Goal: Task Accomplishment & Management: Complete application form

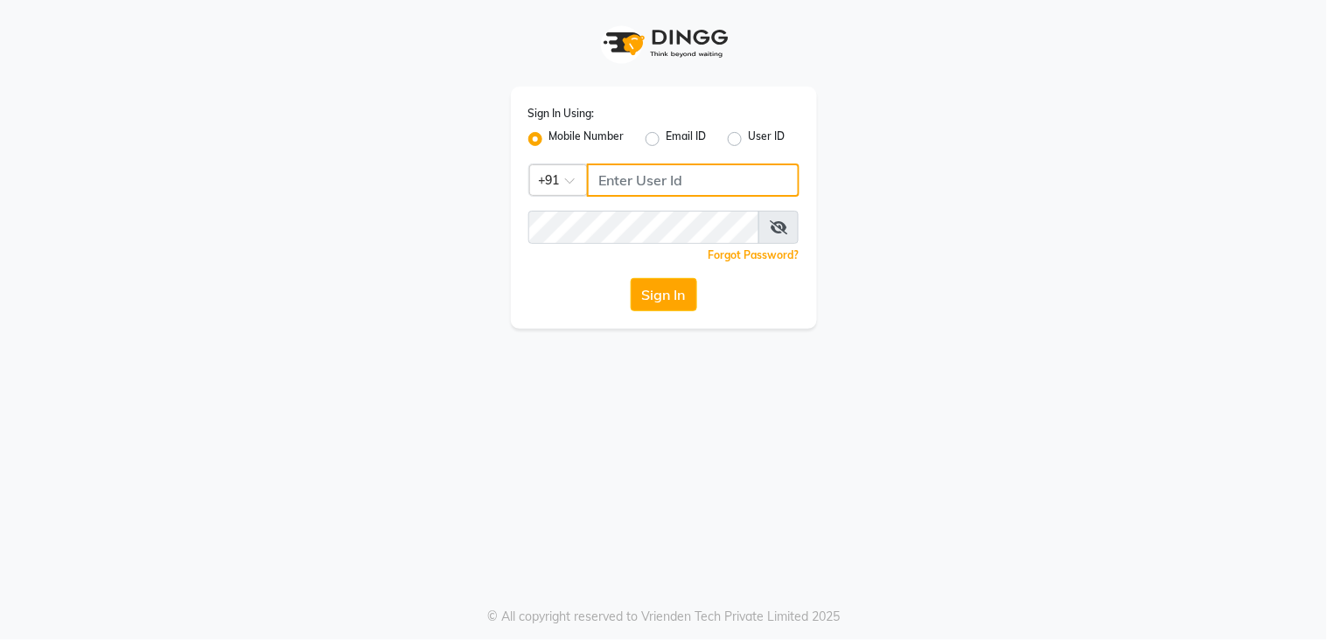
click at [639, 182] on input "Username" at bounding box center [693, 180] width 213 height 33
type input "9136266936"
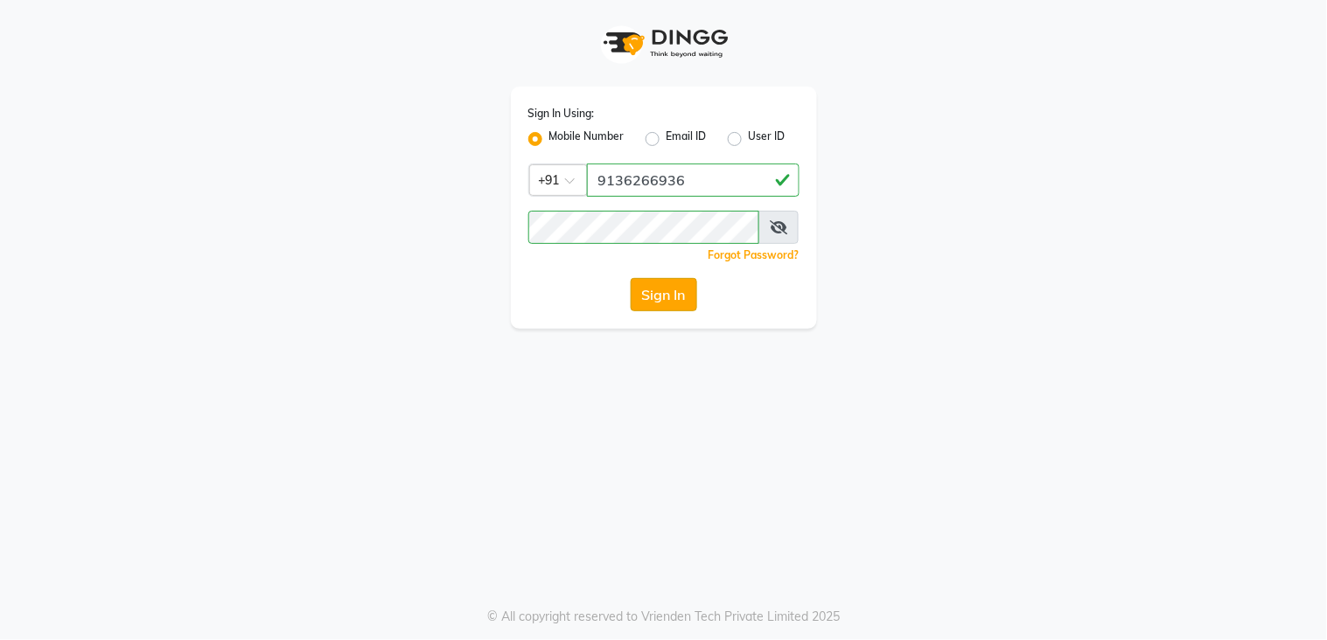
click at [653, 286] on button "Sign In" at bounding box center [664, 294] width 66 height 33
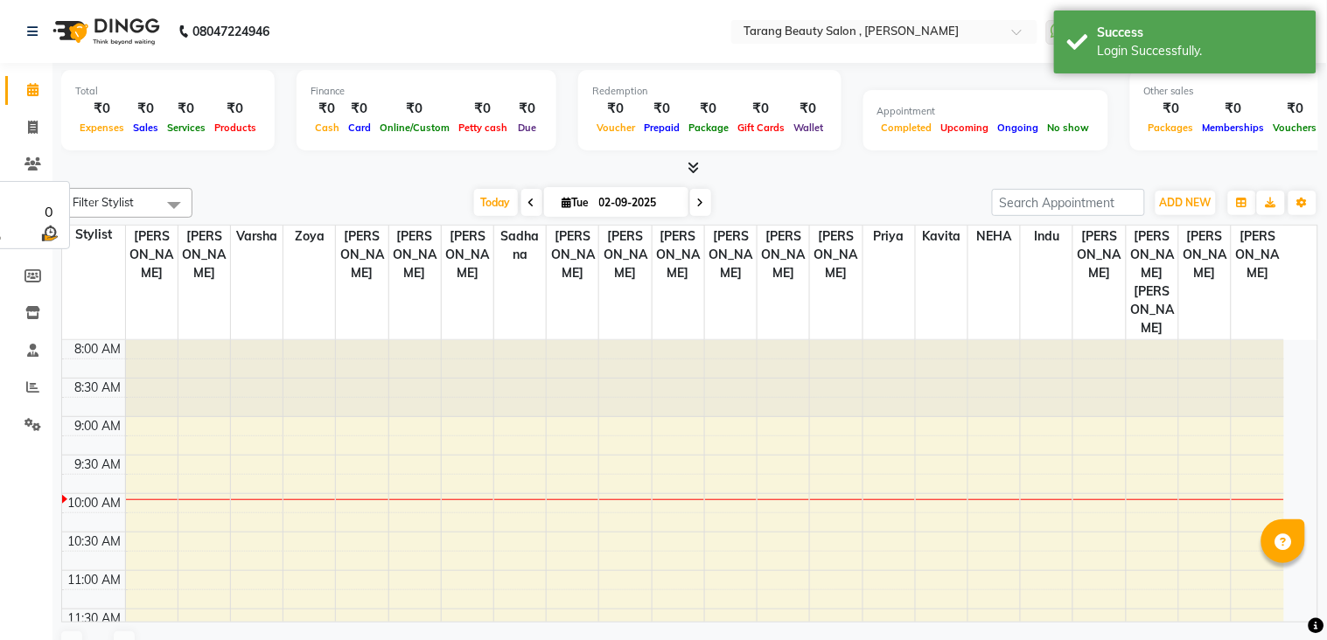
select select "en"
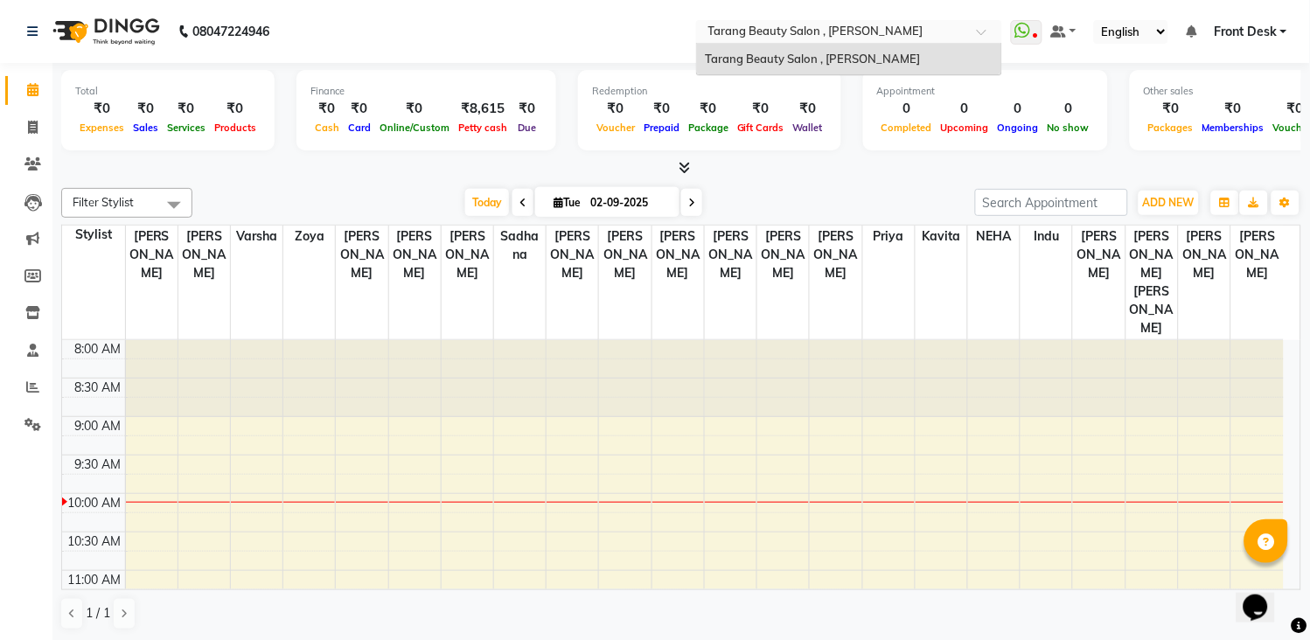
drag, startPoint x: 942, startPoint y: 40, endPoint x: 940, endPoint y: 313, distance: 272.9
click at [940, 313] on app-home "08047224946 Select Location × Tarang Beauty Salon , [PERSON_NAME] [PERSON_NAME]…" at bounding box center [655, 321] width 1310 height 642
type input "1"
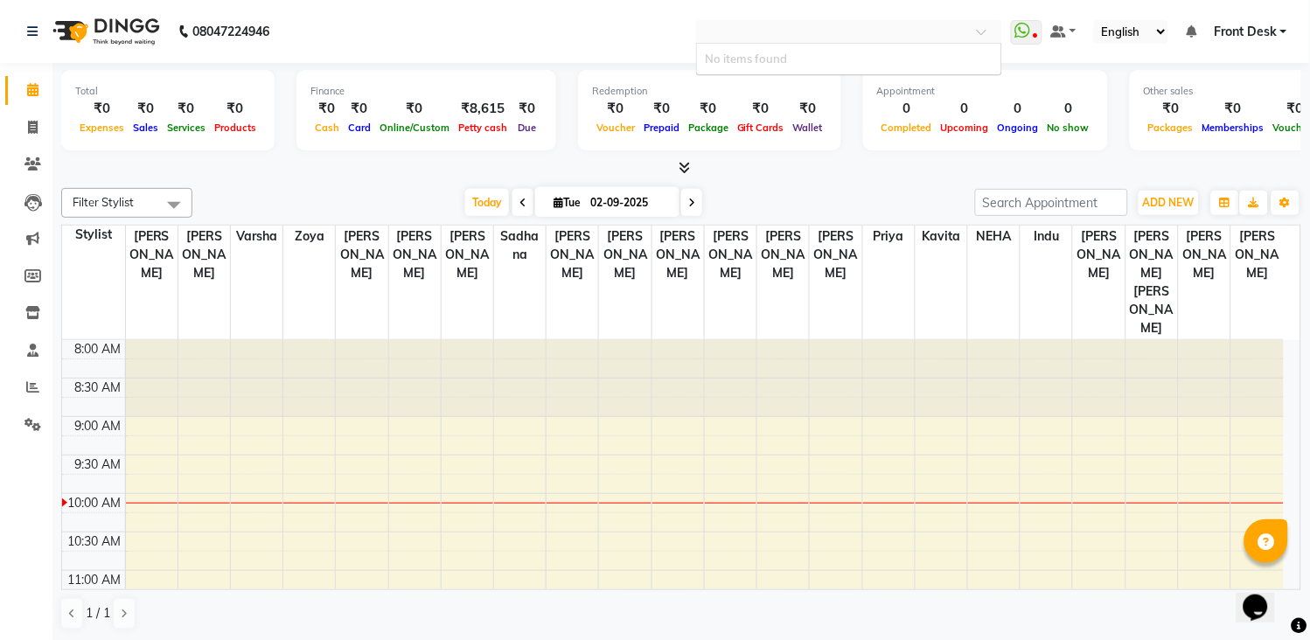
click at [919, 368] on div at bounding box center [942, 378] width 52 height 77
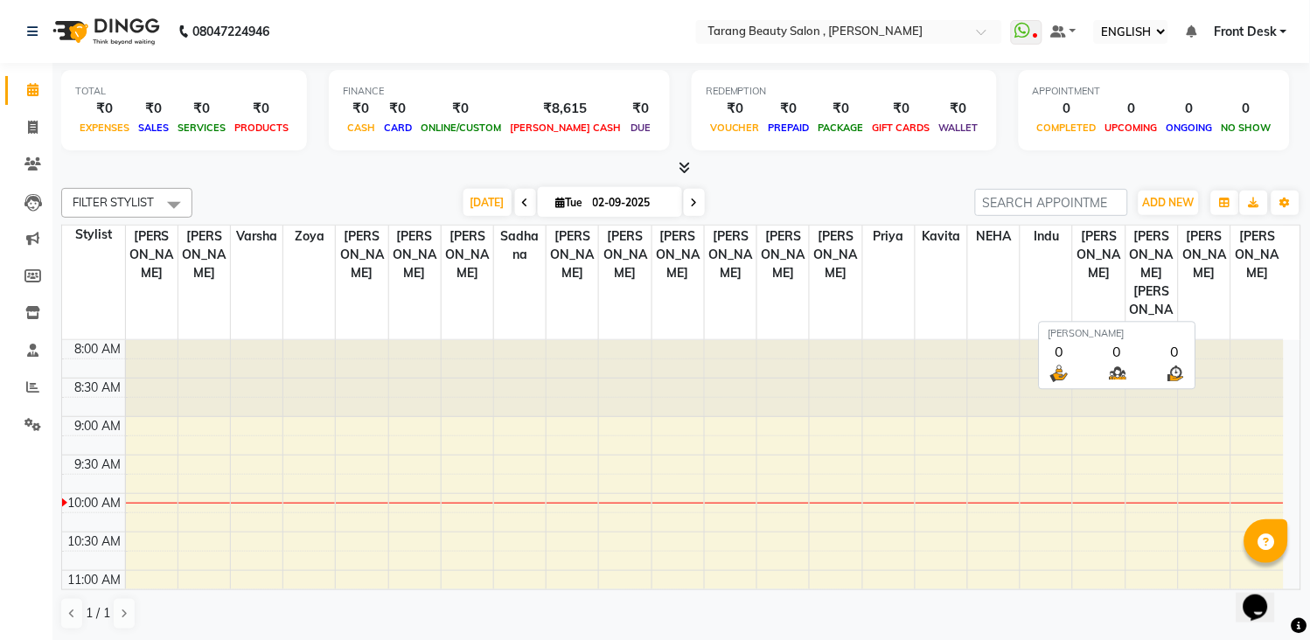
select select "en"
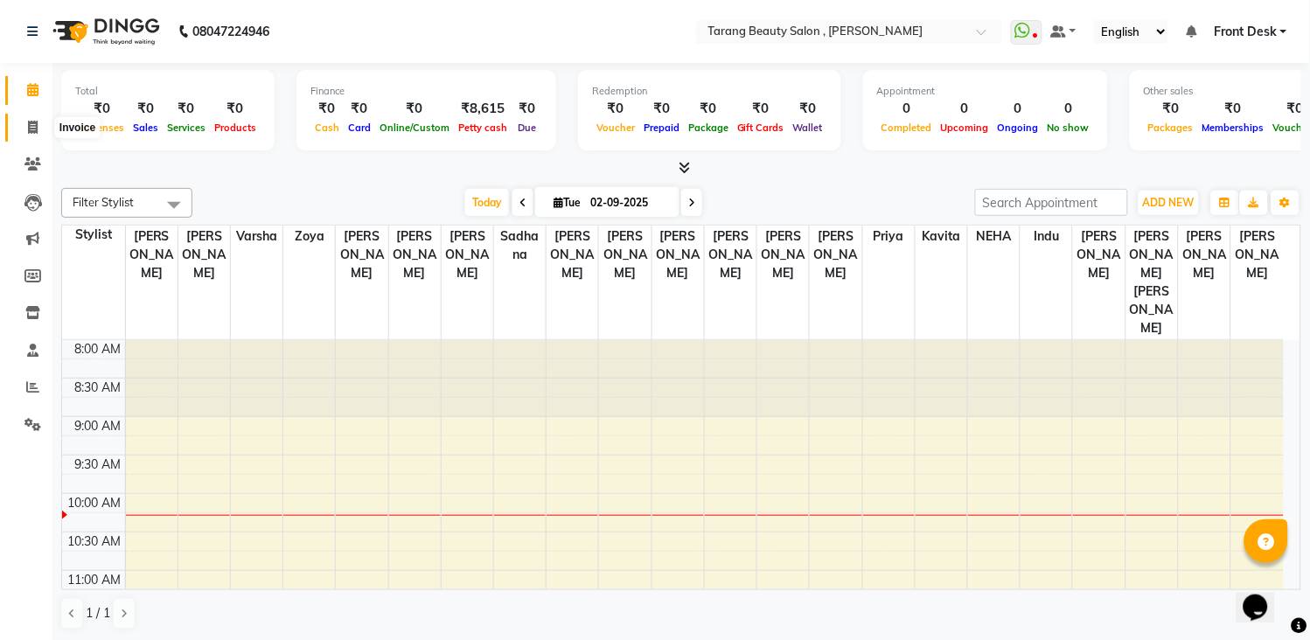
click at [37, 125] on icon at bounding box center [33, 127] width 10 height 13
select select "service"
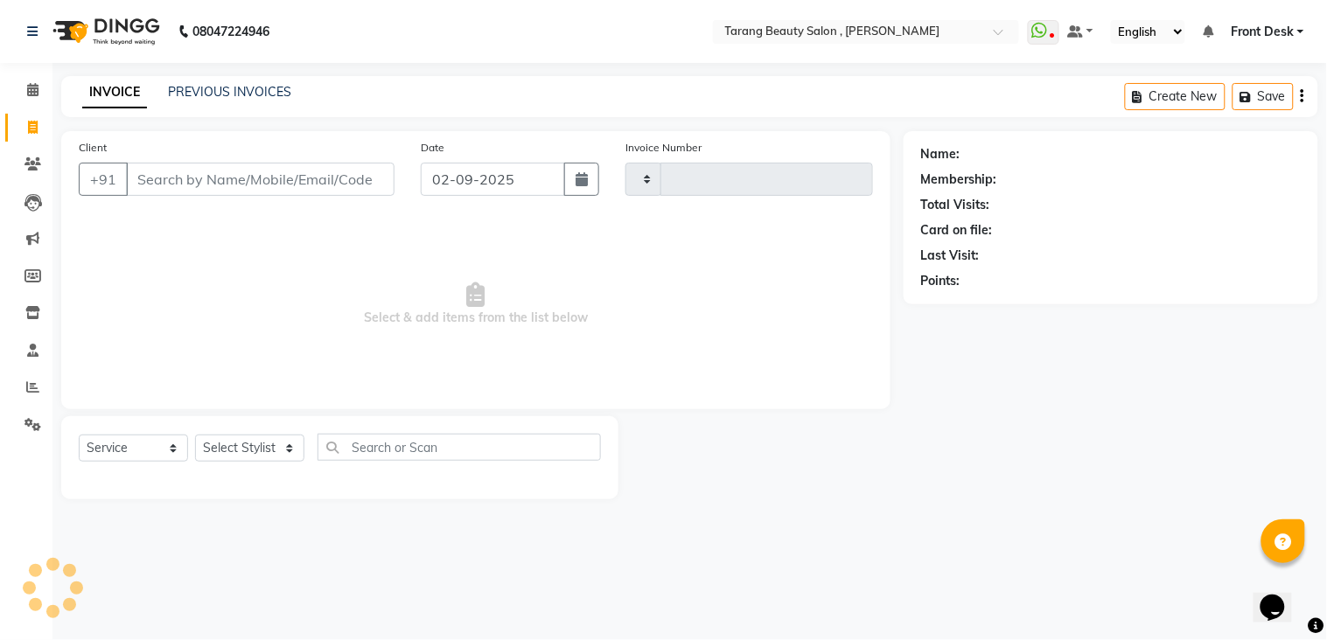
type input "3064"
select select "5133"
click at [193, 180] on input "Client" at bounding box center [260, 179] width 269 height 33
click at [159, 177] on input "Client" at bounding box center [260, 179] width 269 height 33
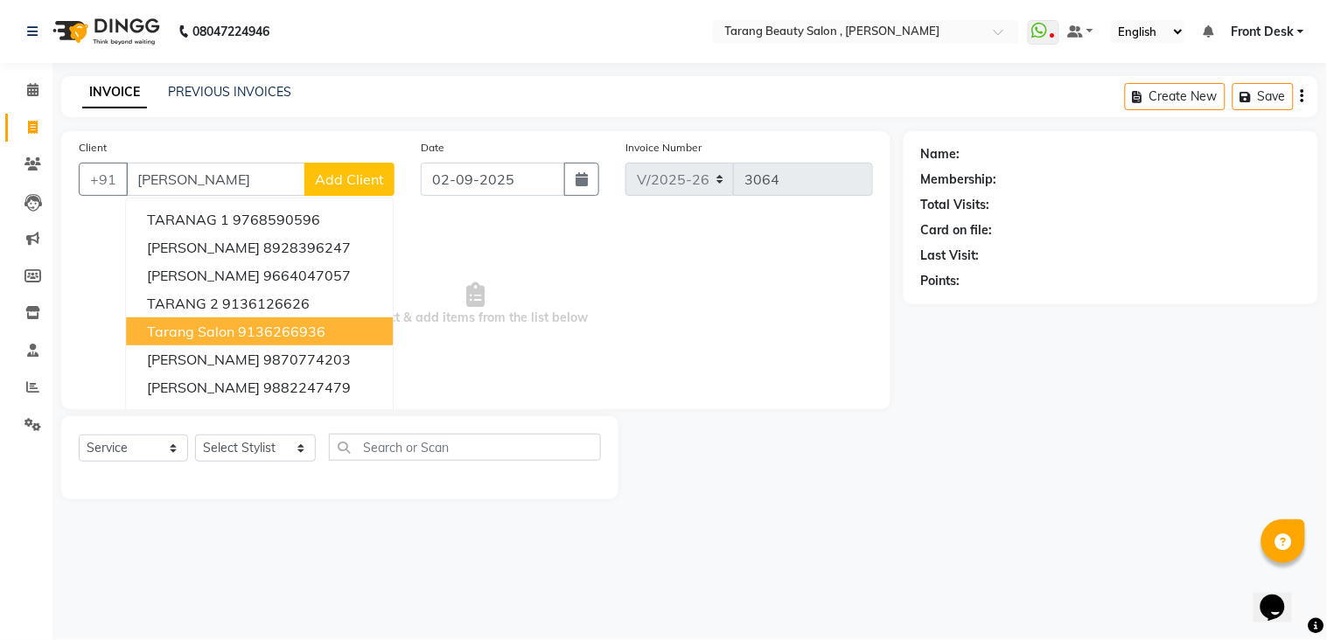
click at [257, 328] on ngb-highlight "9136266936" at bounding box center [281, 331] width 87 height 17
type input "9136266936"
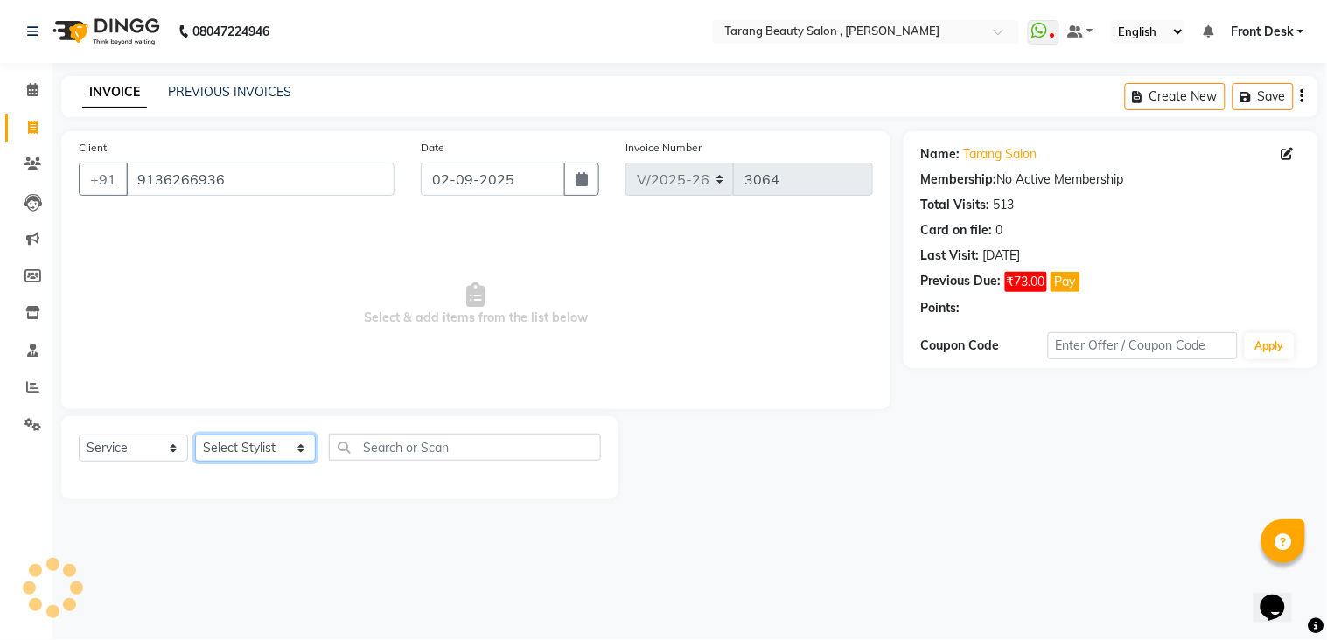
click at [257, 443] on select "Select Stylist [PERSON_NAME] [PERSON_NAME] [PERSON_NAME] KHAMDARE [PERSON_NAME]…" at bounding box center [255, 448] width 121 height 27
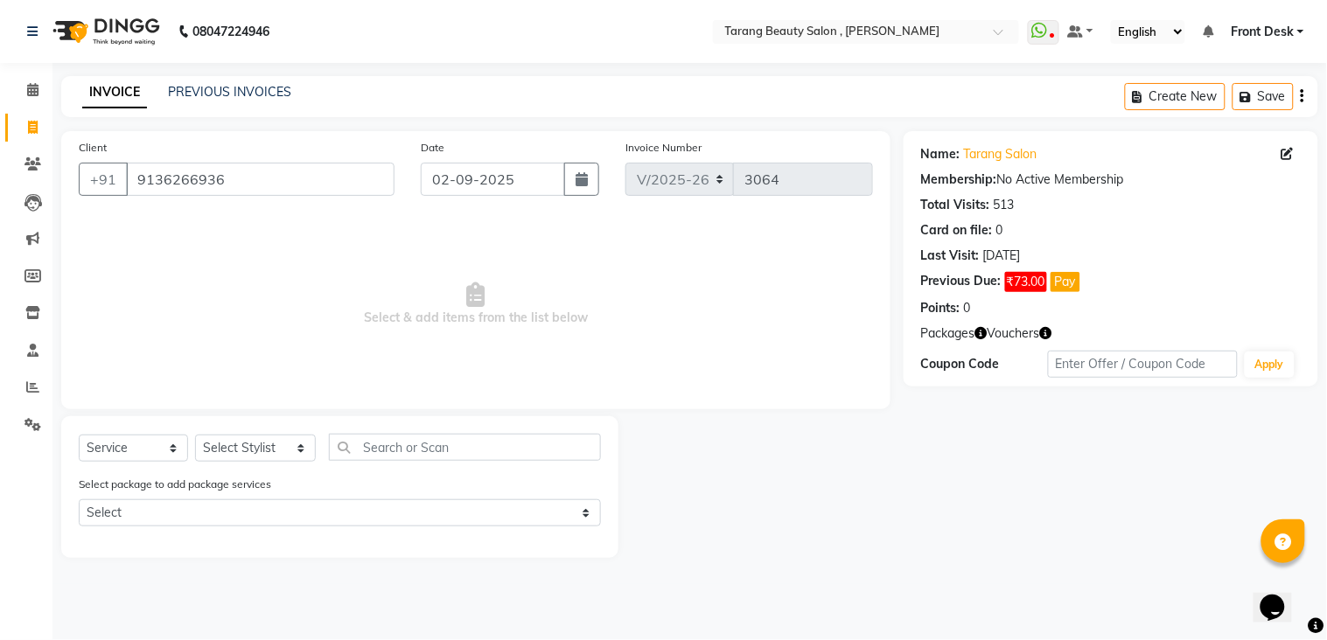
click at [527, 242] on span "Select & add items from the list below" at bounding box center [476, 304] width 794 height 175
click at [266, 458] on select "Select Stylist [PERSON_NAME] [PERSON_NAME] [PERSON_NAME] KHAMDARE [PERSON_NAME]…" at bounding box center [255, 448] width 121 height 27
select select "87523"
click at [195, 436] on select "Select Stylist [PERSON_NAME] [PERSON_NAME] [PERSON_NAME] KHAMDARE [PERSON_NAME]…" at bounding box center [255, 448] width 121 height 27
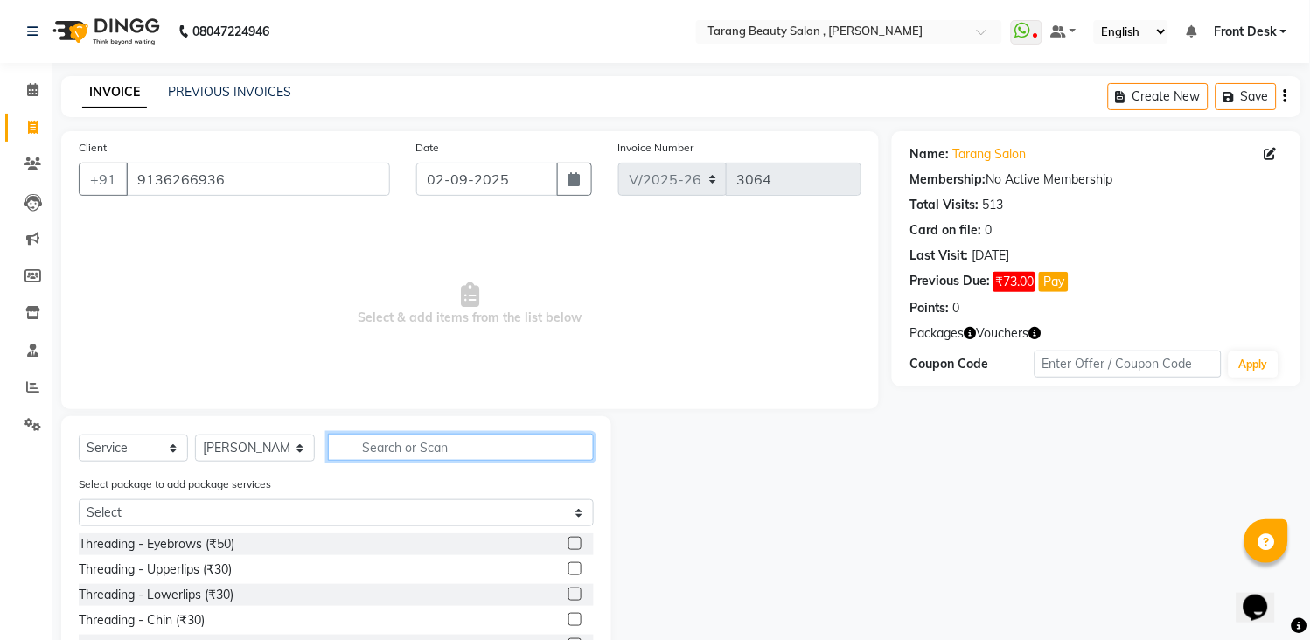
click at [406, 453] on input "text" at bounding box center [461, 447] width 266 height 27
click at [569, 541] on label at bounding box center [575, 543] width 13 height 13
click at [569, 541] on input "checkbox" at bounding box center [574, 544] width 11 height 11
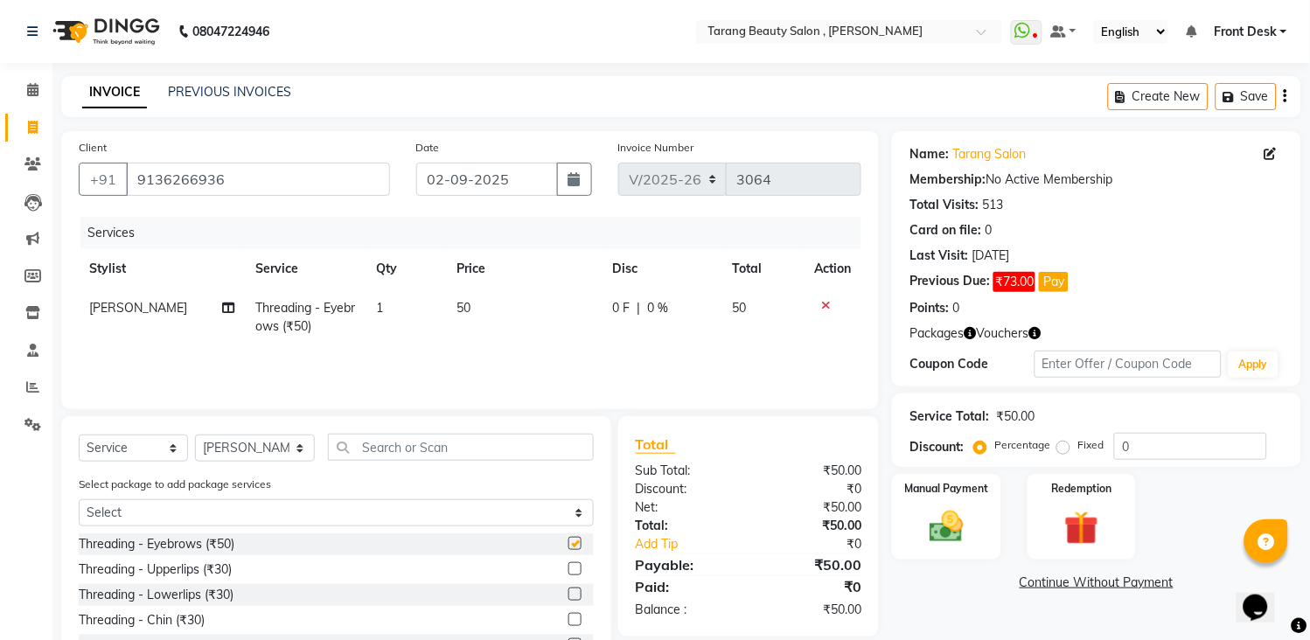
checkbox input "false"
click at [240, 444] on select "Select Stylist [PERSON_NAME] [PERSON_NAME] [PERSON_NAME] KHAMDARE [PERSON_NAME]…" at bounding box center [255, 448] width 120 height 27
select select "47114"
click at [195, 436] on select "Select Stylist [PERSON_NAME] [PERSON_NAME] [PERSON_NAME] KHAMDARE [PERSON_NAME]…" at bounding box center [255, 448] width 120 height 27
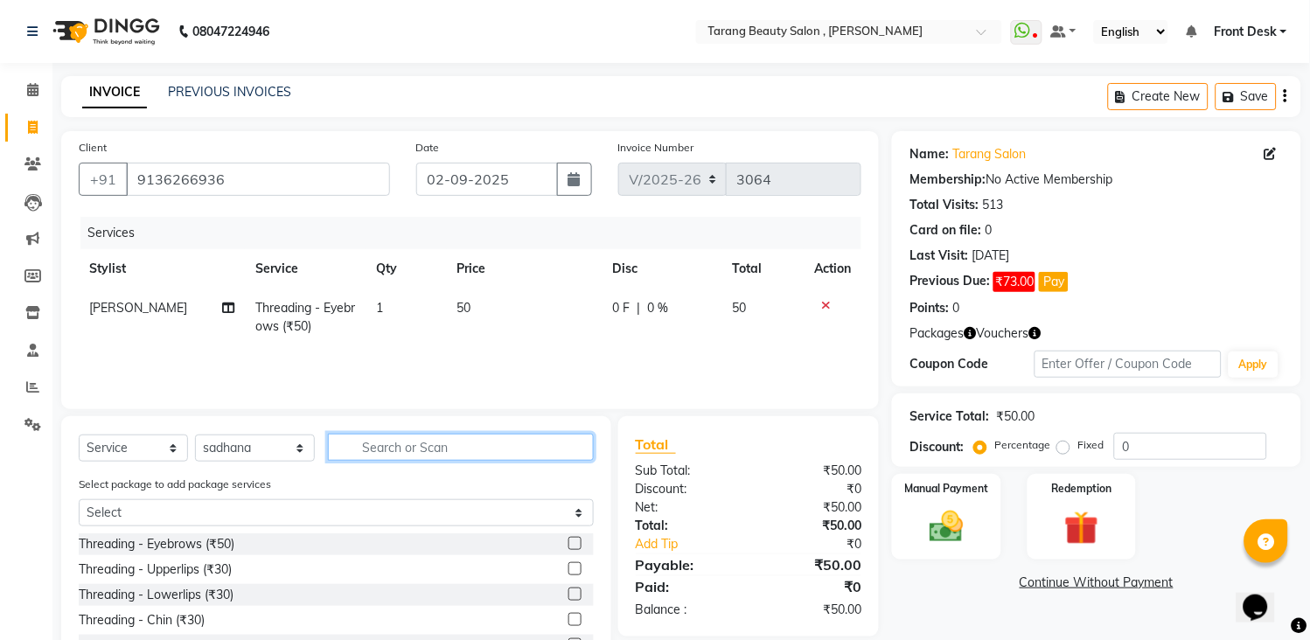
click at [392, 449] on input "text" at bounding box center [461, 447] width 266 height 27
click at [569, 544] on label at bounding box center [575, 543] width 13 height 13
click at [569, 544] on input "checkbox" at bounding box center [574, 544] width 11 height 11
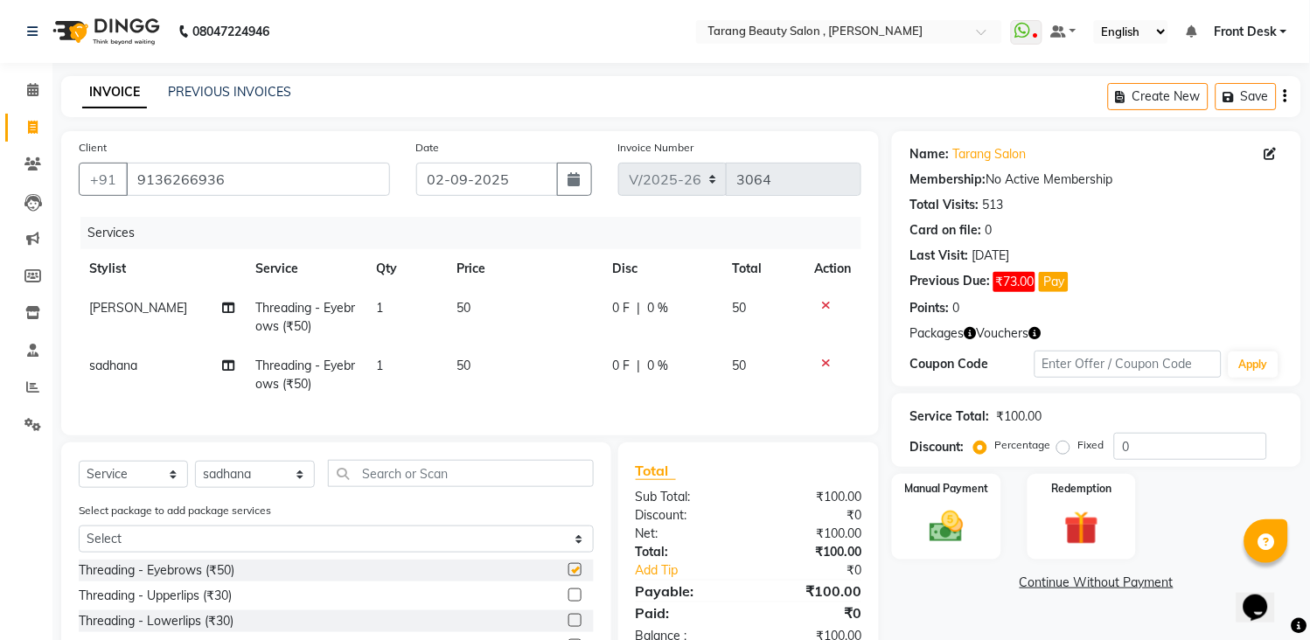
checkbox input "false"
click at [569, 602] on label at bounding box center [575, 595] width 13 height 13
click at [569, 602] on input "checkbox" at bounding box center [574, 596] width 11 height 11
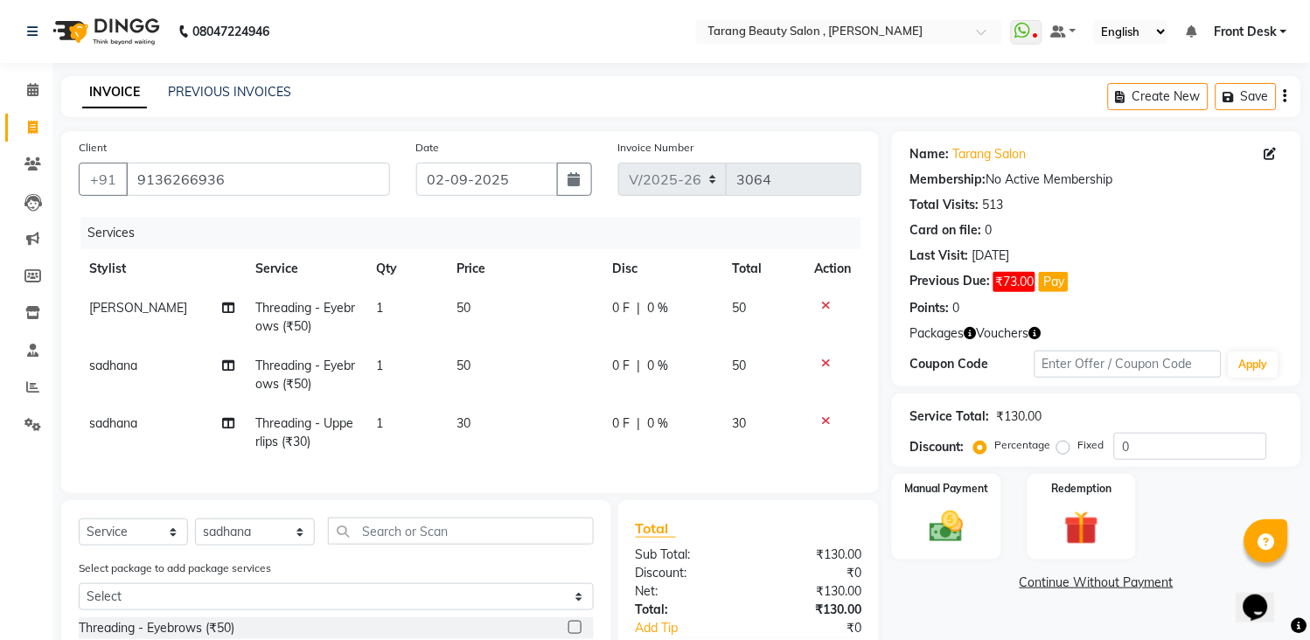
checkbox input "false"
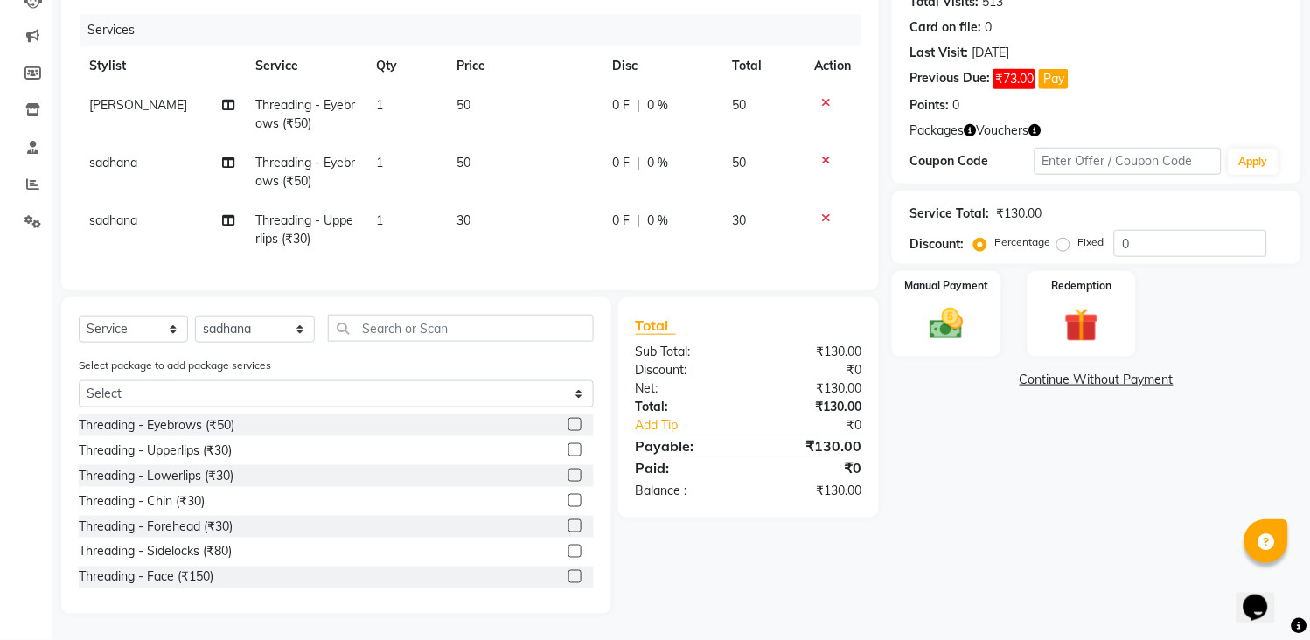
click at [569, 528] on label at bounding box center [575, 526] width 13 height 13
click at [569, 528] on input "checkbox" at bounding box center [574, 526] width 11 height 11
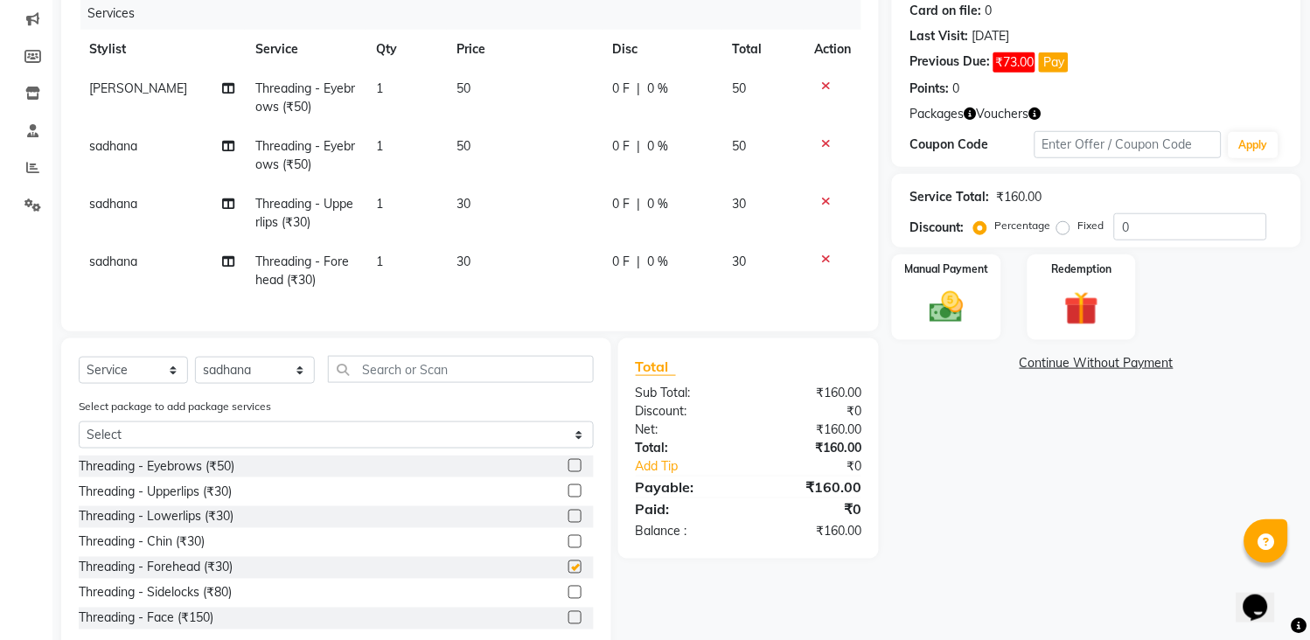
checkbox input "false"
click at [569, 549] on label at bounding box center [575, 541] width 13 height 13
click at [569, 549] on input "checkbox" at bounding box center [574, 542] width 11 height 11
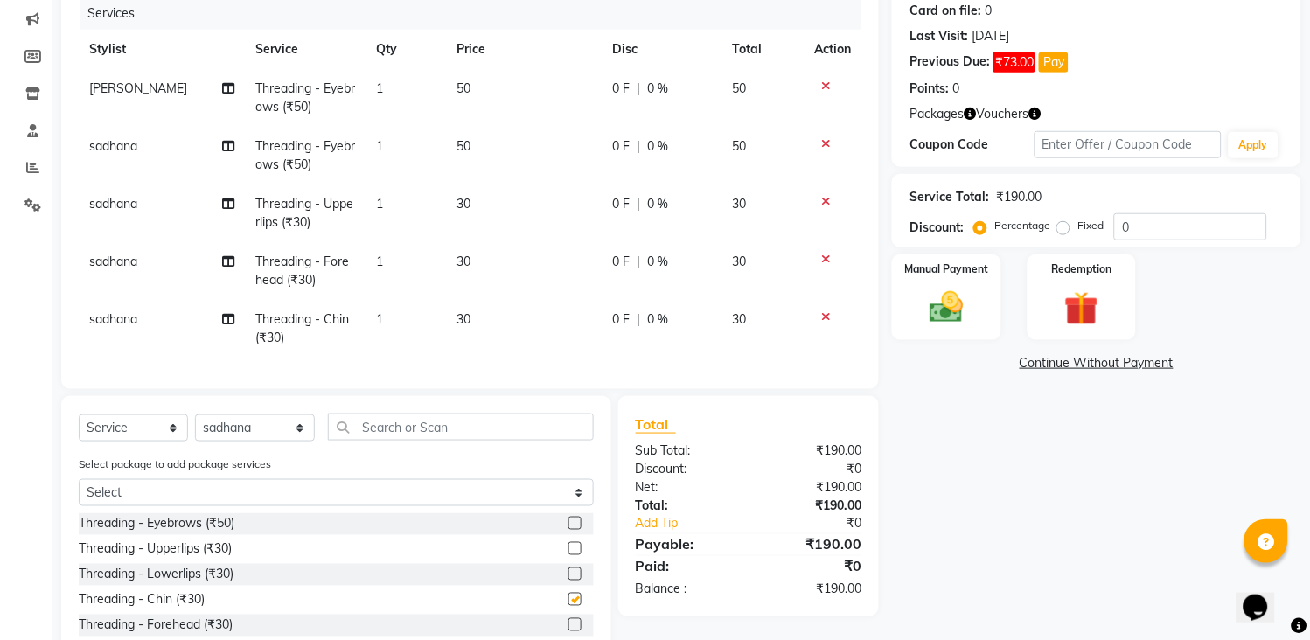
checkbox input "false"
click at [461, 455] on div "Select Service Product Membership Package Voucher Prepaid Gift Card Select Styl…" at bounding box center [336, 434] width 515 height 41
click at [425, 439] on input "text" at bounding box center [461, 427] width 266 height 27
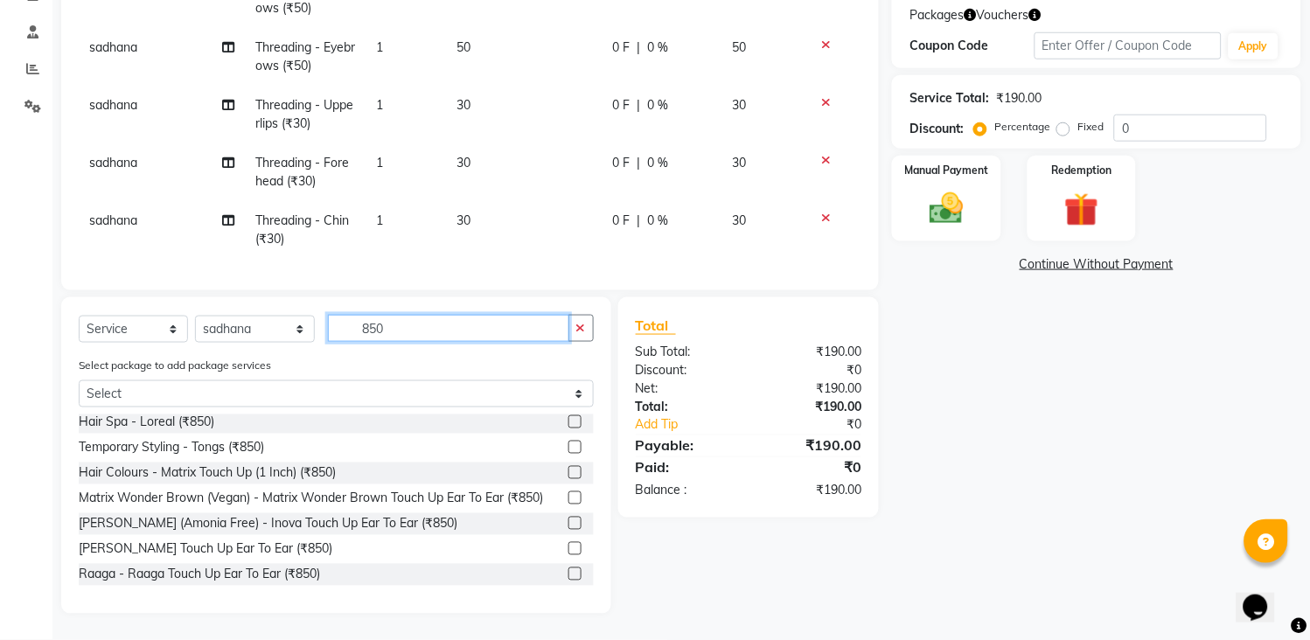
scroll to position [169, 0]
type input "850"
click at [569, 466] on label at bounding box center [575, 472] width 13 height 13
click at [569, 468] on input "checkbox" at bounding box center [574, 473] width 11 height 11
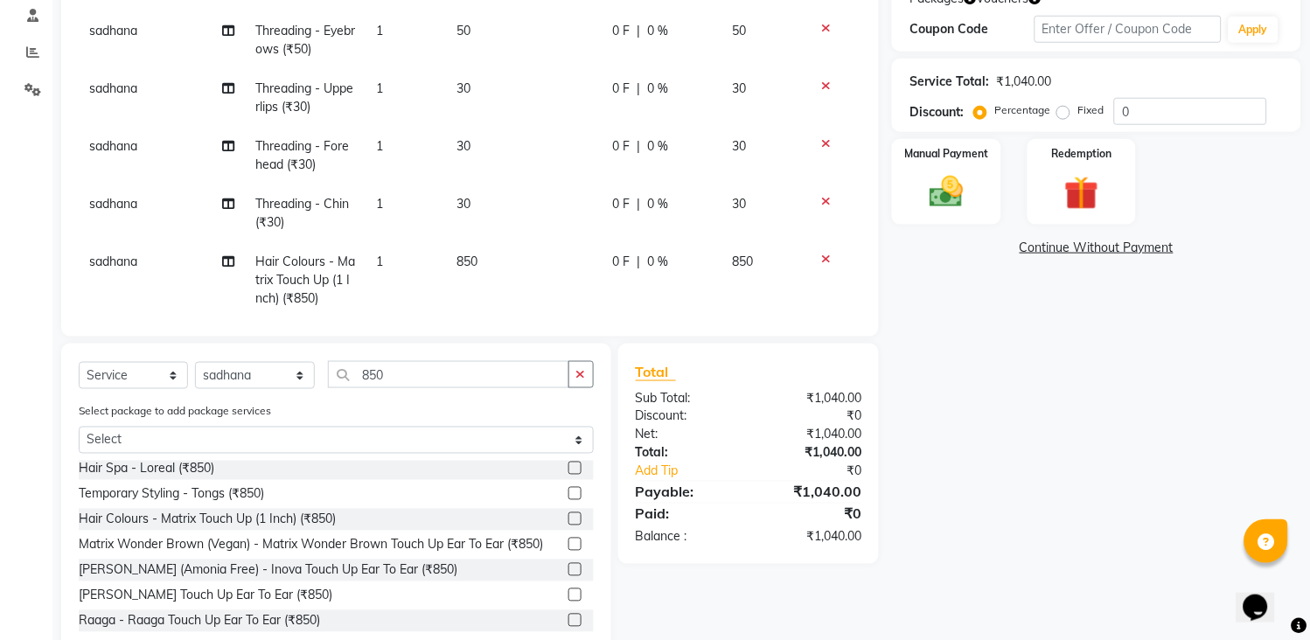
checkbox input "false"
click at [549, 290] on td "850" at bounding box center [525, 280] width 156 height 76
click at [549, 290] on div "Client [PHONE_NUMBER] Date [DATE] Invoice Number V/2025 V/[PHONE_NUMBER] Servic…" at bounding box center [470, 228] width 844 height 864
select select "47114"
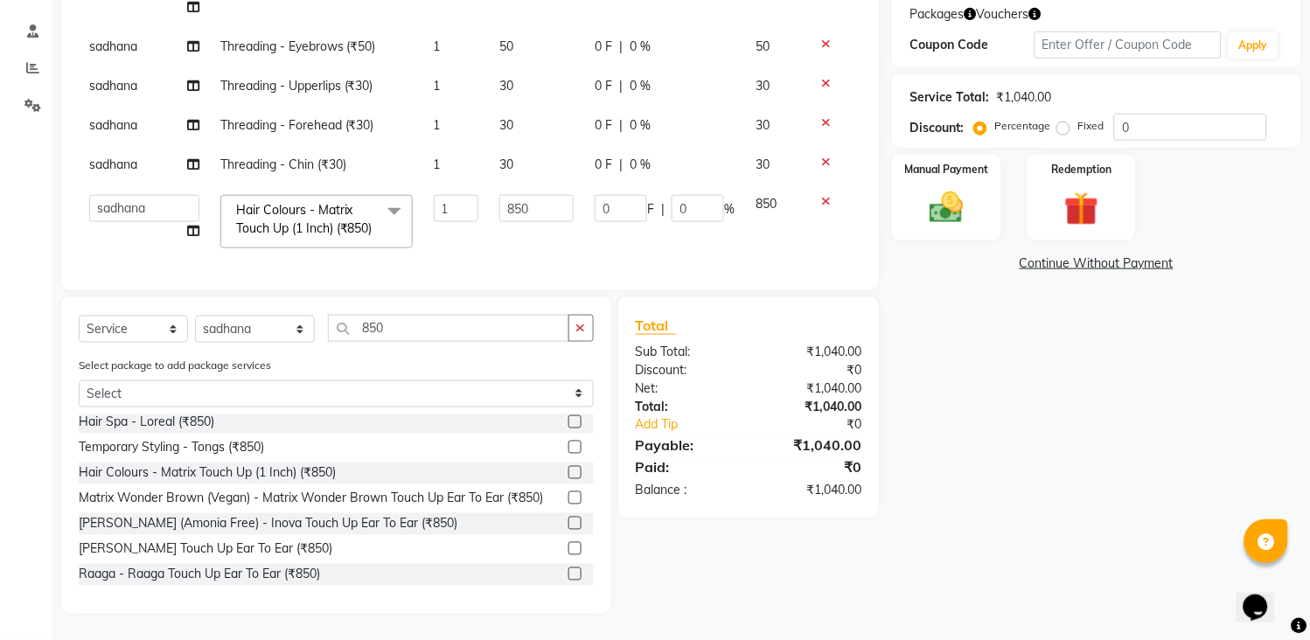
click at [542, 241] on td "850" at bounding box center [536, 222] width 95 height 74
click at [535, 193] on td "850" at bounding box center [536, 222] width 95 height 74
click at [545, 195] on input "850" at bounding box center [537, 208] width 74 height 27
type input "8"
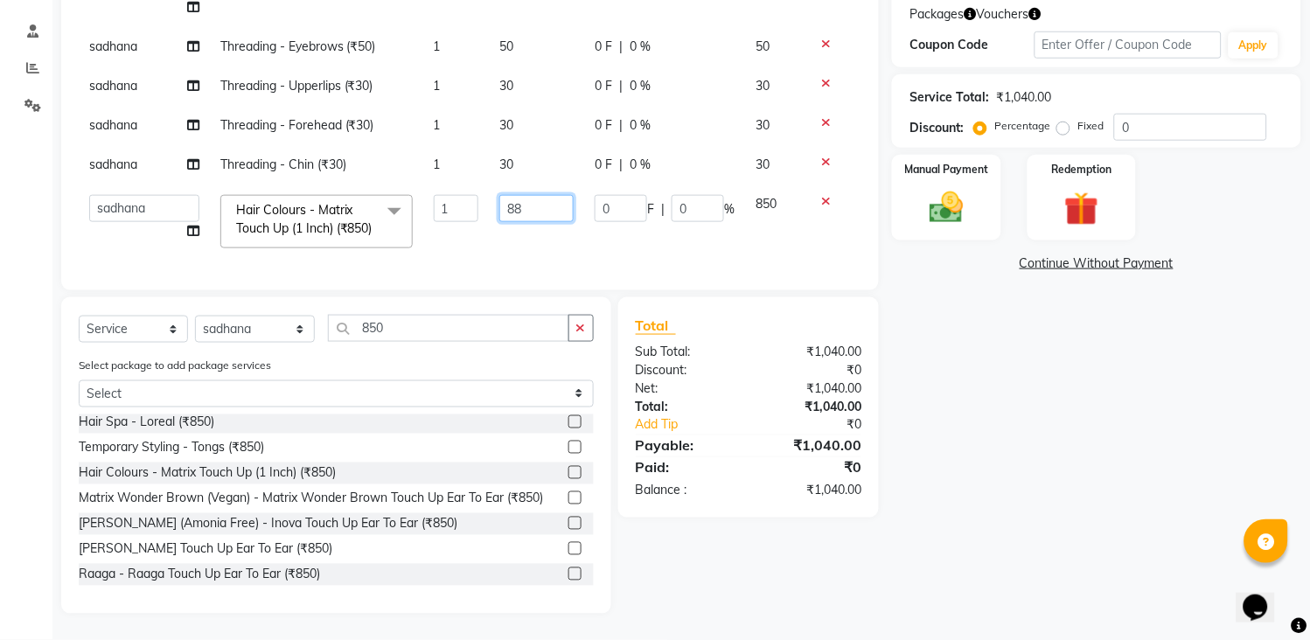
type input "8"
type input "550"
drag, startPoint x: 588, startPoint y: 179, endPoint x: 589, endPoint y: 206, distance: 27.1
click at [589, 187] on tbody "[PERSON_NAME] Threading - Eyebrows (₹50) 1 50 0 F | 0 % 50 sadhana Threading - …" at bounding box center [470, 114] width 783 height 290
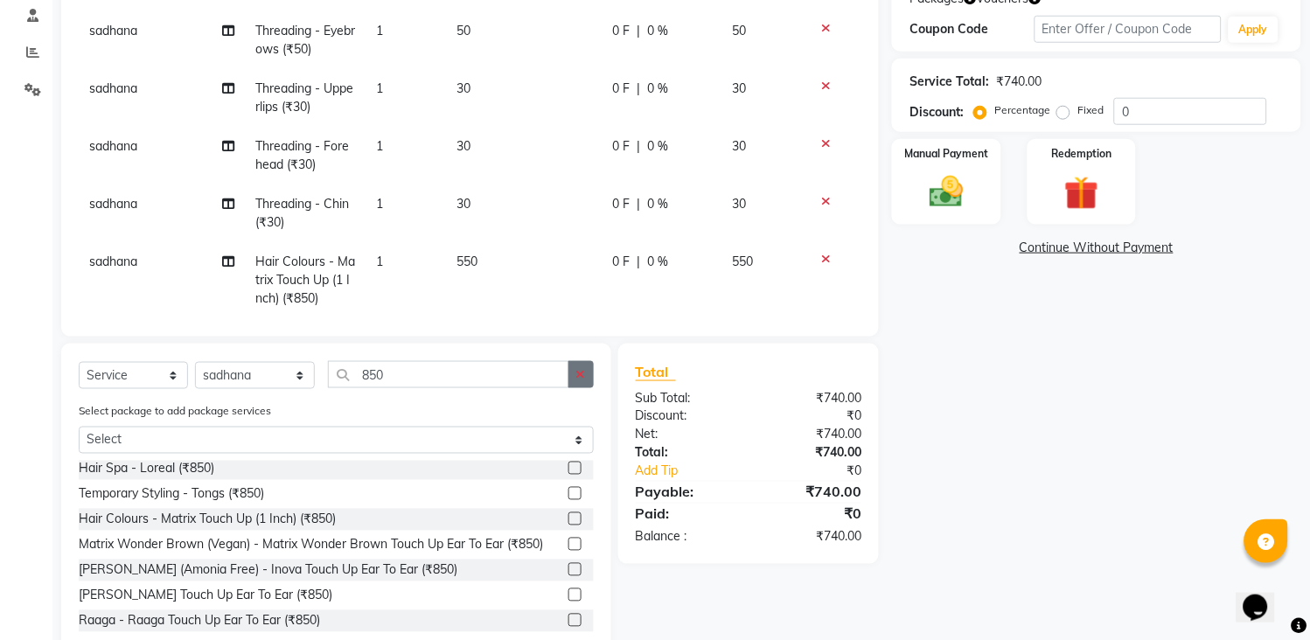
click at [572, 380] on button "button" at bounding box center [581, 374] width 25 height 27
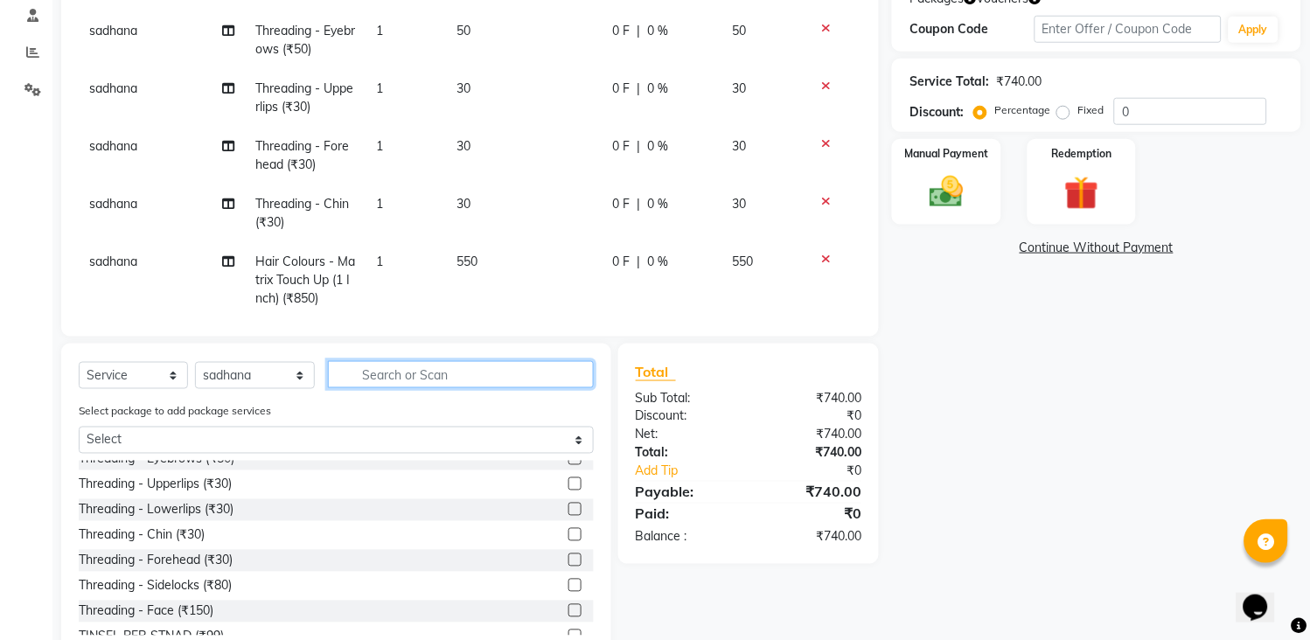
scroll to position [0, 0]
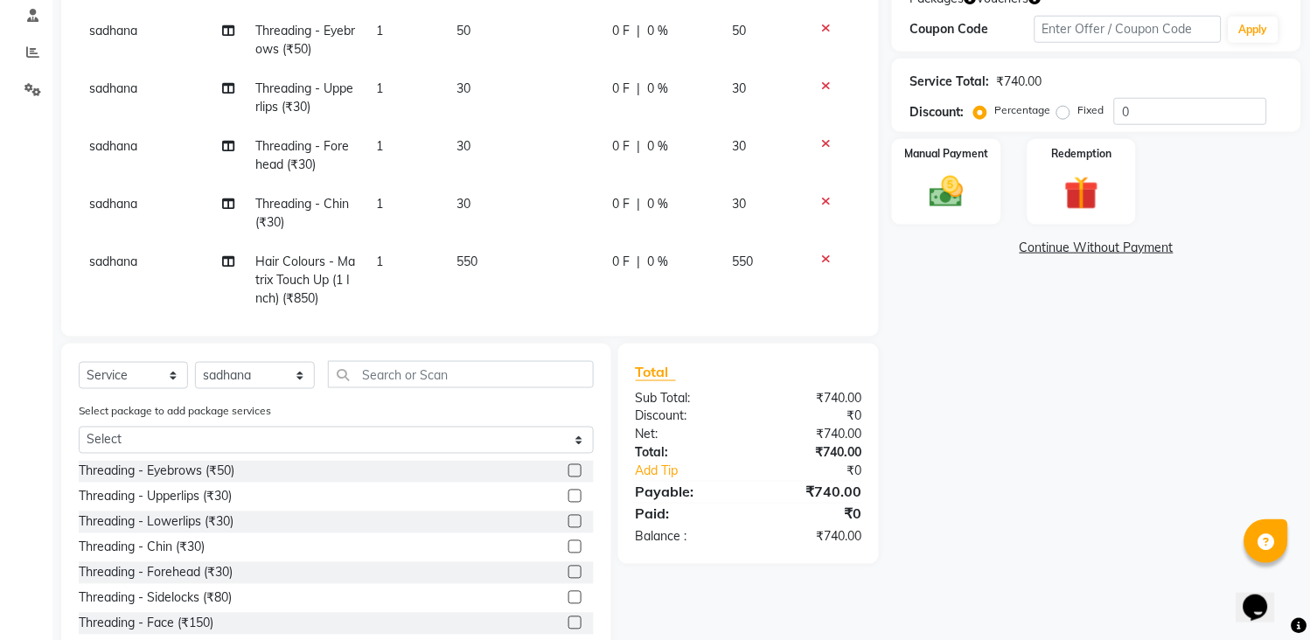
click at [569, 471] on label at bounding box center [575, 471] width 13 height 13
click at [569, 471] on input "checkbox" at bounding box center [574, 471] width 11 height 11
checkbox input "false"
click at [569, 497] on label at bounding box center [575, 496] width 13 height 13
click at [569, 497] on input "checkbox" at bounding box center [574, 497] width 11 height 11
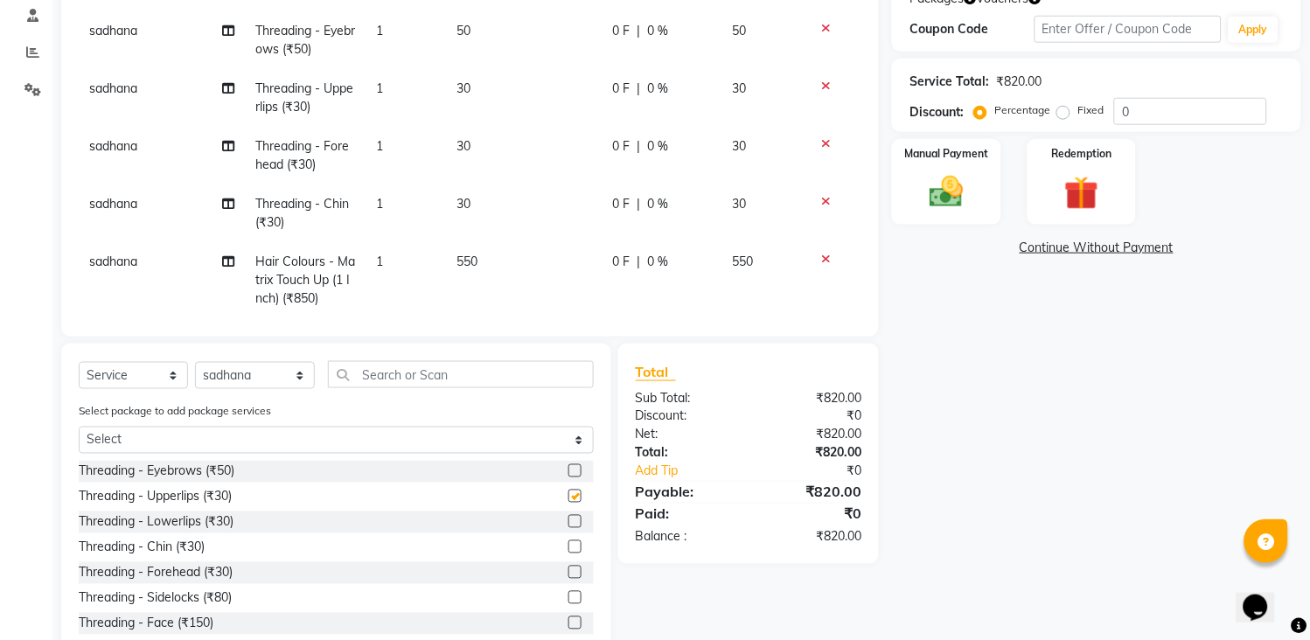
checkbox input "false"
click at [258, 388] on select "Select Stylist [PERSON_NAME] [PERSON_NAME] [PERSON_NAME] KHAMDARE [PERSON_NAME]…" at bounding box center [255, 375] width 120 height 27
select select "33033"
click at [195, 362] on select "Select Stylist [PERSON_NAME] [PERSON_NAME] [PERSON_NAME] KHAMDARE [PERSON_NAME]…" at bounding box center [255, 375] width 120 height 27
click at [398, 381] on input "text" at bounding box center [461, 374] width 266 height 27
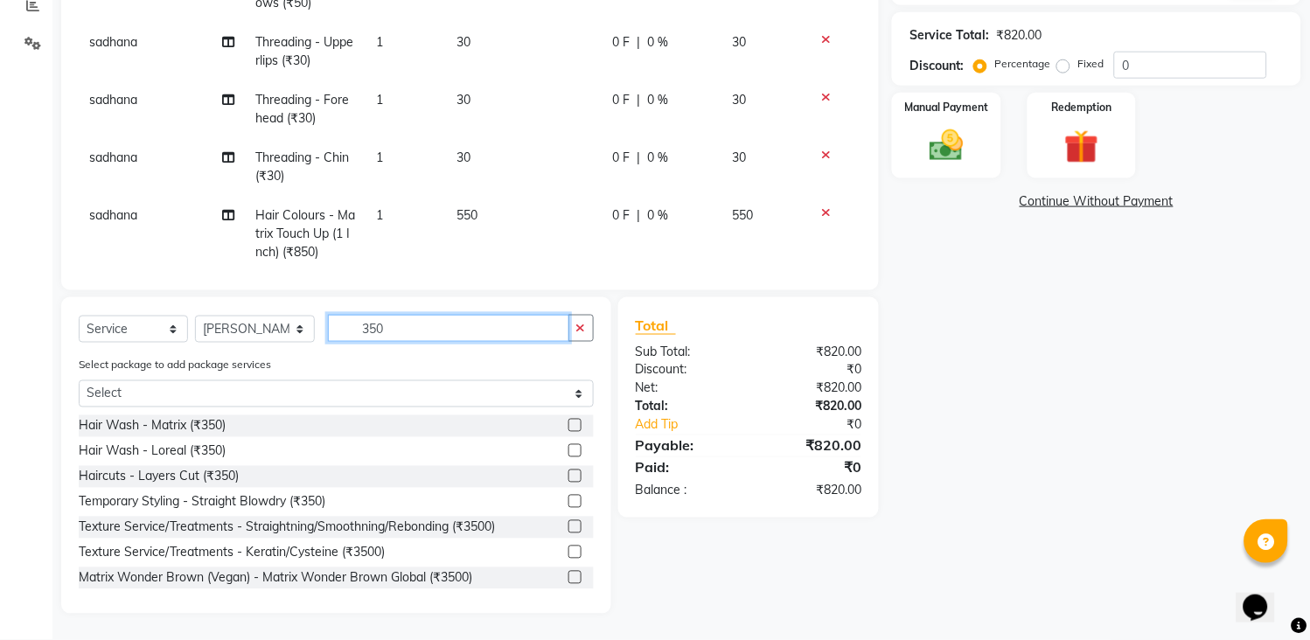
scroll to position [388, 0]
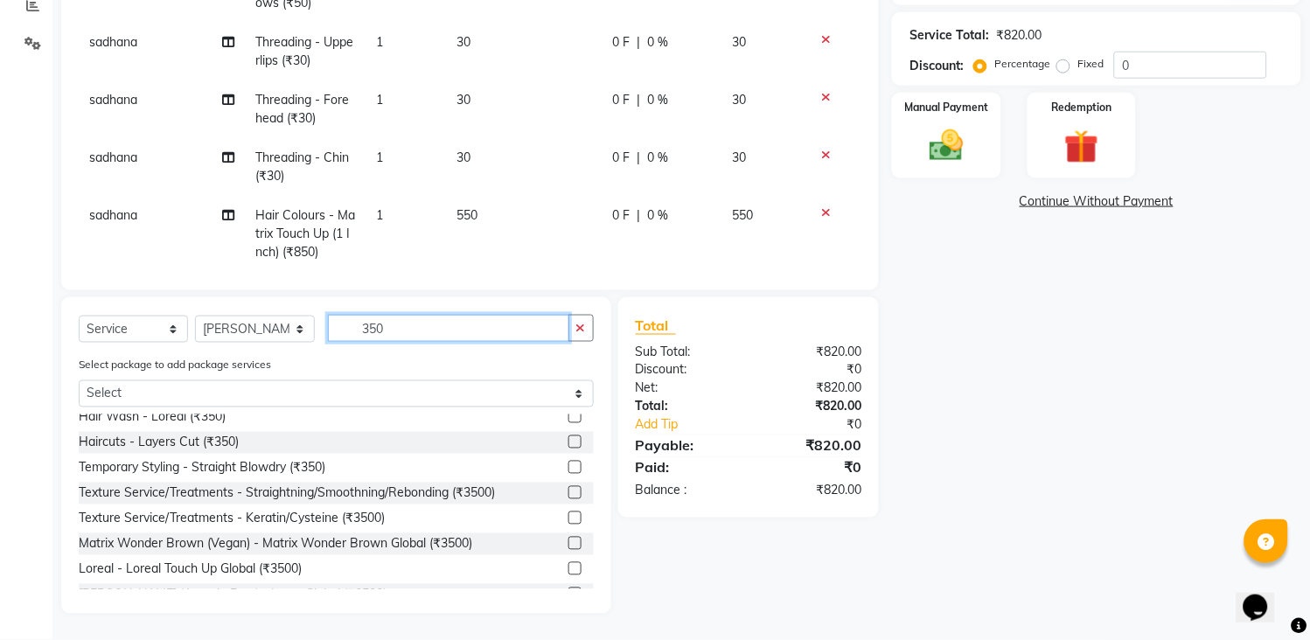
type input "350"
click at [569, 465] on label at bounding box center [575, 467] width 13 height 13
click at [569, 465] on input "checkbox" at bounding box center [574, 468] width 11 height 11
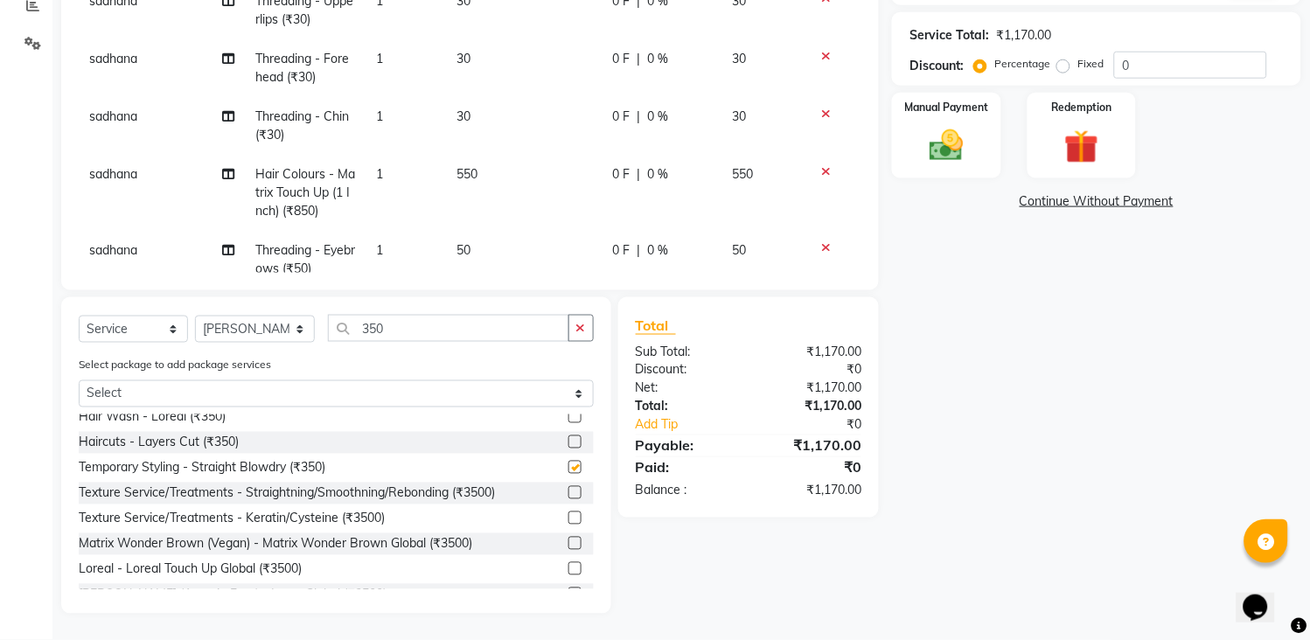
checkbox input "false"
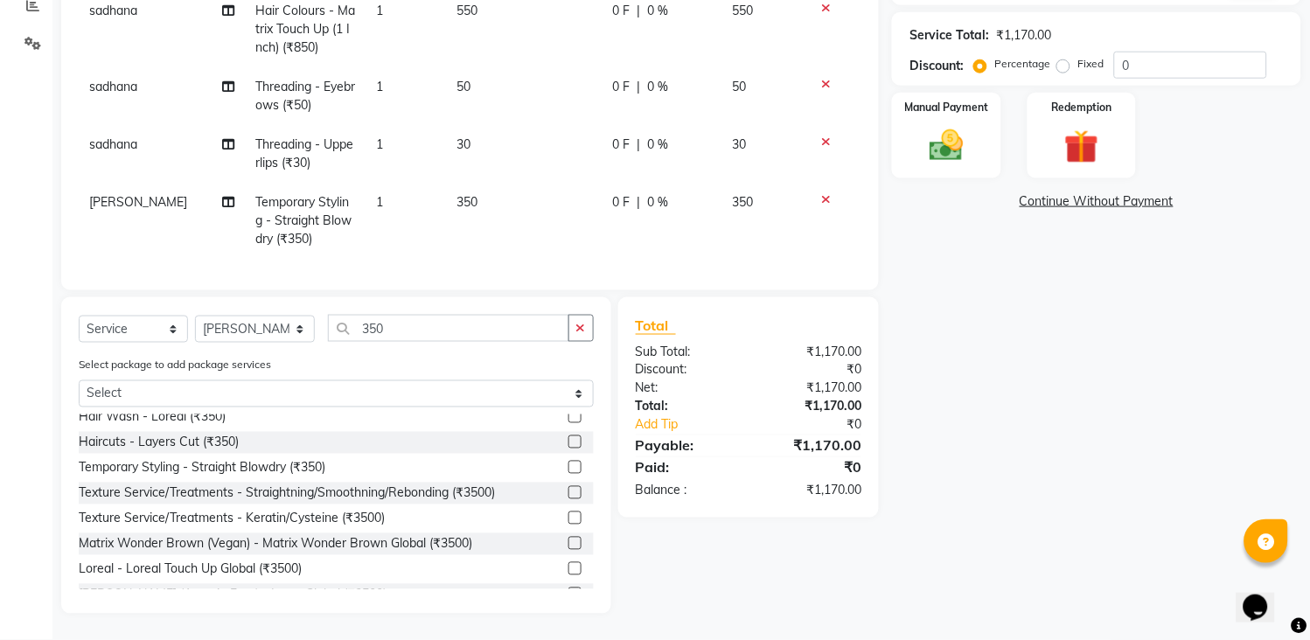
click at [505, 198] on td "350" at bounding box center [525, 221] width 156 height 76
select select "33033"
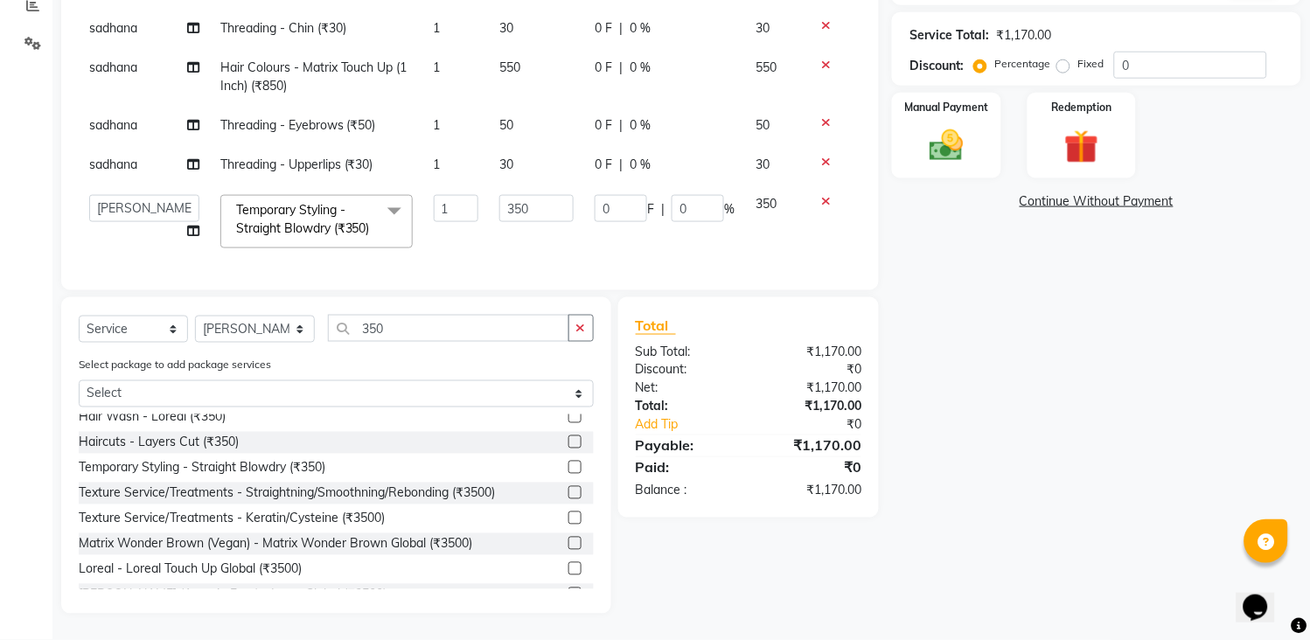
scroll to position [91, 0]
click at [505, 198] on td "350" at bounding box center [536, 222] width 95 height 74
click at [521, 195] on input "350" at bounding box center [537, 208] width 74 height 27
type input "3"
type input "400"
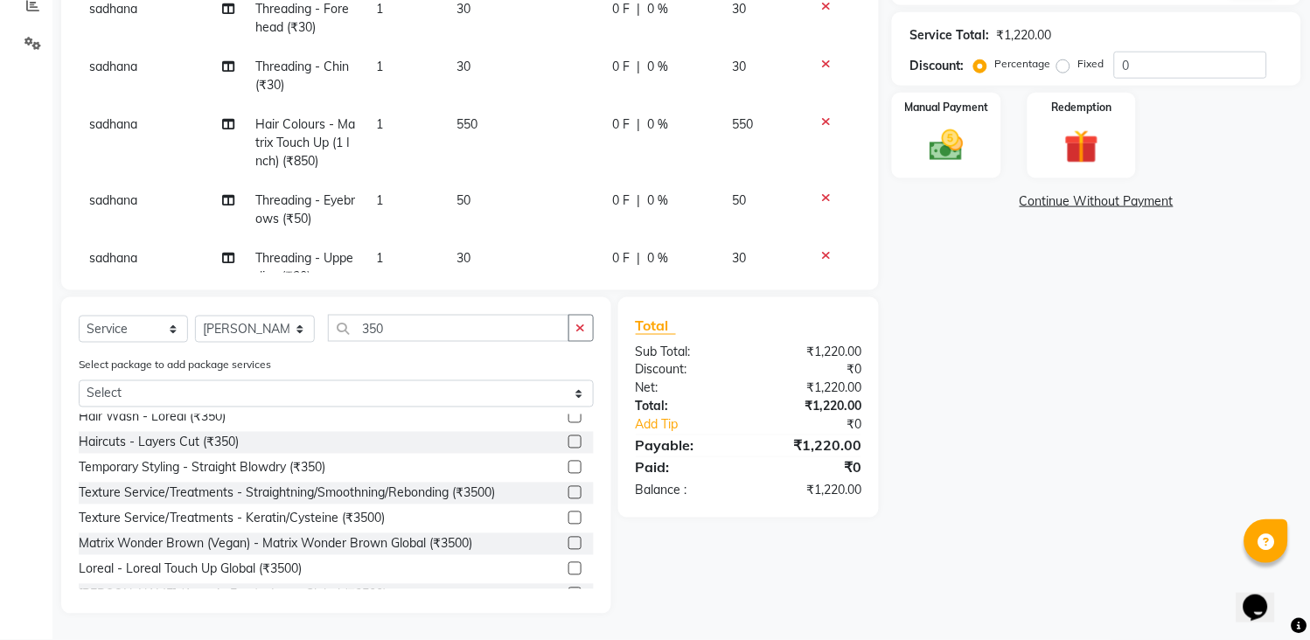
click at [520, 222] on tbody "[PERSON_NAME] Threading - Eyebrows (₹50) 1 50 0 F | 0 % 50 sadhana Threading - …" at bounding box center [470, 94] width 783 height 556
click at [581, 325] on icon "button" at bounding box center [582, 328] width 10 height 12
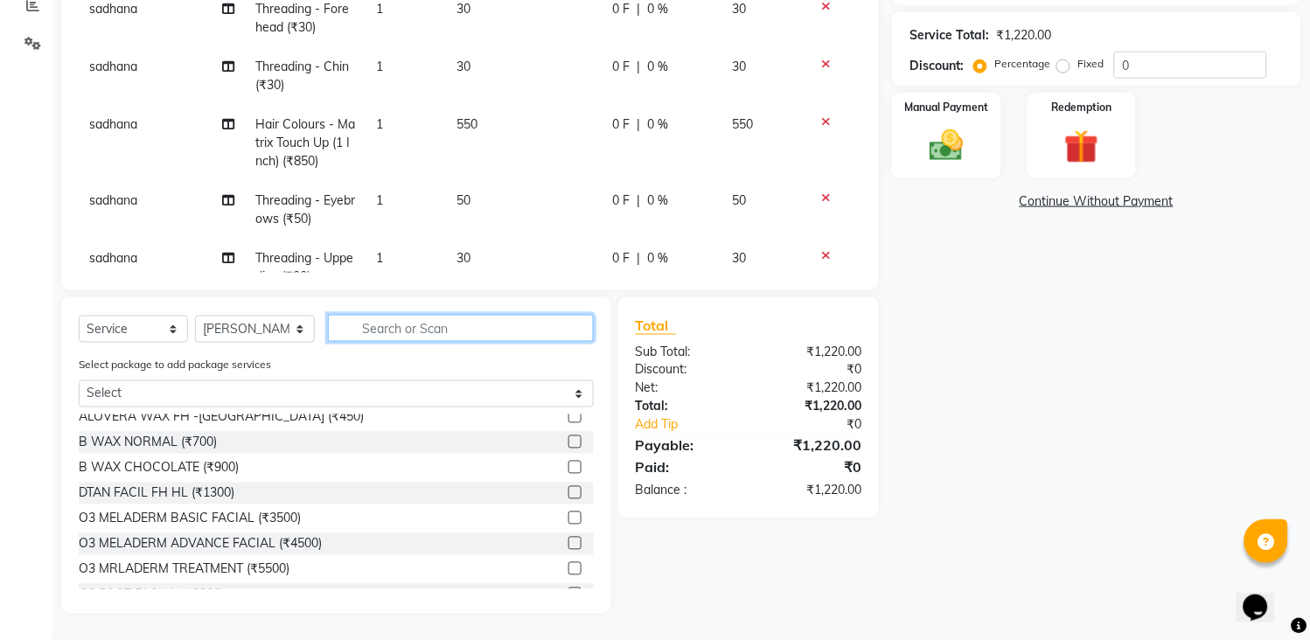
click at [508, 317] on input "text" at bounding box center [461, 328] width 266 height 27
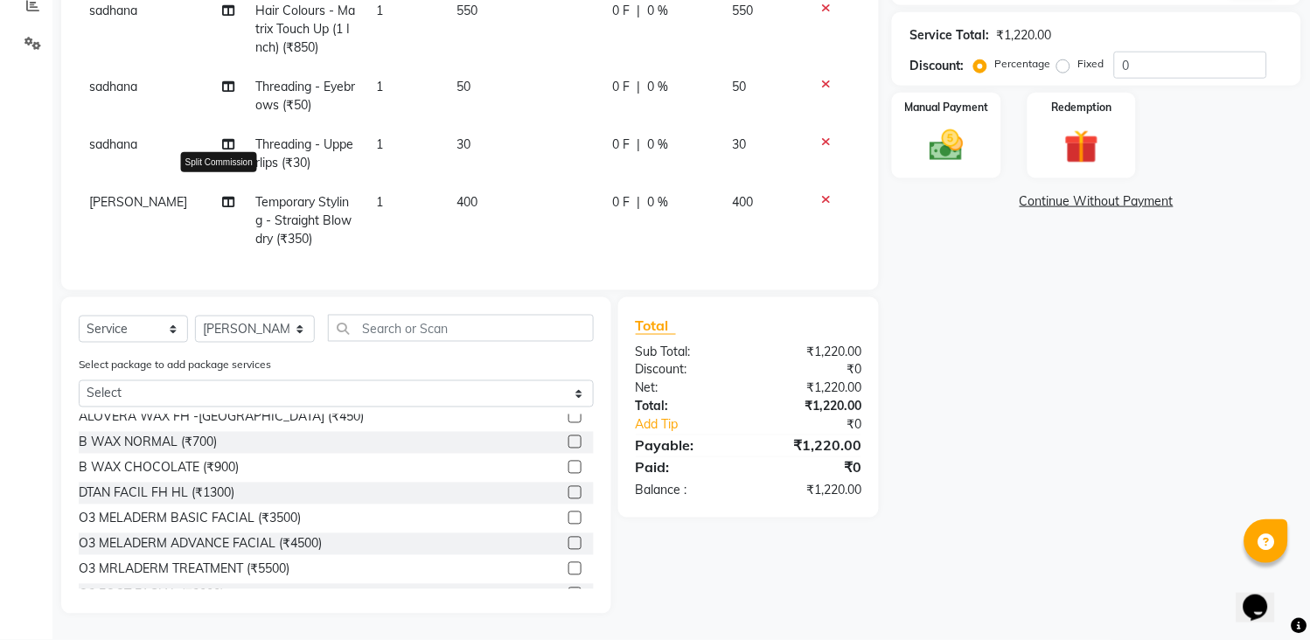
click at [222, 196] on icon at bounding box center [228, 202] width 12 height 12
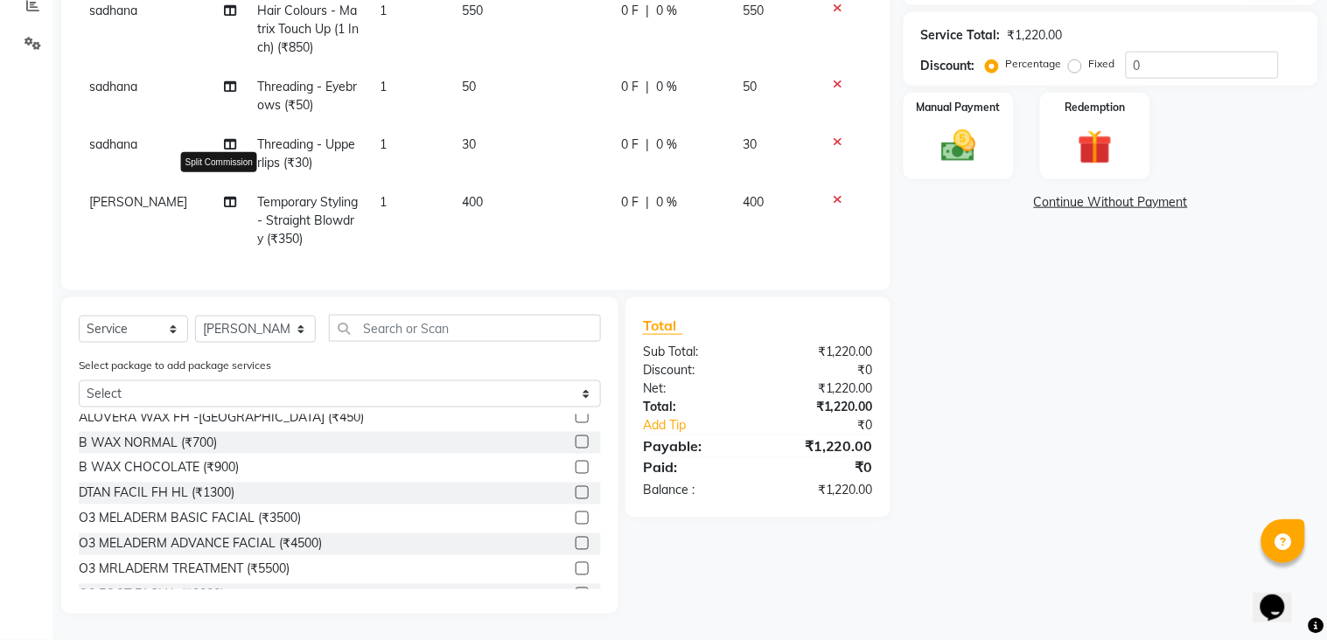
select select "33033"
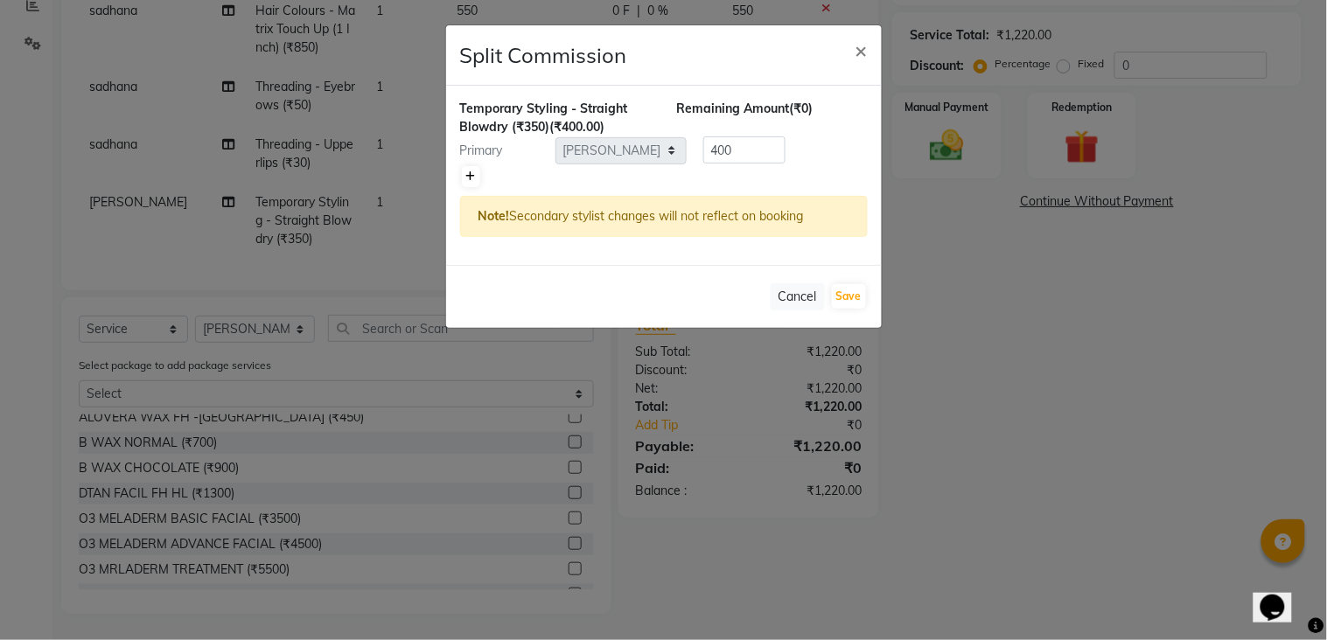
click at [468, 177] on icon at bounding box center [471, 176] width 10 height 10
type input "200"
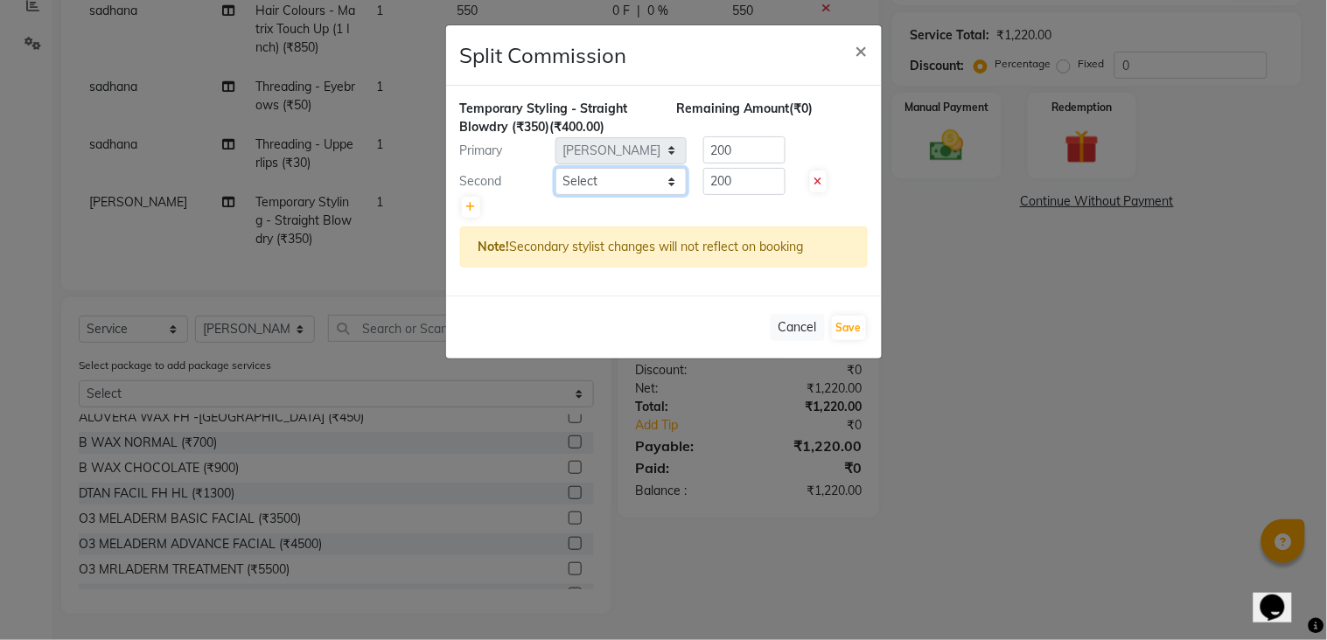
click at [586, 172] on select "Select [PERSON_NAME] [PERSON_NAME] [PERSON_NAME] KHAMDARE [PERSON_NAME] [PERSON…" at bounding box center [621, 181] width 131 height 27
select select "87523"
click at [556, 168] on select "Select [PERSON_NAME] [PERSON_NAME] [PERSON_NAME] KHAMDARE [PERSON_NAME] [PERSON…" at bounding box center [621, 181] width 131 height 27
click at [855, 332] on button "Save" at bounding box center [849, 328] width 34 height 24
select select "Select"
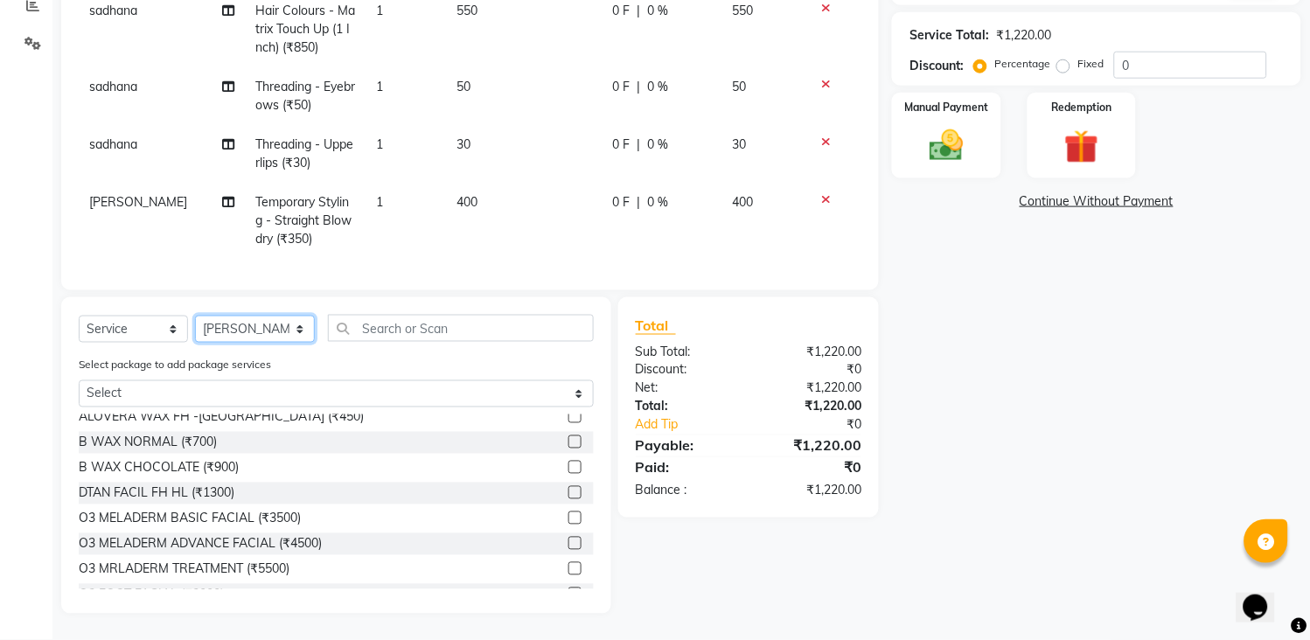
click at [245, 328] on select "Select Stylist [PERSON_NAME] [PERSON_NAME] [PERSON_NAME] KHAMDARE [PERSON_NAME]…" at bounding box center [255, 329] width 120 height 27
select select "87523"
click at [195, 316] on select "Select Stylist [PERSON_NAME] [PERSON_NAME] [PERSON_NAME] KHAMDARE [PERSON_NAME]…" at bounding box center [255, 329] width 120 height 27
click at [388, 325] on input "text" at bounding box center [461, 328] width 266 height 27
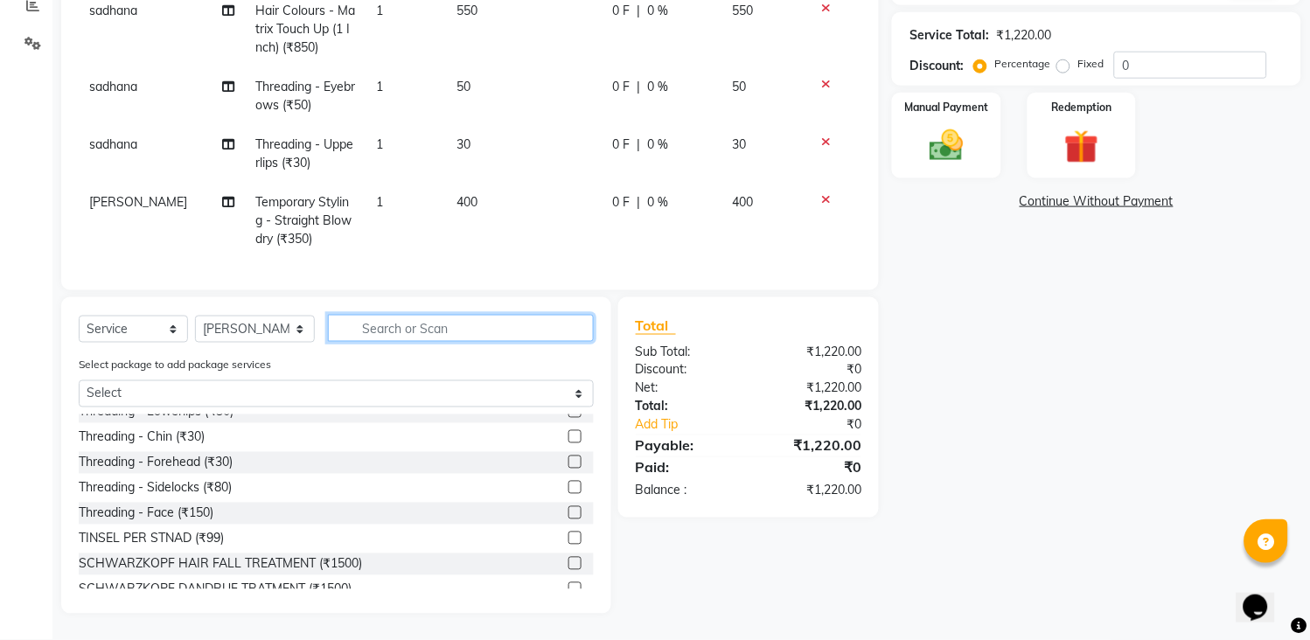
scroll to position [0, 0]
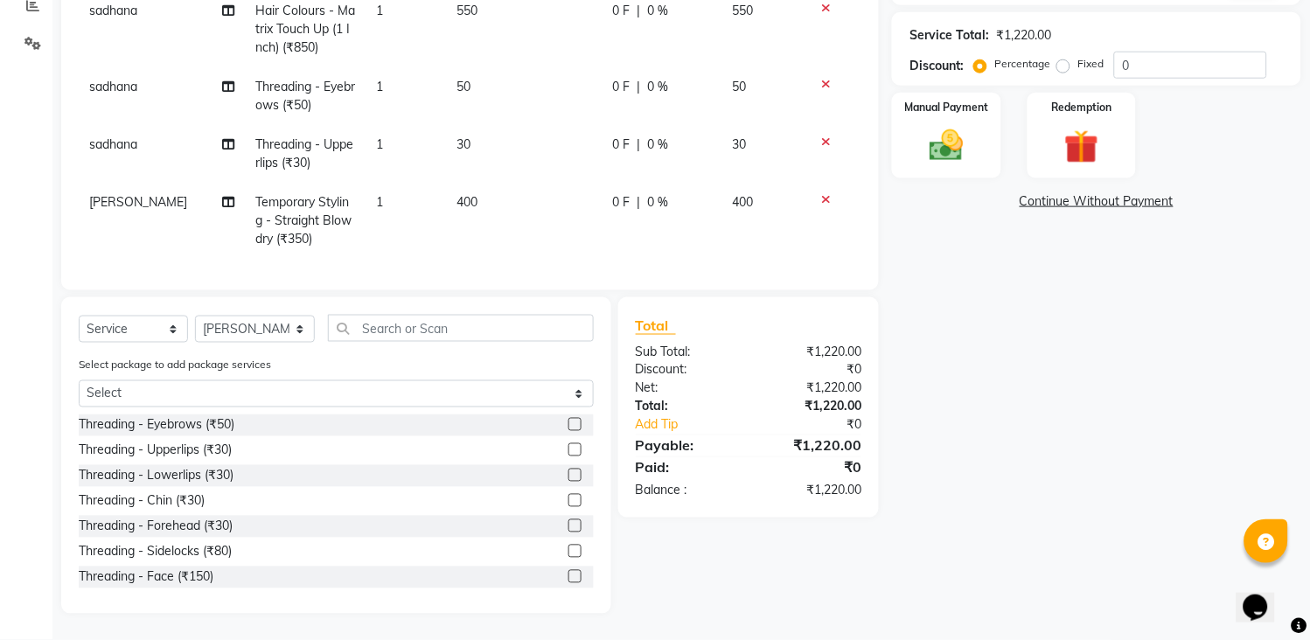
click at [569, 418] on label at bounding box center [575, 424] width 13 height 13
click at [569, 420] on input "checkbox" at bounding box center [574, 425] width 11 height 11
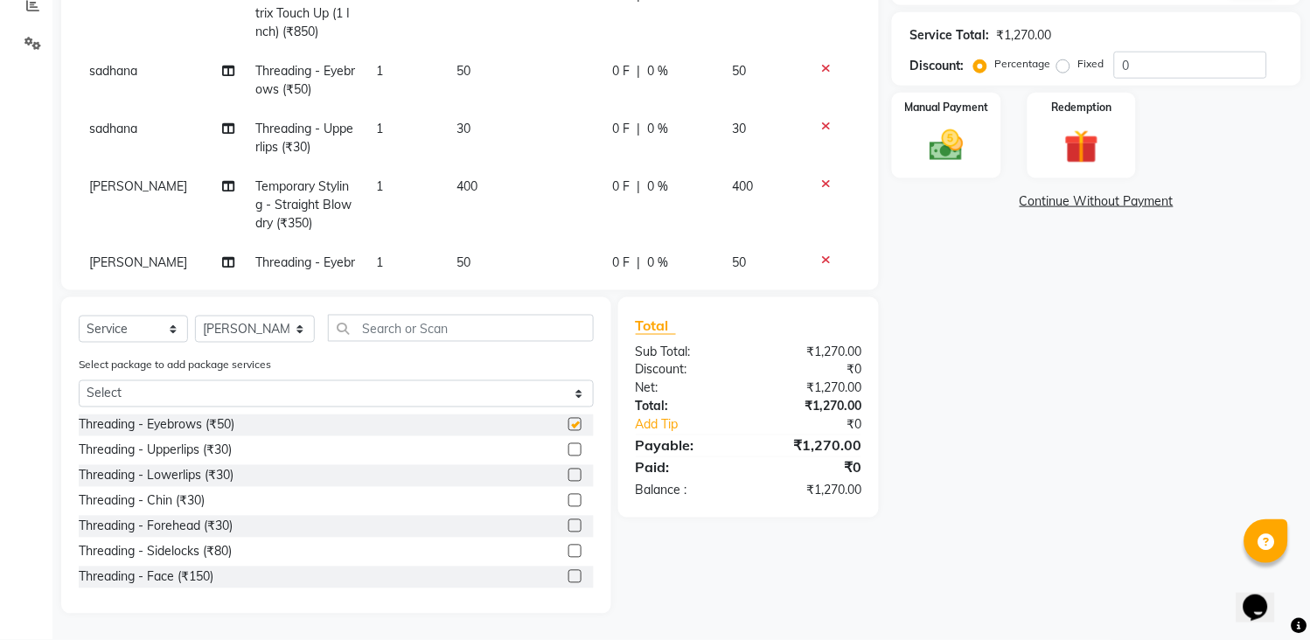
checkbox input "false"
click at [556, 331] on input "text" at bounding box center [461, 328] width 266 height 27
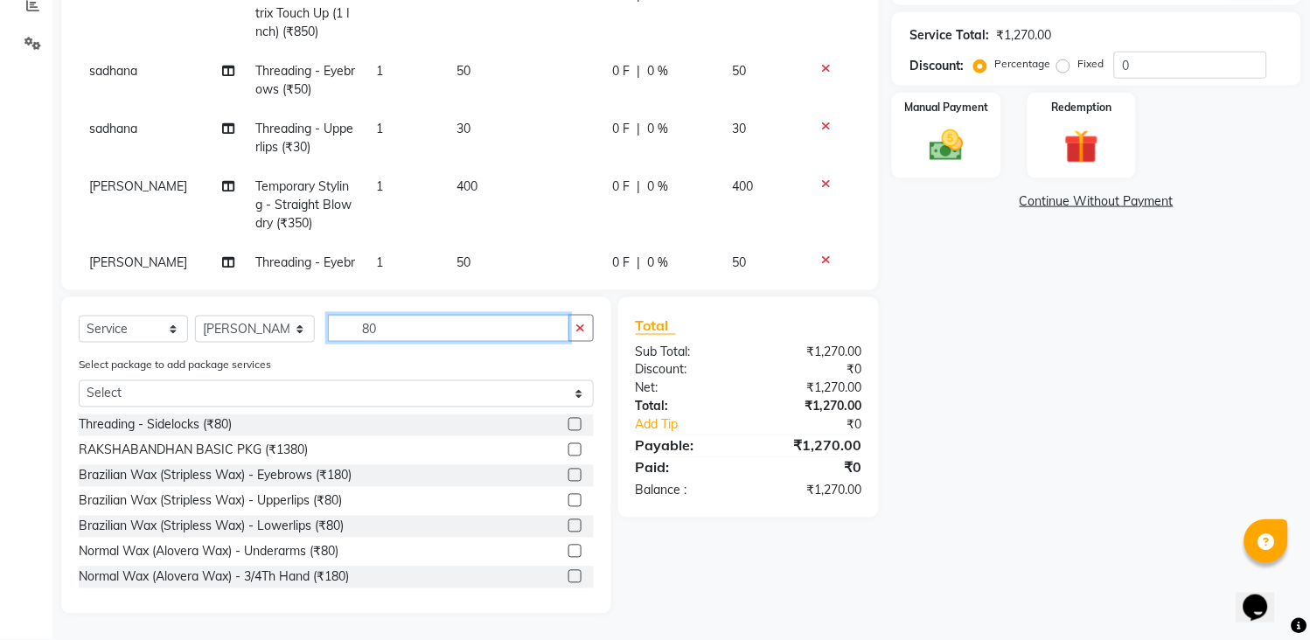
type input "80"
click at [569, 496] on label at bounding box center [575, 500] width 13 height 13
click at [569, 496] on input "checkbox" at bounding box center [574, 501] width 11 height 11
checkbox input "false"
click at [252, 328] on select "Select Stylist [PERSON_NAME] [PERSON_NAME] [PERSON_NAME] KHAMDARE [PERSON_NAME]…" at bounding box center [255, 329] width 120 height 27
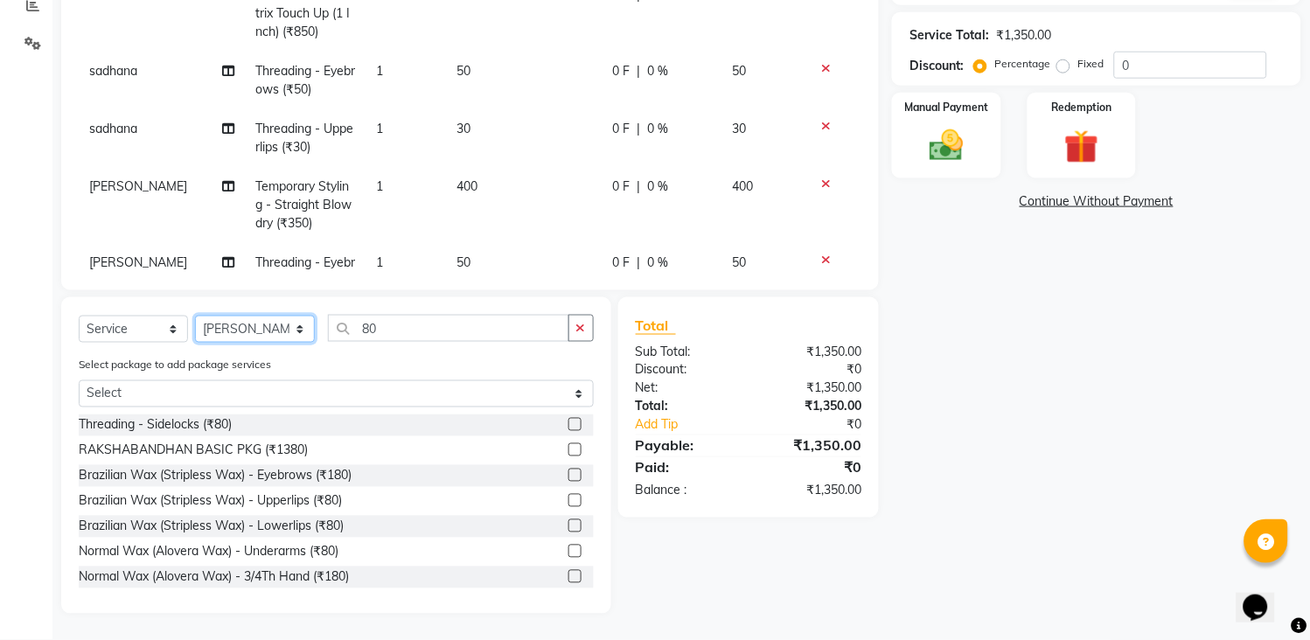
select select "47114"
click at [195, 316] on select "Select Stylist [PERSON_NAME] [PERSON_NAME] [PERSON_NAME] KHAMDARE [PERSON_NAME]…" at bounding box center [255, 329] width 120 height 27
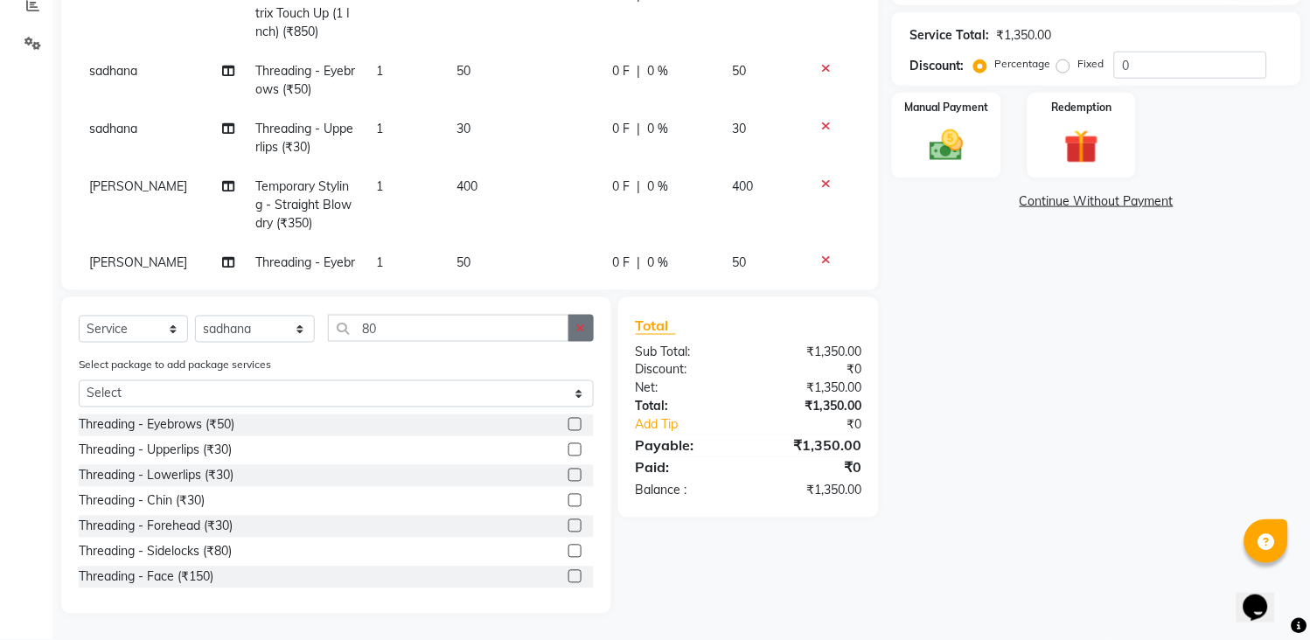
click at [591, 333] on button "button" at bounding box center [581, 328] width 25 height 27
click at [545, 324] on input "text" at bounding box center [461, 328] width 266 height 27
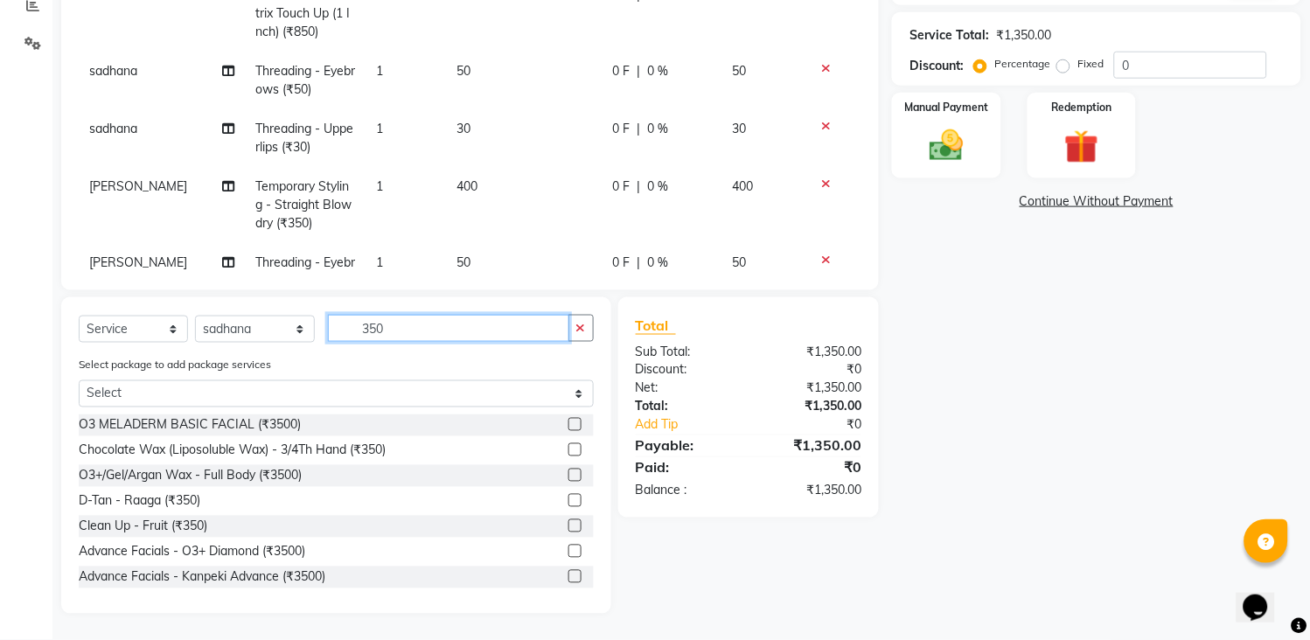
type input "350"
click at [569, 528] on label at bounding box center [575, 526] width 13 height 13
click at [569, 528] on input "checkbox" at bounding box center [574, 526] width 11 height 11
checkbox input "false"
click at [583, 334] on icon "button" at bounding box center [582, 328] width 10 height 12
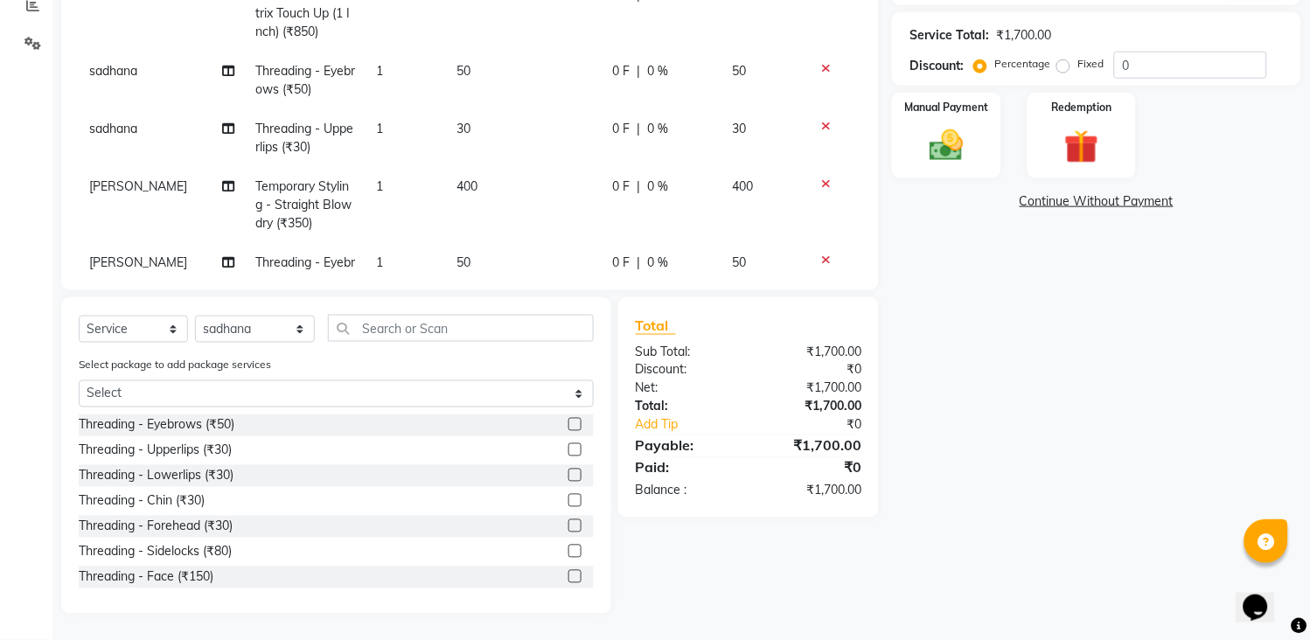
click at [569, 450] on label at bounding box center [575, 450] width 13 height 13
click at [569, 450] on input "checkbox" at bounding box center [574, 450] width 11 height 11
checkbox input "false"
click at [452, 329] on input "text" at bounding box center [461, 328] width 266 height 27
click at [569, 422] on label at bounding box center [575, 424] width 13 height 13
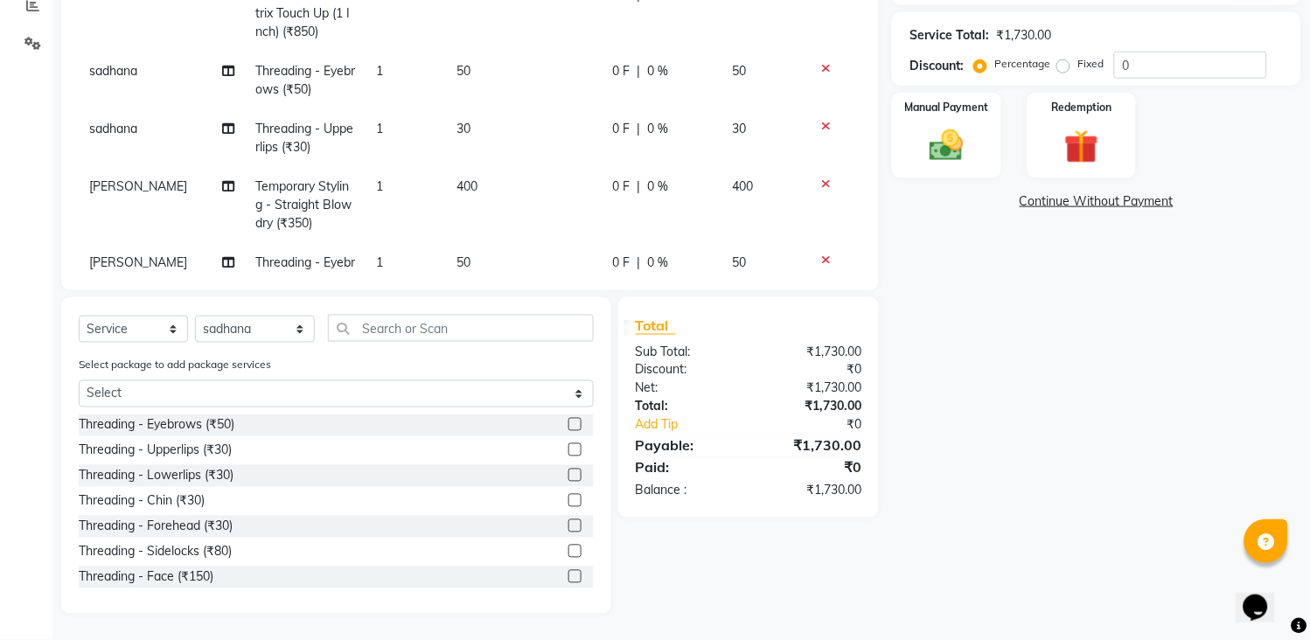
click at [569, 422] on input "checkbox" at bounding box center [574, 425] width 11 height 11
checkbox input "false"
click at [475, 325] on input "text" at bounding box center [461, 328] width 266 height 27
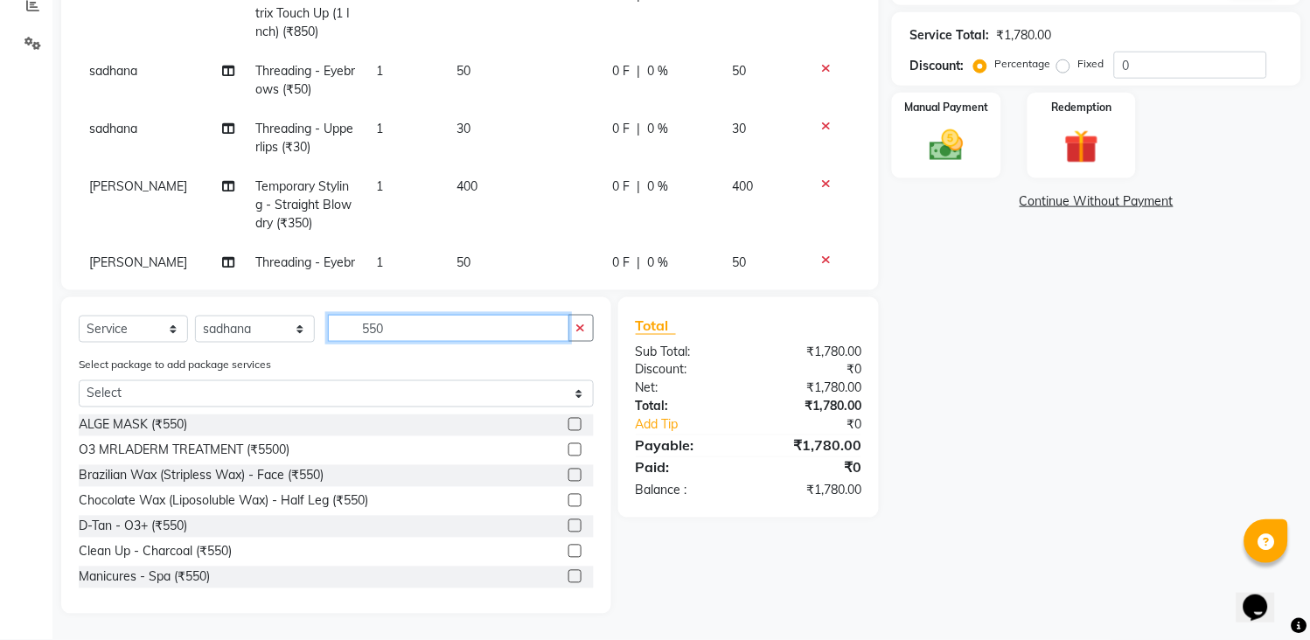
type input "550"
click at [569, 499] on label at bounding box center [575, 500] width 13 height 13
click at [569, 499] on input "checkbox" at bounding box center [574, 501] width 11 height 11
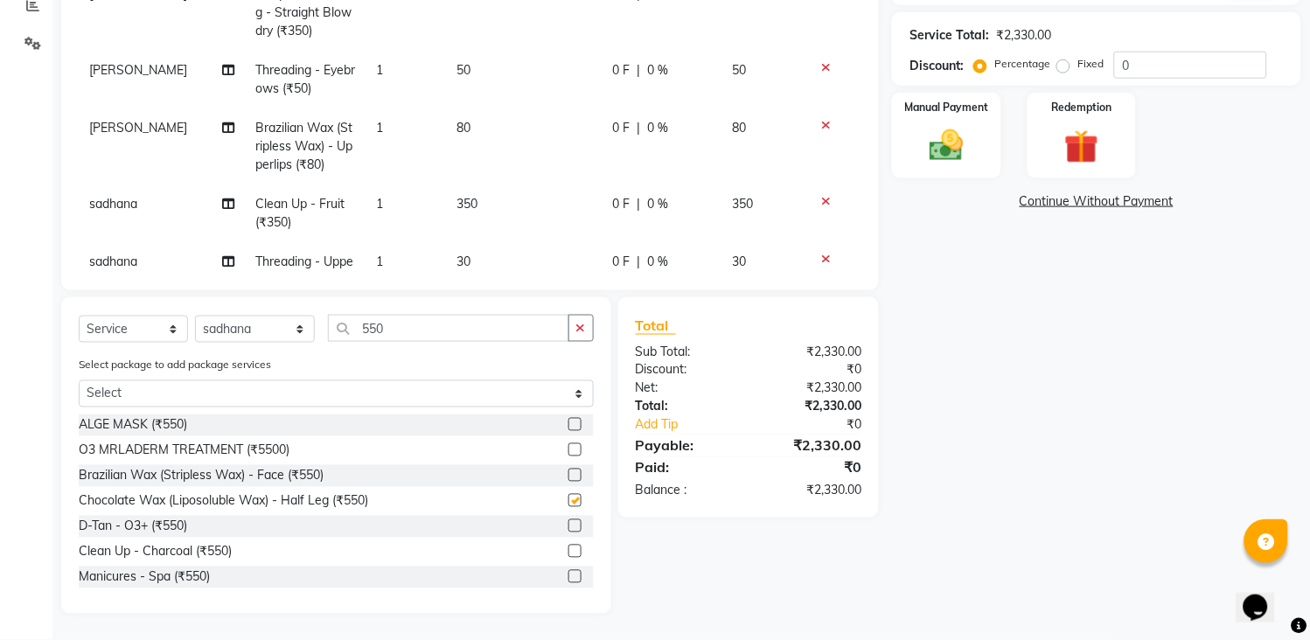
checkbox input "false"
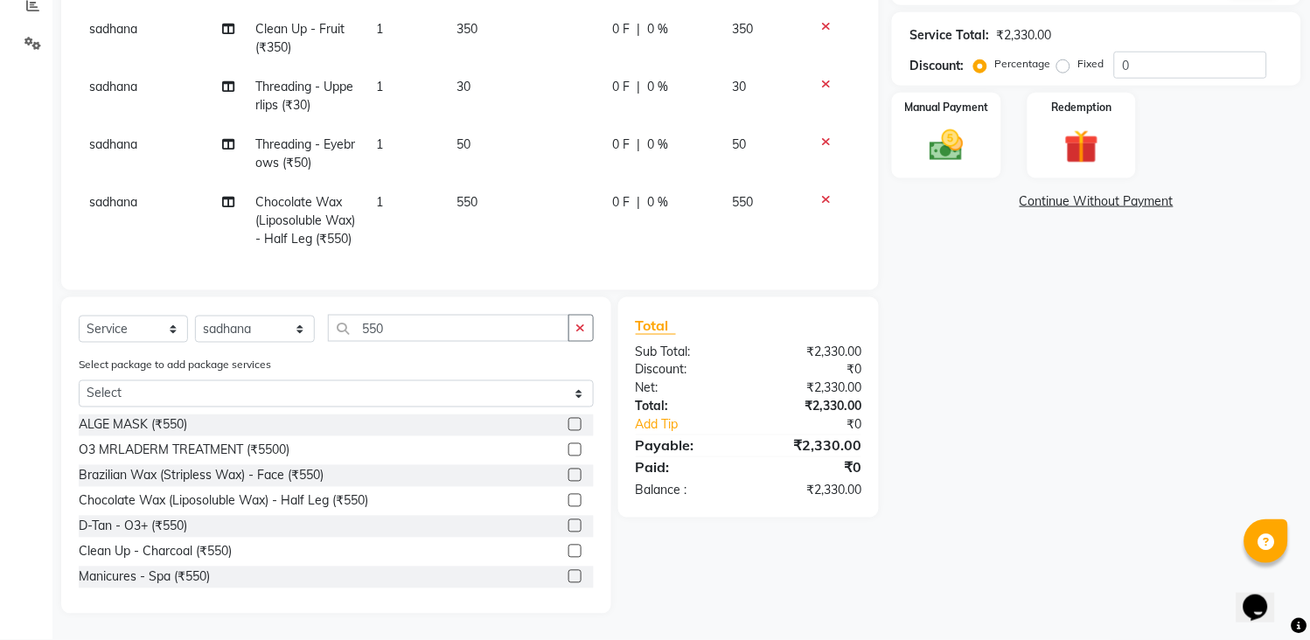
click at [523, 183] on td "550" at bounding box center [525, 221] width 156 height 76
select select "47114"
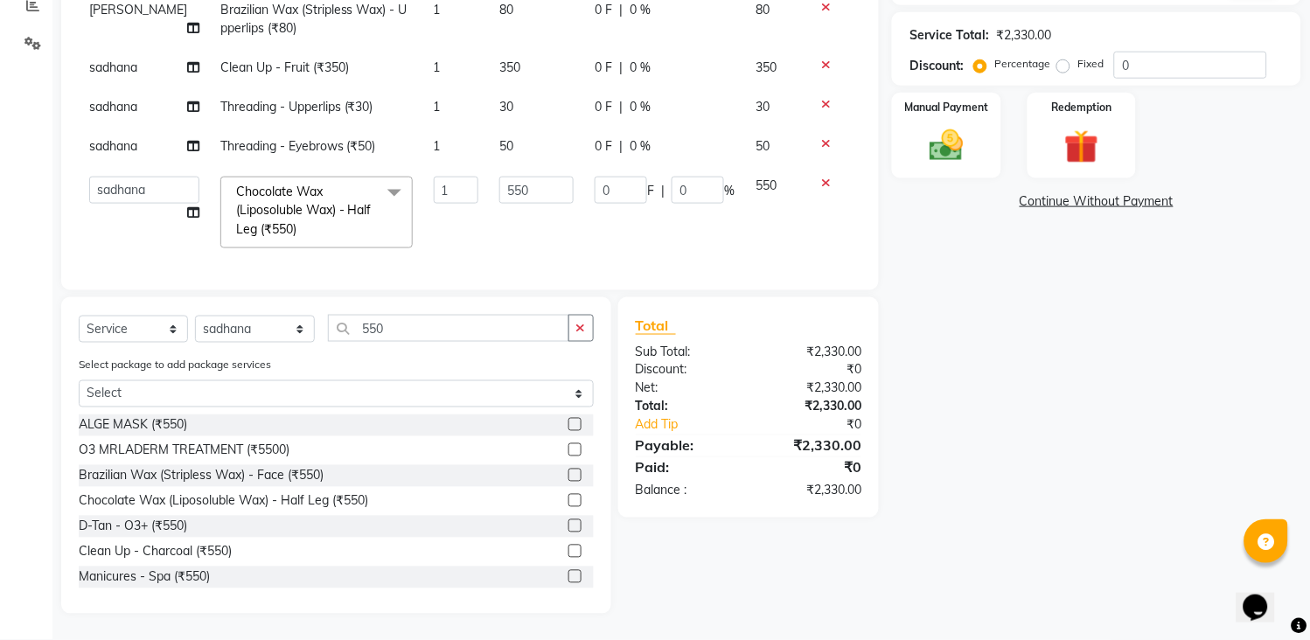
click at [523, 177] on input "550" at bounding box center [537, 190] width 74 height 27
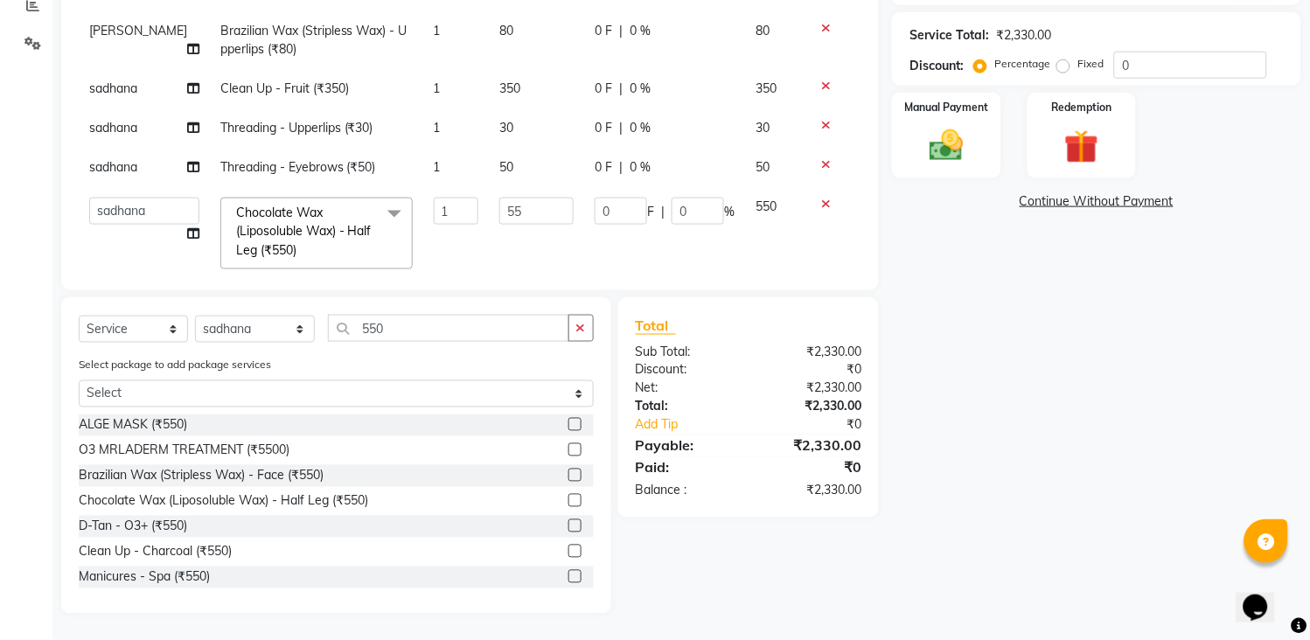
type input "5"
type input "650"
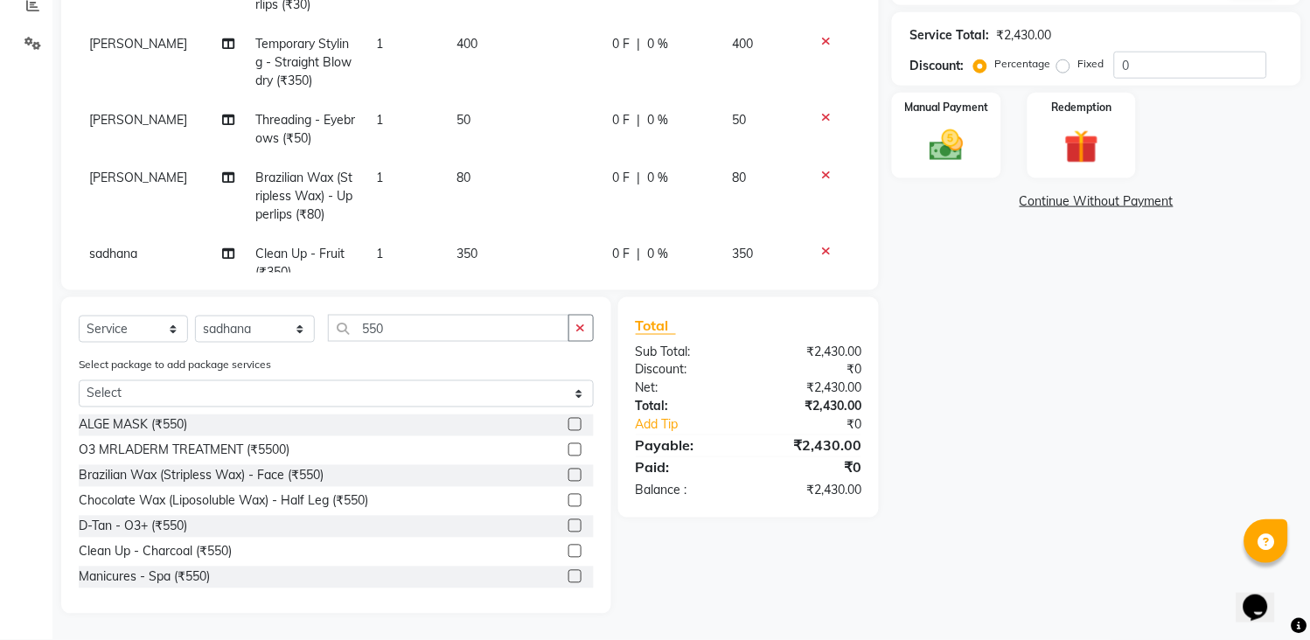
click at [521, 231] on tbody "[PERSON_NAME] Threading - Eyebrows (₹50) 1 50 0 F | 0 % 50 sadhana Threading - …" at bounding box center [470, 14] width 783 height 940
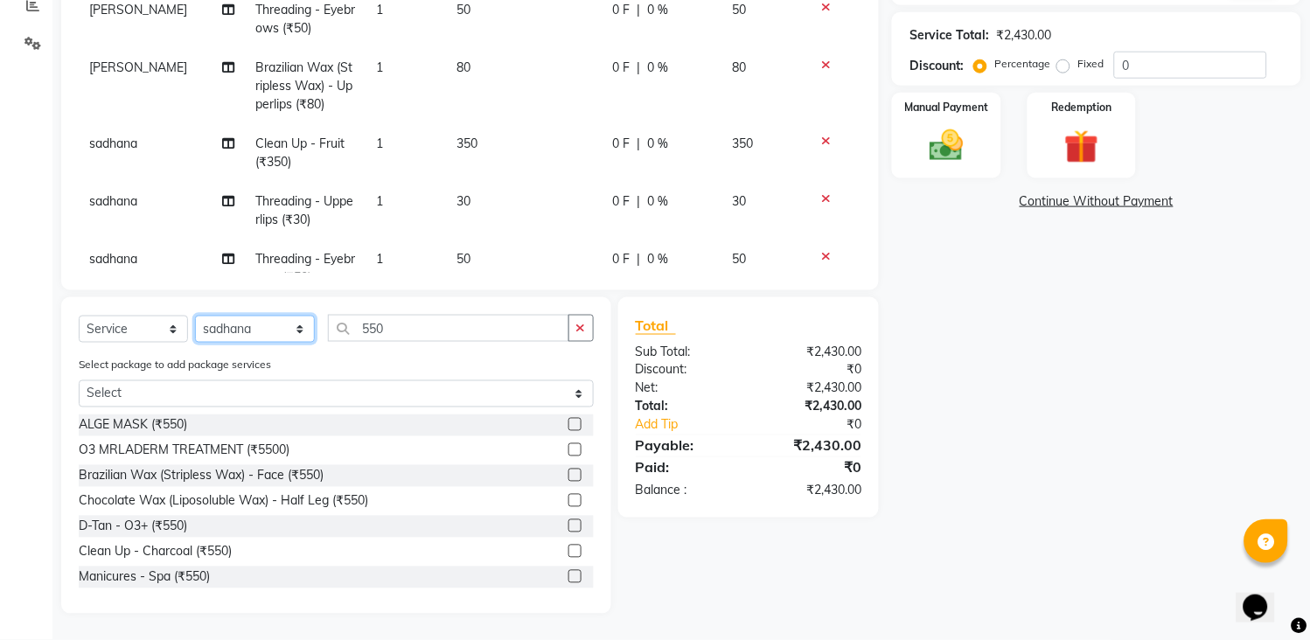
click at [239, 322] on select "Select Stylist [PERSON_NAME] [PERSON_NAME] [PERSON_NAME] KHAMDARE [PERSON_NAME]…" at bounding box center [255, 329] width 120 height 27
select select "87523"
click at [195, 316] on select "Select Stylist [PERSON_NAME] [PERSON_NAME] [PERSON_NAME] KHAMDARE [PERSON_NAME]…" at bounding box center [255, 329] width 120 height 27
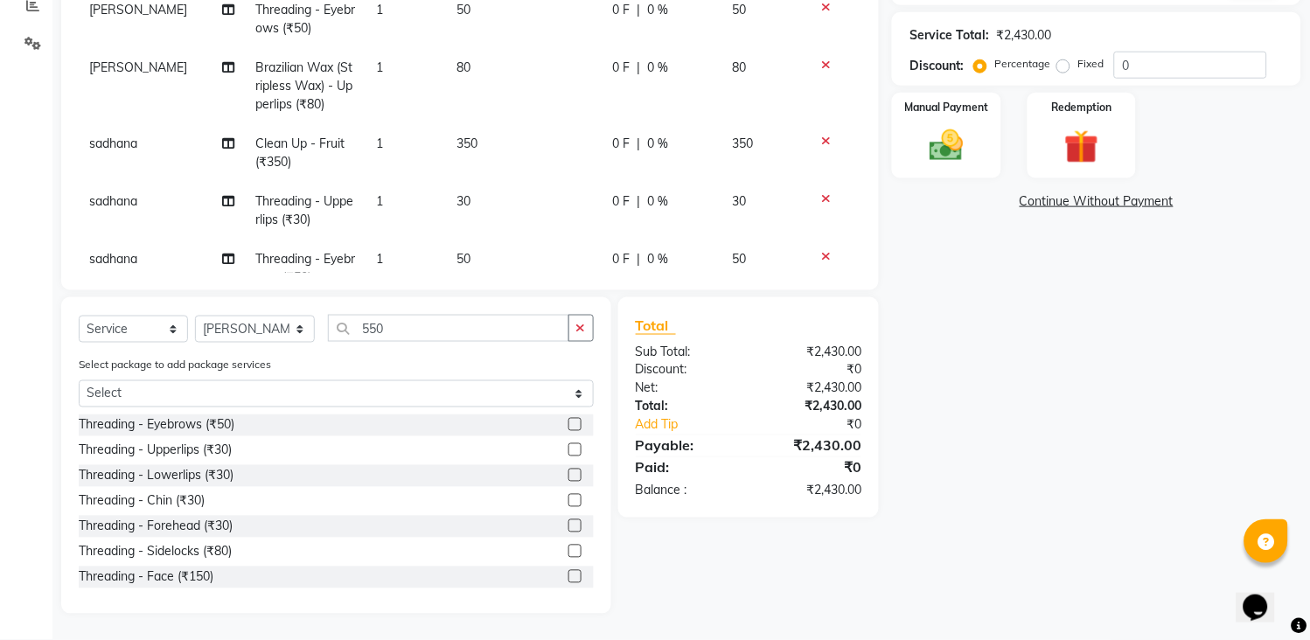
drag, startPoint x: 576, startPoint y: 321, endPoint x: 535, endPoint y: 321, distance: 40.2
click at [577, 322] on icon "button" at bounding box center [582, 328] width 10 height 12
drag, startPoint x: 532, startPoint y: 322, endPoint x: 510, endPoint y: 325, distance: 22.0
click at [531, 322] on input "text" at bounding box center [461, 328] width 266 height 27
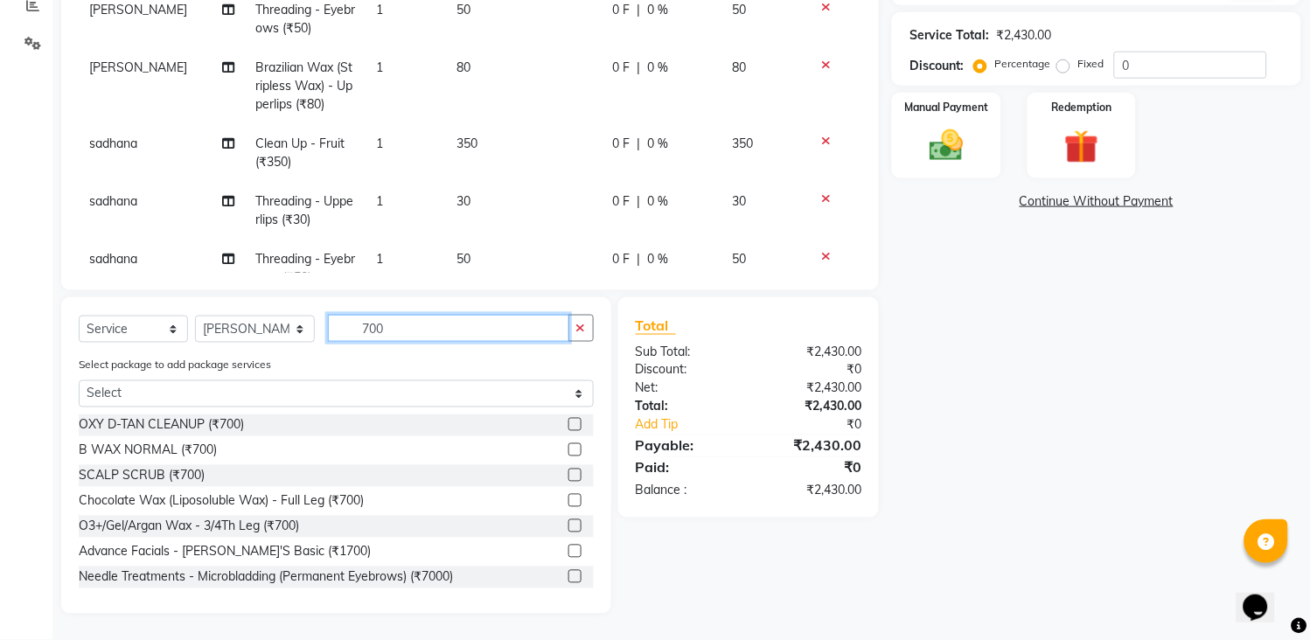
type input "700"
click at [569, 501] on label at bounding box center [575, 500] width 13 height 13
click at [569, 501] on input "checkbox" at bounding box center [574, 501] width 11 height 11
checkbox input "false"
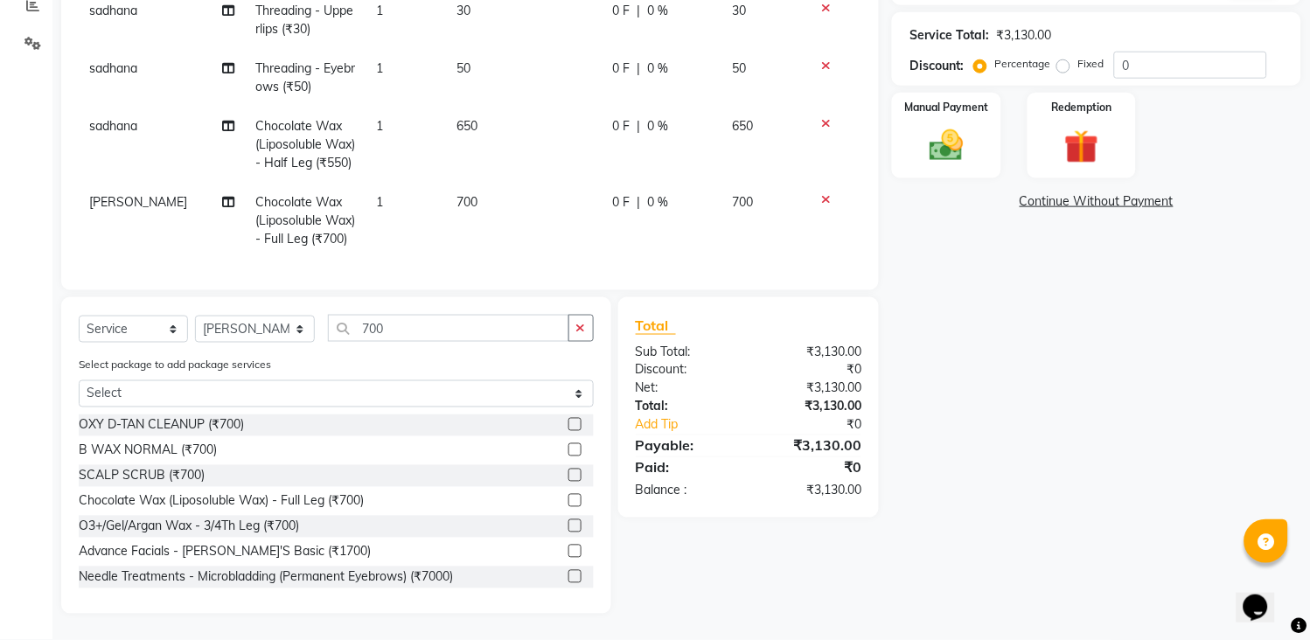
click at [521, 210] on td "700" at bounding box center [525, 221] width 156 height 76
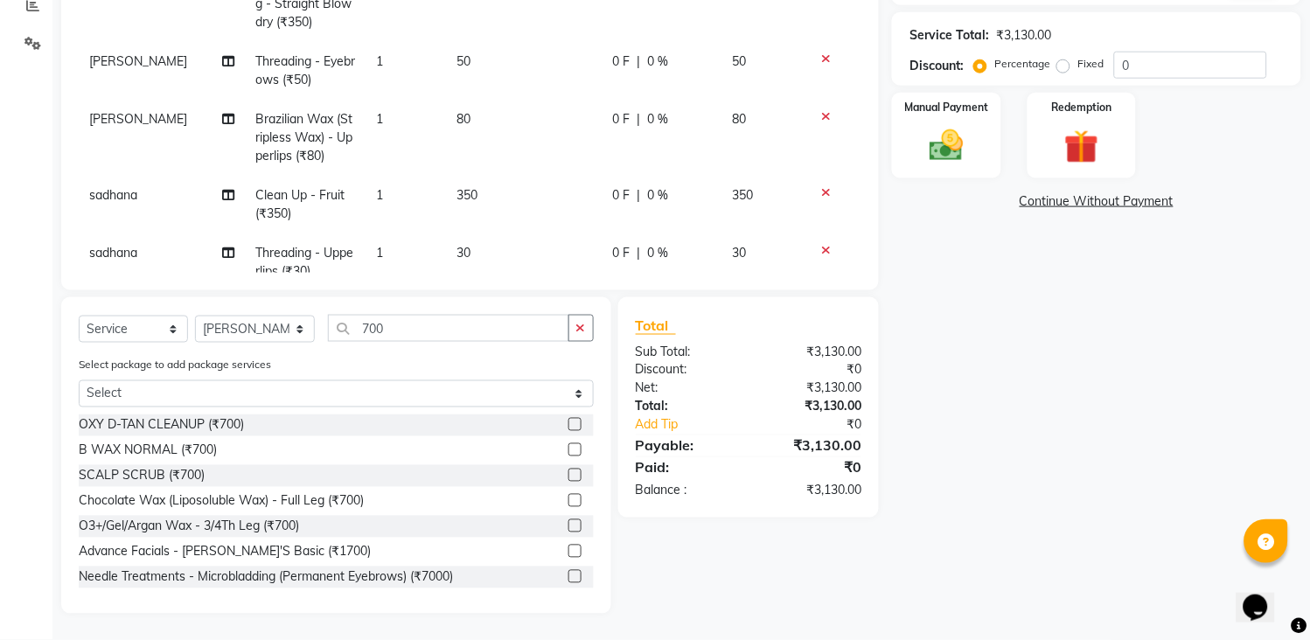
click at [521, 425] on td "700" at bounding box center [525, 463] width 156 height 76
select select "87523"
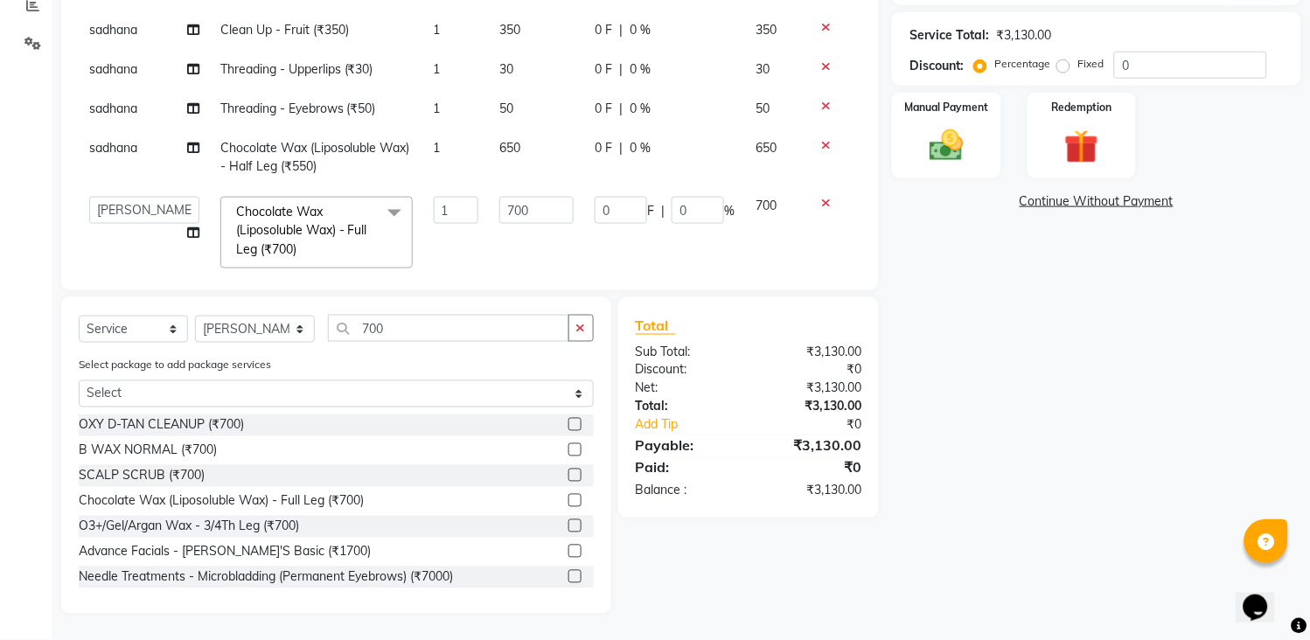
click at [516, 186] on td "700" at bounding box center [536, 232] width 95 height 93
click at [514, 197] on input "700" at bounding box center [537, 210] width 74 height 27
type input "7"
type input "770"
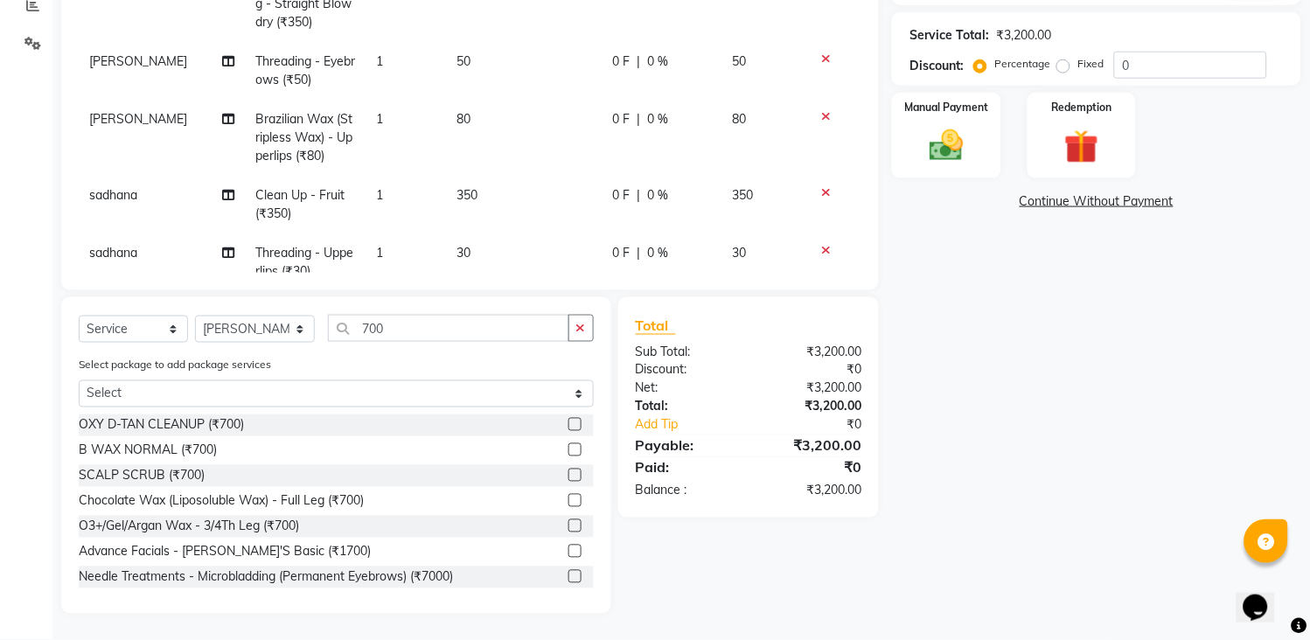
scroll to position [569, 0]
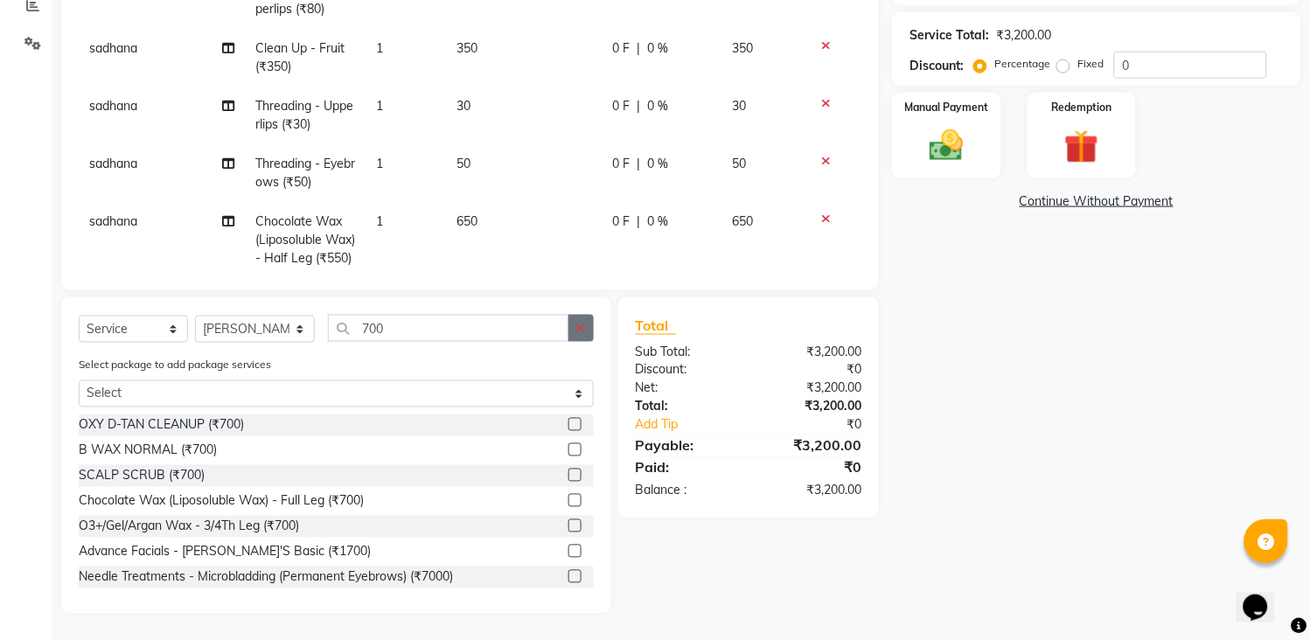
click at [572, 321] on button "button" at bounding box center [581, 328] width 25 height 27
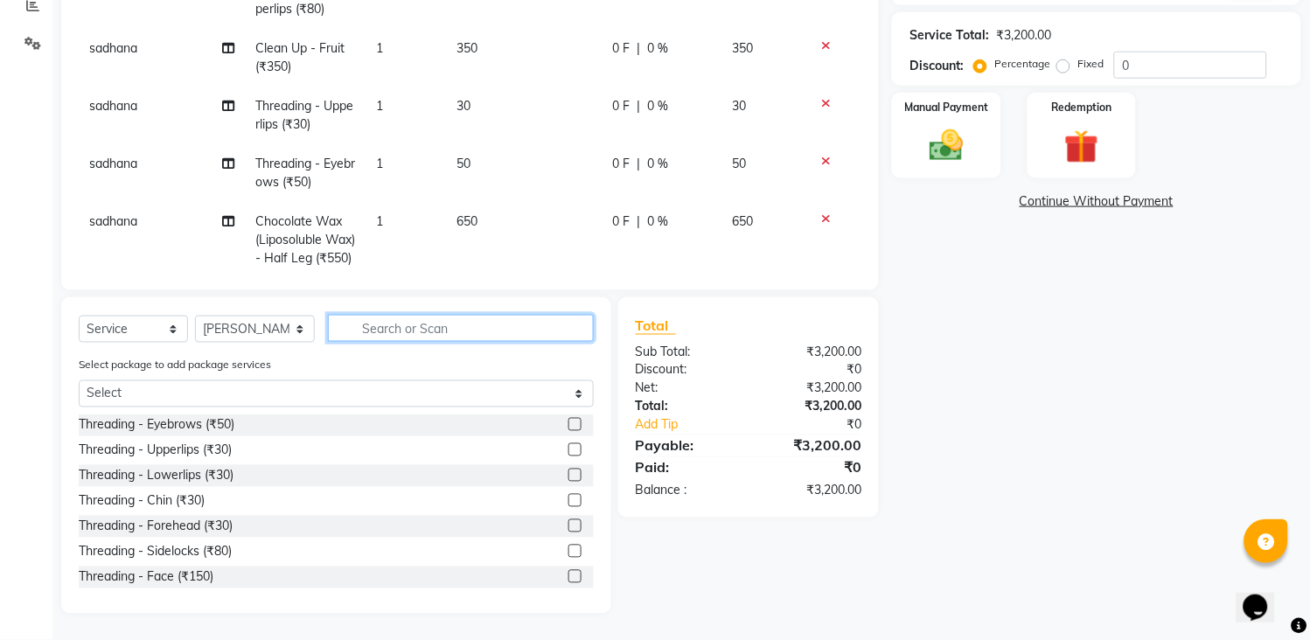
click at [570, 325] on input "text" at bounding box center [461, 328] width 266 height 27
click at [213, 328] on select "Select Stylist [PERSON_NAME] [PERSON_NAME] [PERSON_NAME] KHAMDARE [PERSON_NAME]…" at bounding box center [255, 329] width 120 height 27
select select "47114"
click at [195, 316] on select "Select Stylist [PERSON_NAME] [PERSON_NAME] [PERSON_NAME] KHAMDARE [PERSON_NAME]…" at bounding box center [255, 329] width 120 height 27
click at [395, 322] on input "text" at bounding box center [461, 328] width 266 height 27
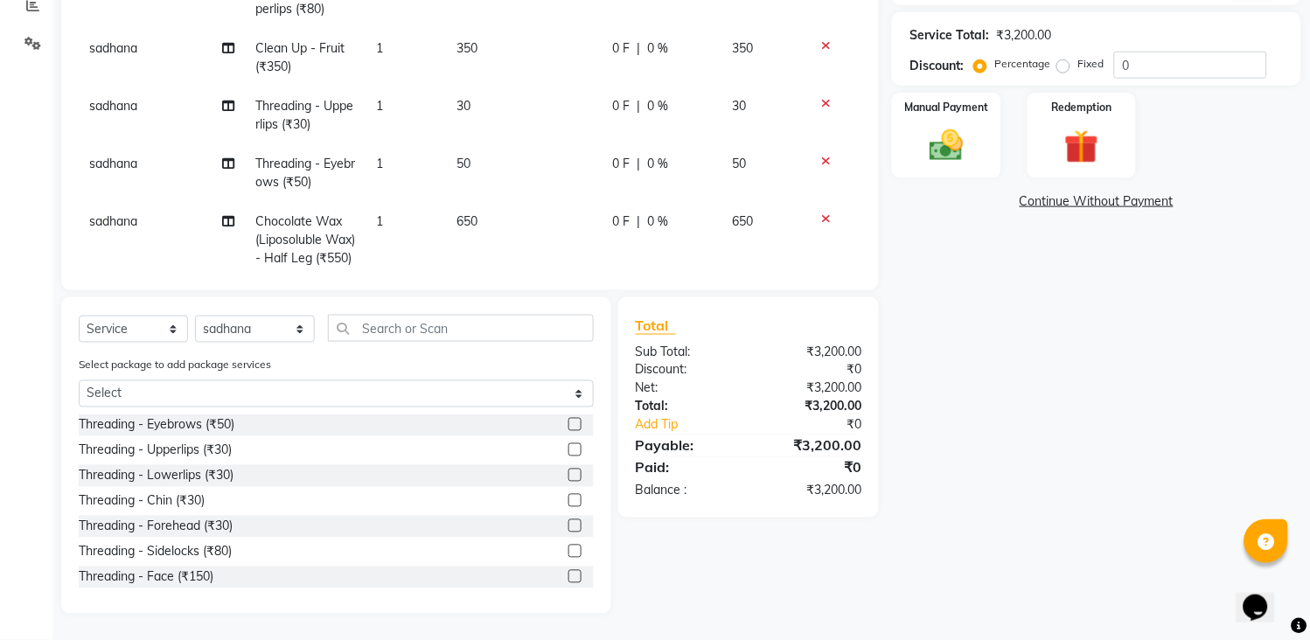
click at [569, 425] on label at bounding box center [575, 424] width 13 height 13
click at [569, 425] on input "checkbox" at bounding box center [574, 425] width 11 height 11
checkbox input "false"
click at [211, 330] on select "Select Stylist [PERSON_NAME] [PERSON_NAME] [PERSON_NAME] KHAMDARE [PERSON_NAME]…" at bounding box center [255, 329] width 120 height 27
select select "87523"
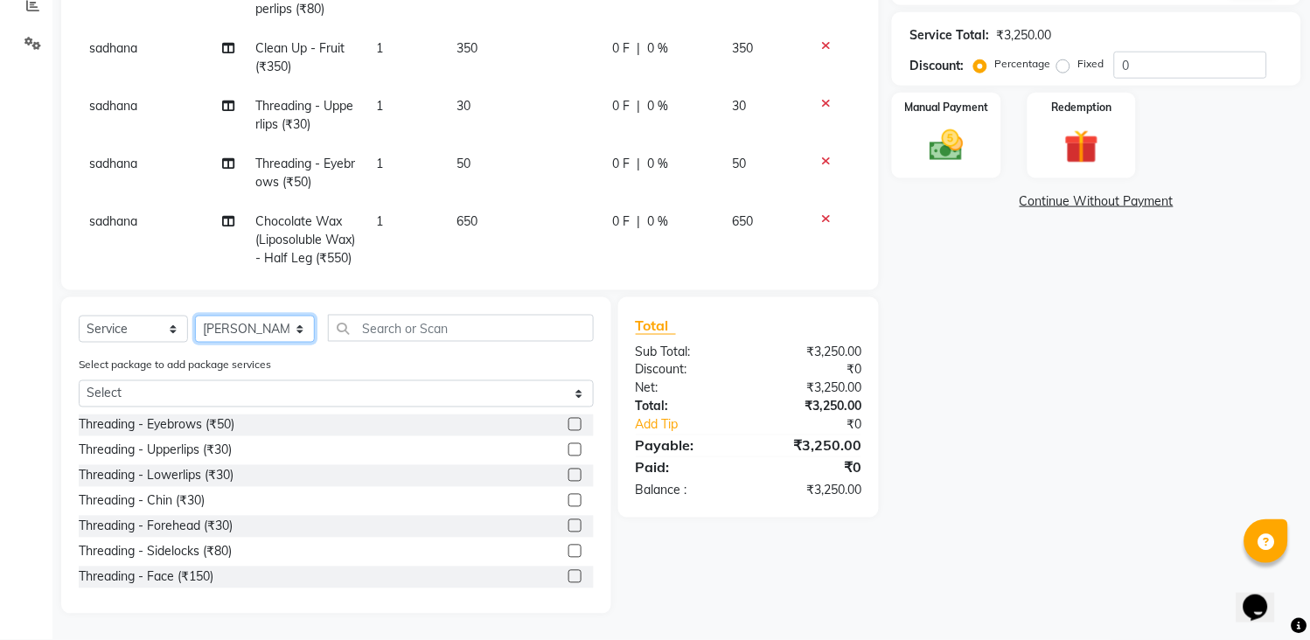
click at [195, 316] on select "Select Stylist [PERSON_NAME] [PERSON_NAME] [PERSON_NAME] KHAMDARE [PERSON_NAME]…" at bounding box center [255, 329] width 120 height 27
click at [417, 338] on input "text" at bounding box center [461, 328] width 266 height 27
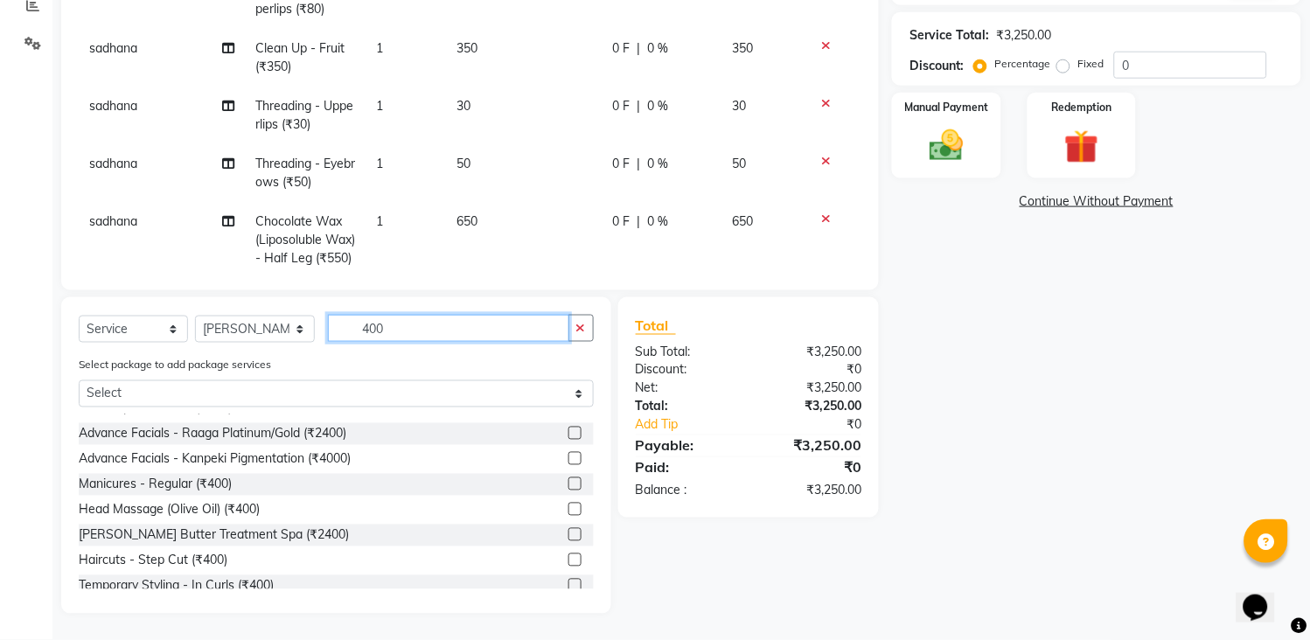
scroll to position [291, 0]
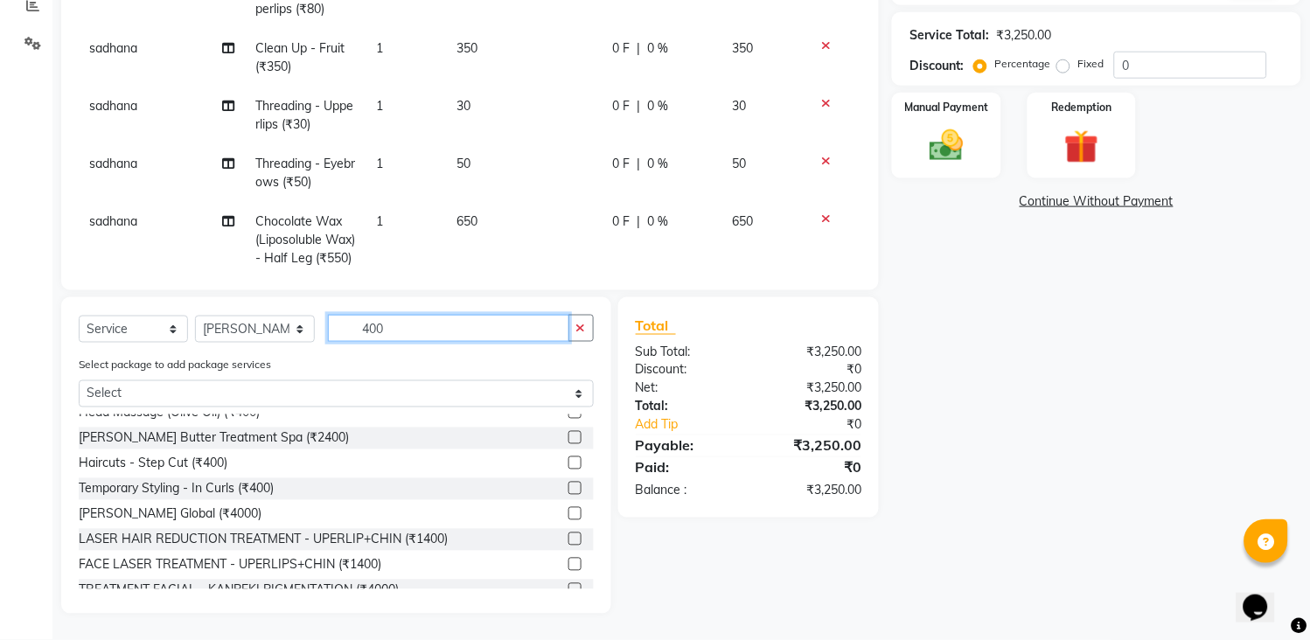
type input "400"
click at [569, 465] on label at bounding box center [575, 463] width 13 height 13
click at [569, 465] on input "checkbox" at bounding box center [574, 463] width 11 height 11
checkbox input "false"
click at [580, 331] on icon "button" at bounding box center [582, 328] width 10 height 12
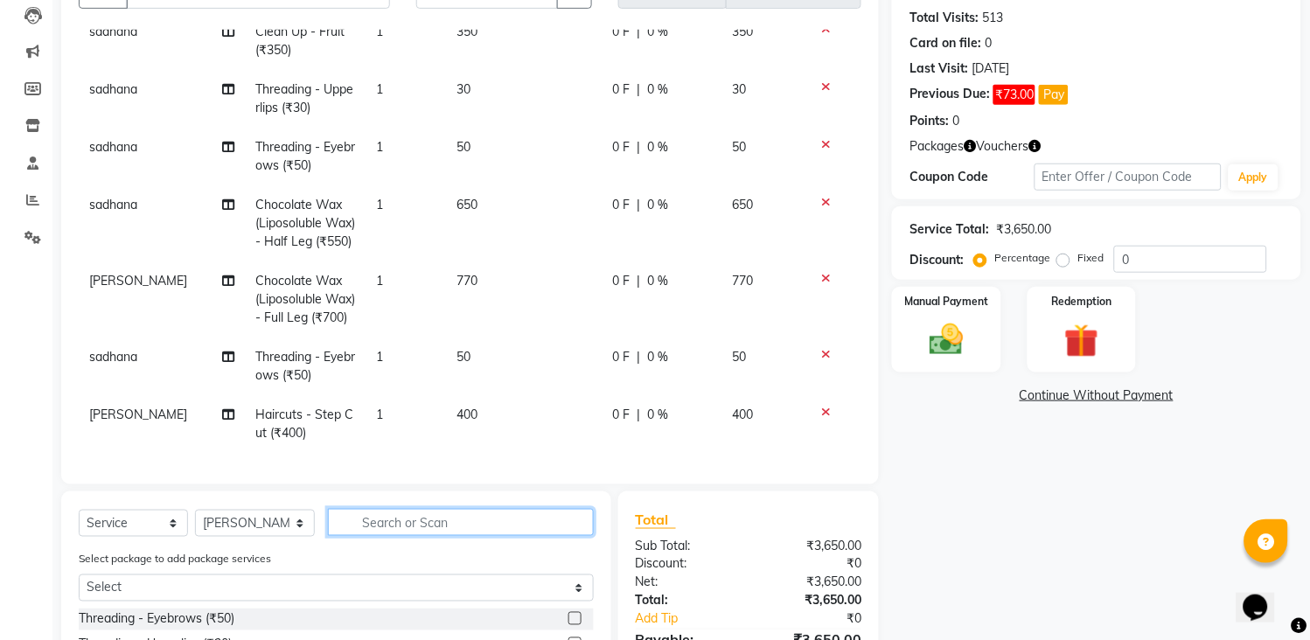
scroll to position [381, 0]
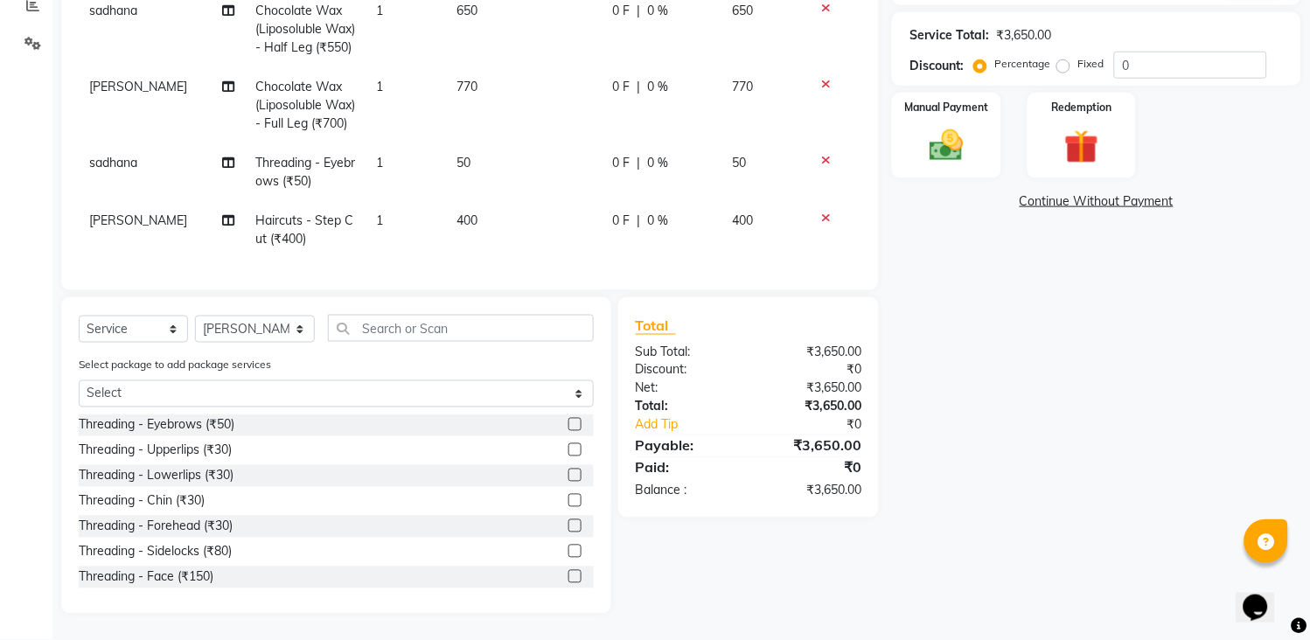
click at [569, 424] on label at bounding box center [575, 424] width 13 height 13
click at [569, 424] on input "checkbox" at bounding box center [574, 425] width 11 height 11
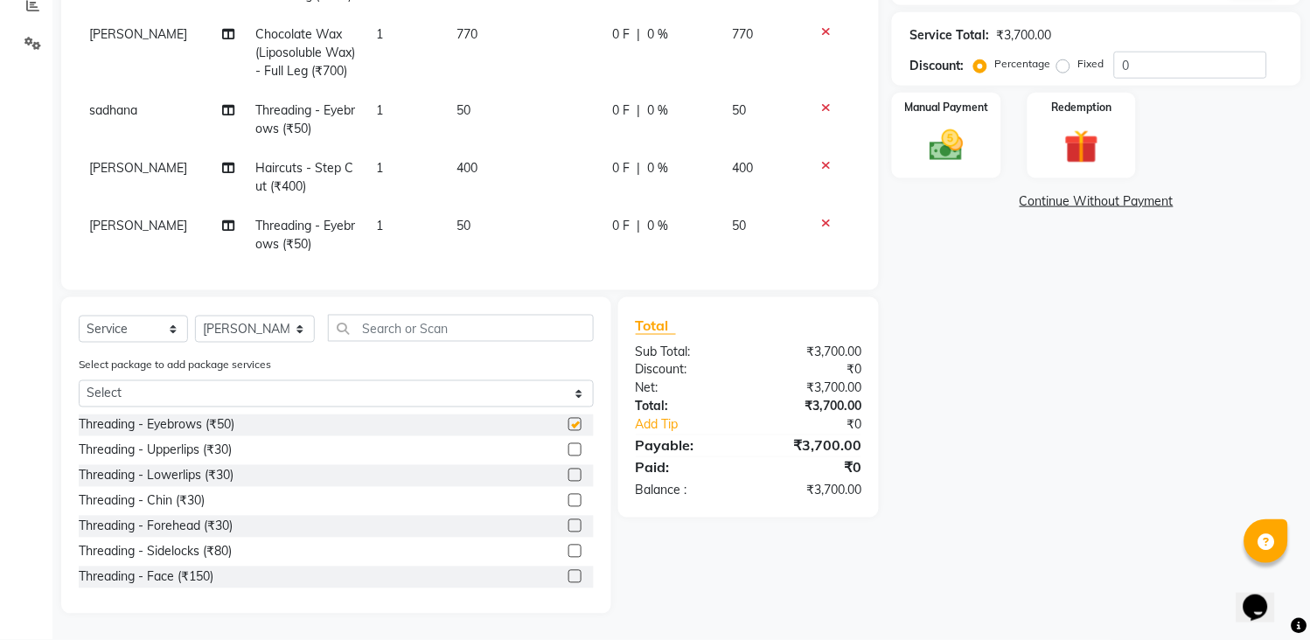
checkbox input "false"
click at [569, 447] on label at bounding box center [575, 450] width 13 height 13
click at [569, 447] on input "checkbox" at bounding box center [574, 450] width 11 height 11
checkbox input "false"
click at [569, 529] on label at bounding box center [575, 526] width 13 height 13
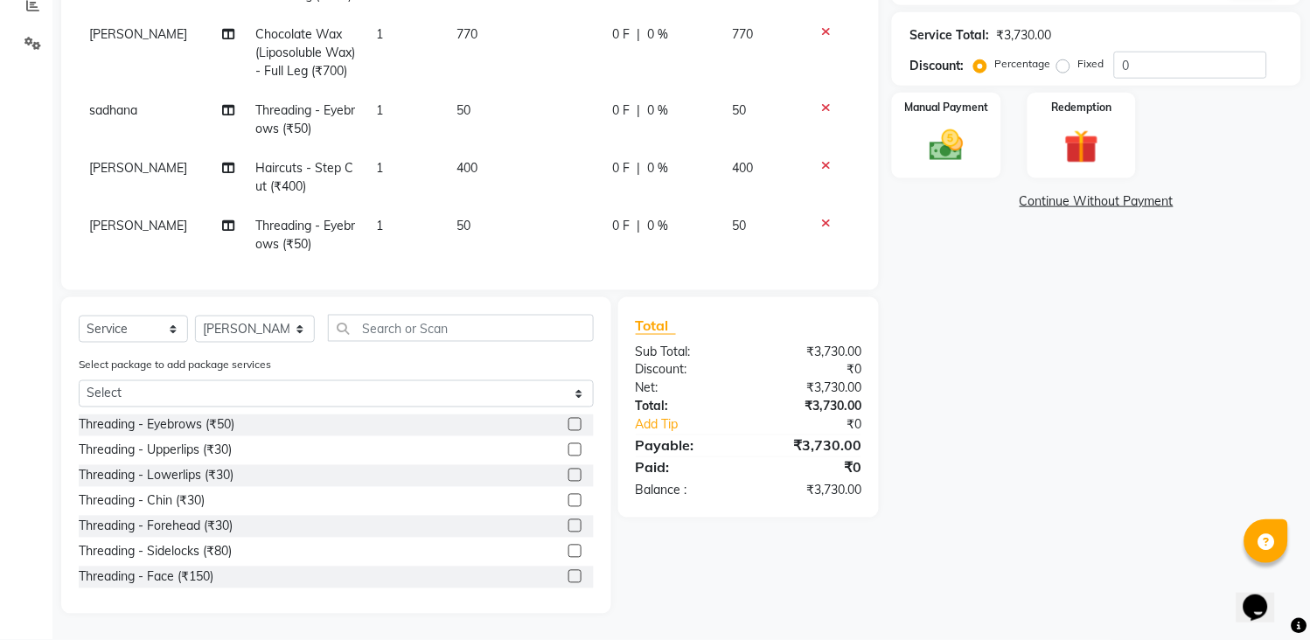
click at [569, 529] on input "checkbox" at bounding box center [574, 526] width 11 height 11
checkbox input "false"
click at [250, 318] on select "Select Stylist [PERSON_NAME] [PERSON_NAME] [PERSON_NAME] KHAMDARE [PERSON_NAME]…" at bounding box center [255, 329] width 120 height 27
select select "47114"
click at [195, 316] on select "Select Stylist [PERSON_NAME] [PERSON_NAME] [PERSON_NAME] KHAMDARE [PERSON_NAME]…" at bounding box center [255, 329] width 120 height 27
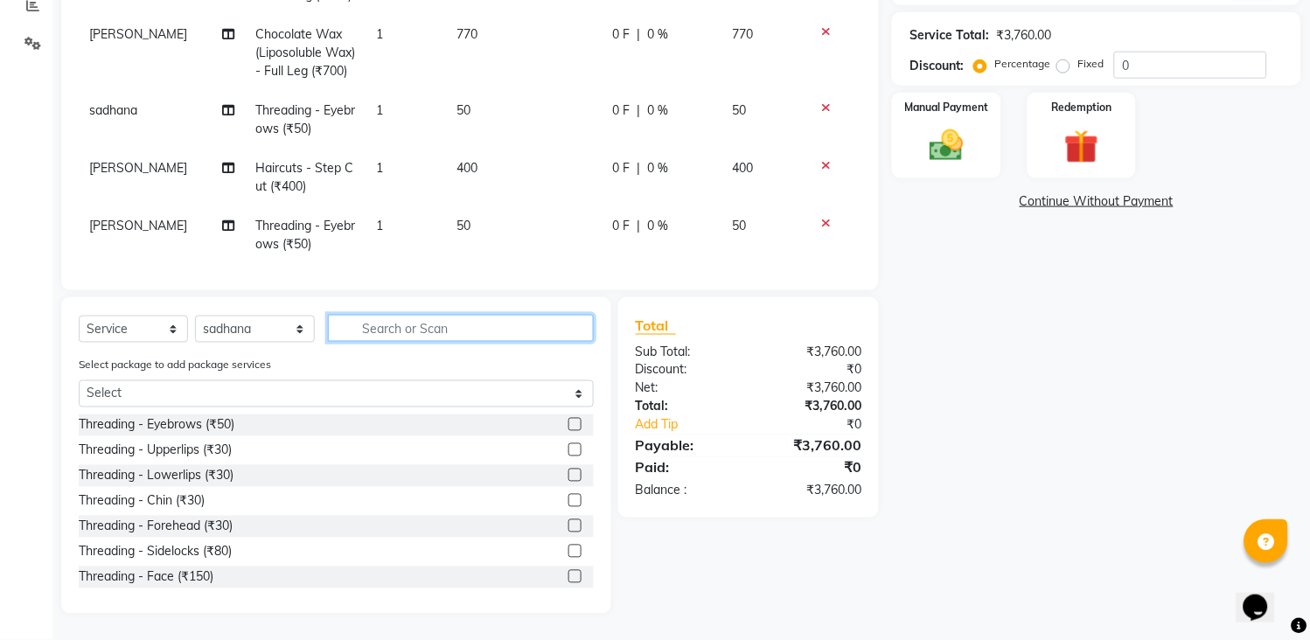
click at [376, 337] on input "text" at bounding box center [461, 328] width 266 height 27
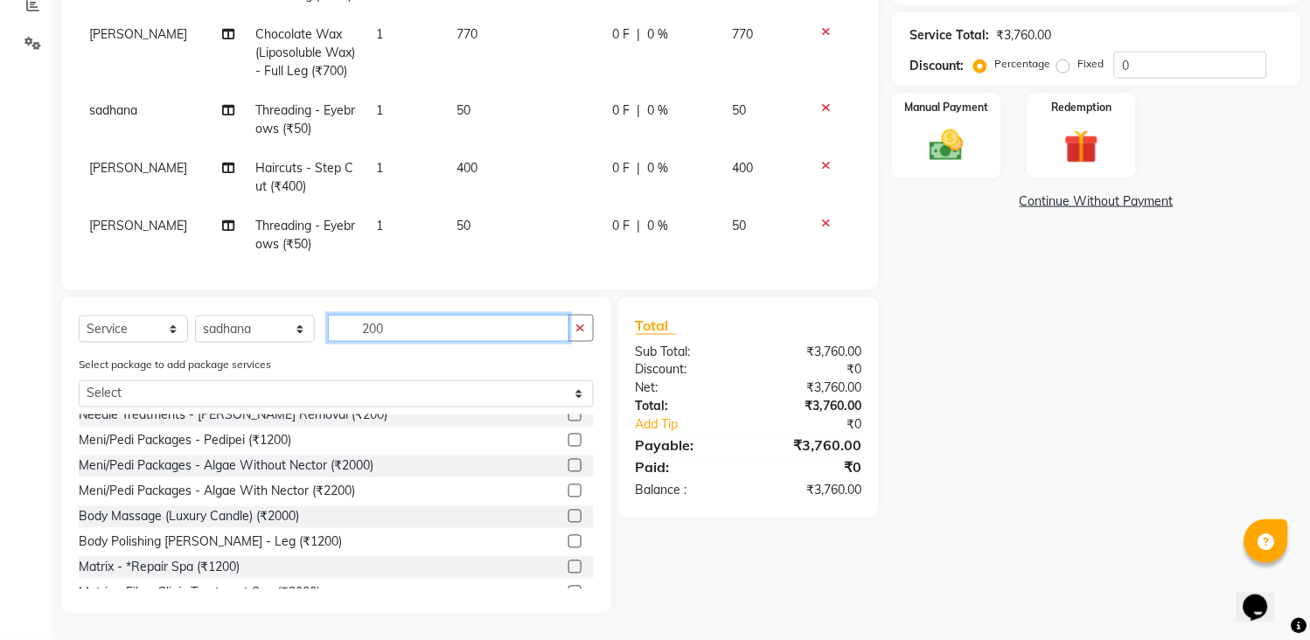
scroll to position [583, 0]
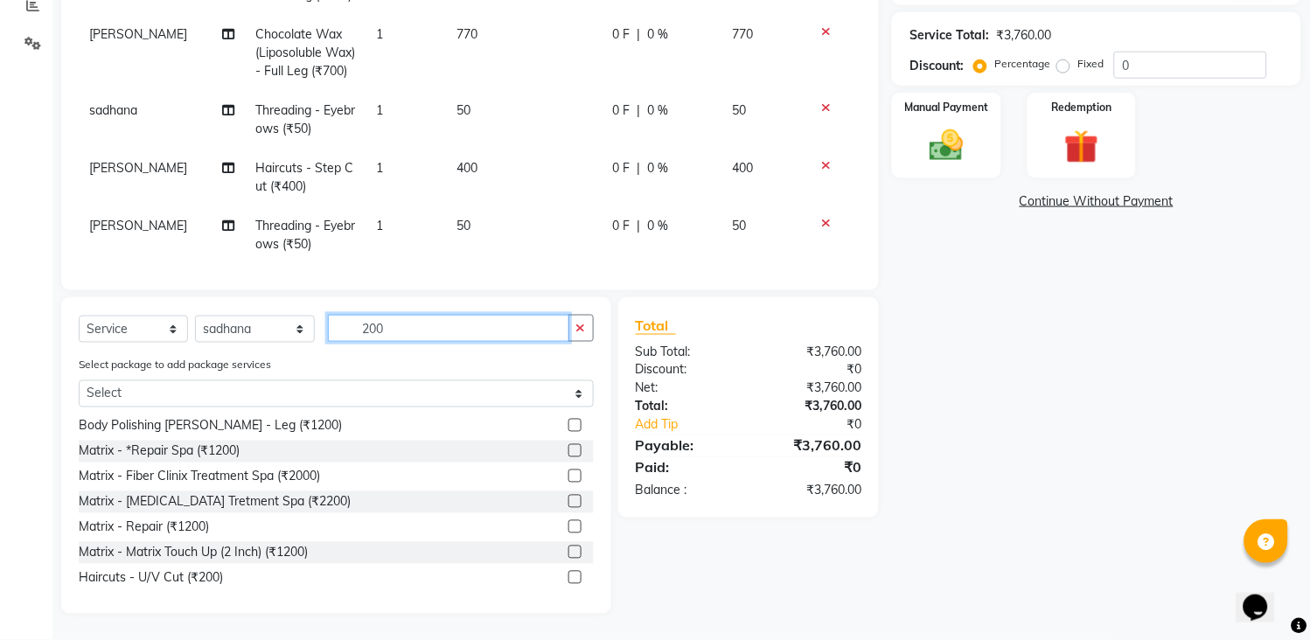
type input "200"
click at [569, 578] on label at bounding box center [575, 577] width 13 height 13
click at [569, 578] on input "checkbox" at bounding box center [574, 578] width 11 height 11
checkbox input "false"
click at [580, 332] on icon "button" at bounding box center [582, 328] width 10 height 12
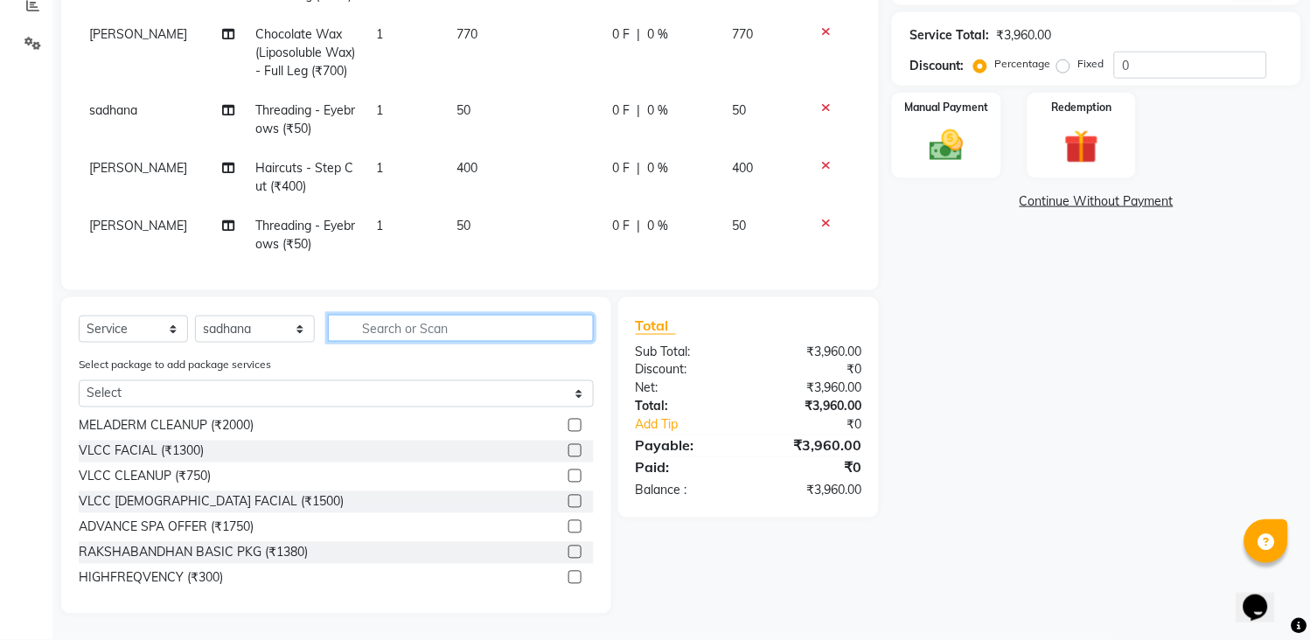
click at [562, 331] on input "text" at bounding box center [461, 328] width 266 height 27
click at [356, 331] on input "text" at bounding box center [461, 328] width 266 height 27
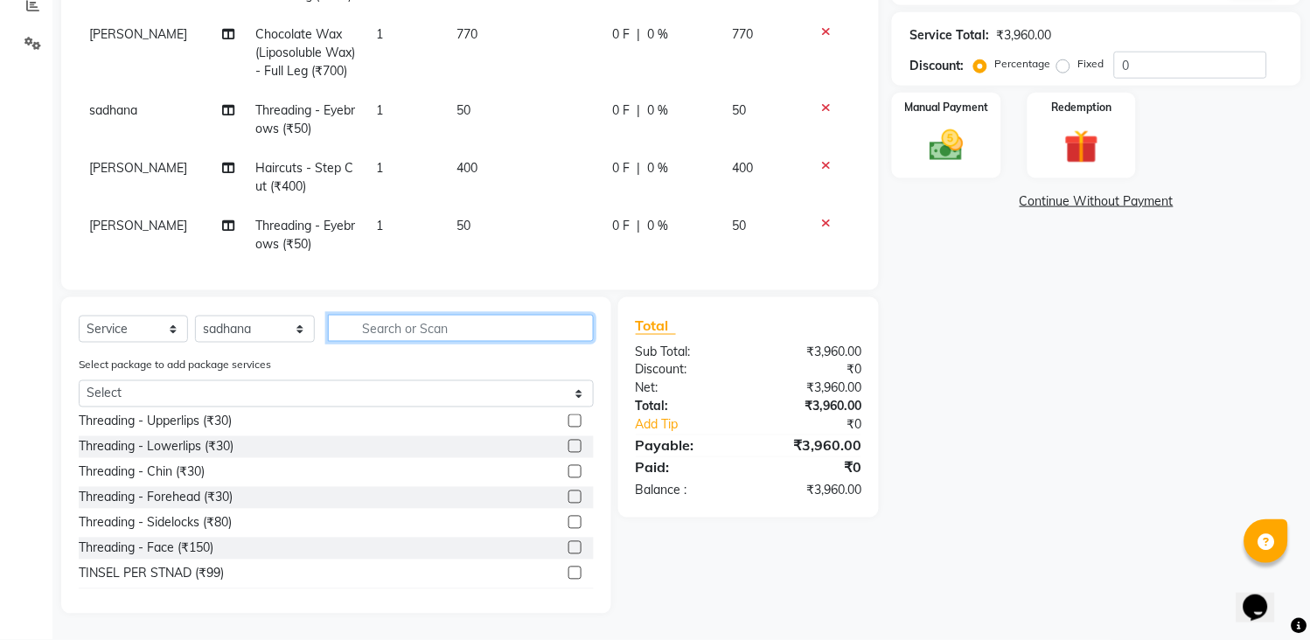
scroll to position [0, 0]
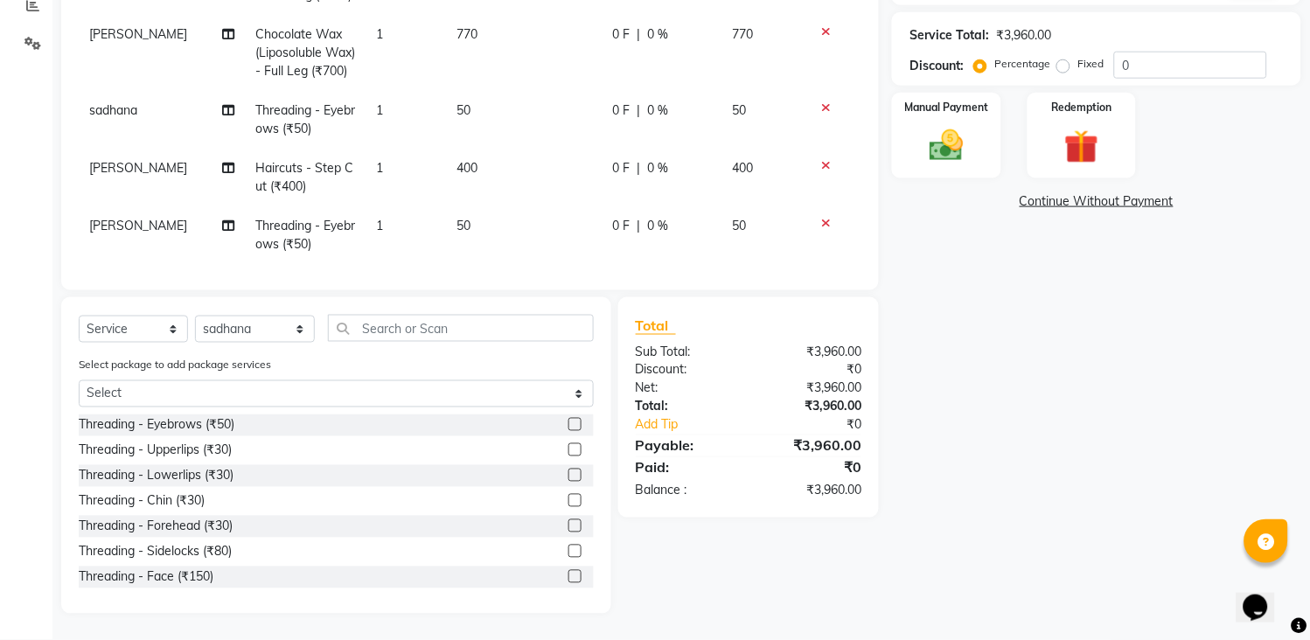
click at [569, 422] on label at bounding box center [575, 424] width 13 height 13
click at [569, 422] on input "checkbox" at bounding box center [574, 425] width 11 height 11
checkbox input "false"
click at [569, 523] on label at bounding box center [575, 526] width 13 height 13
click at [569, 523] on input "checkbox" at bounding box center [574, 526] width 11 height 11
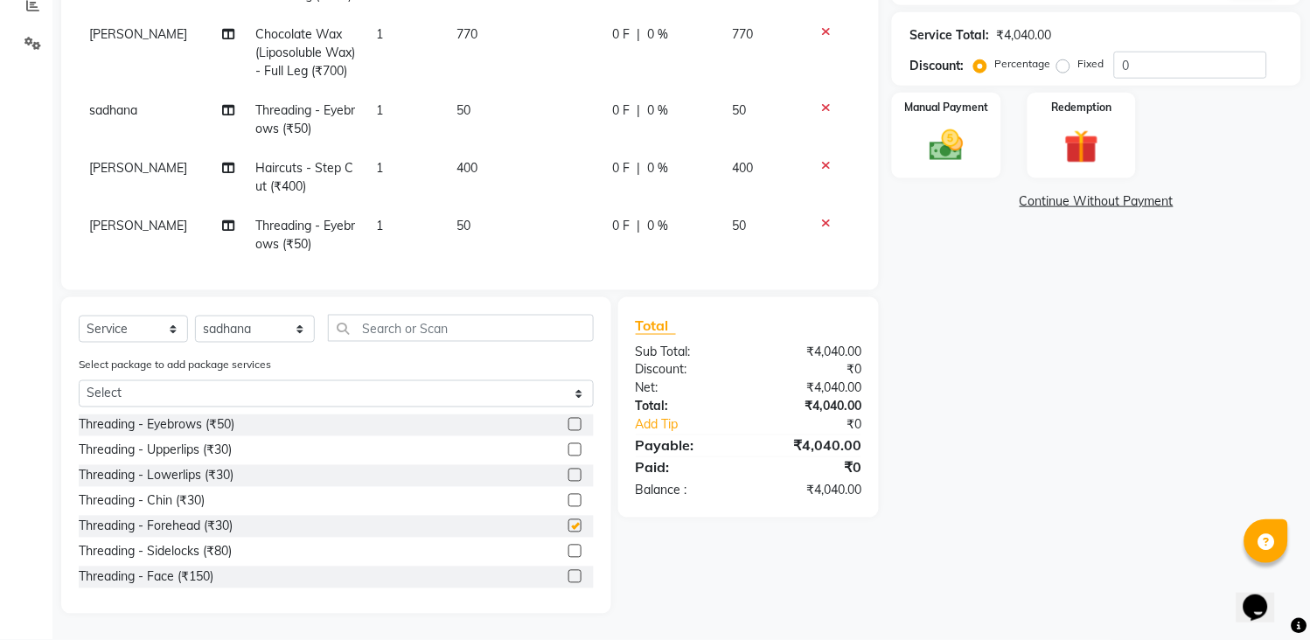
checkbox input "false"
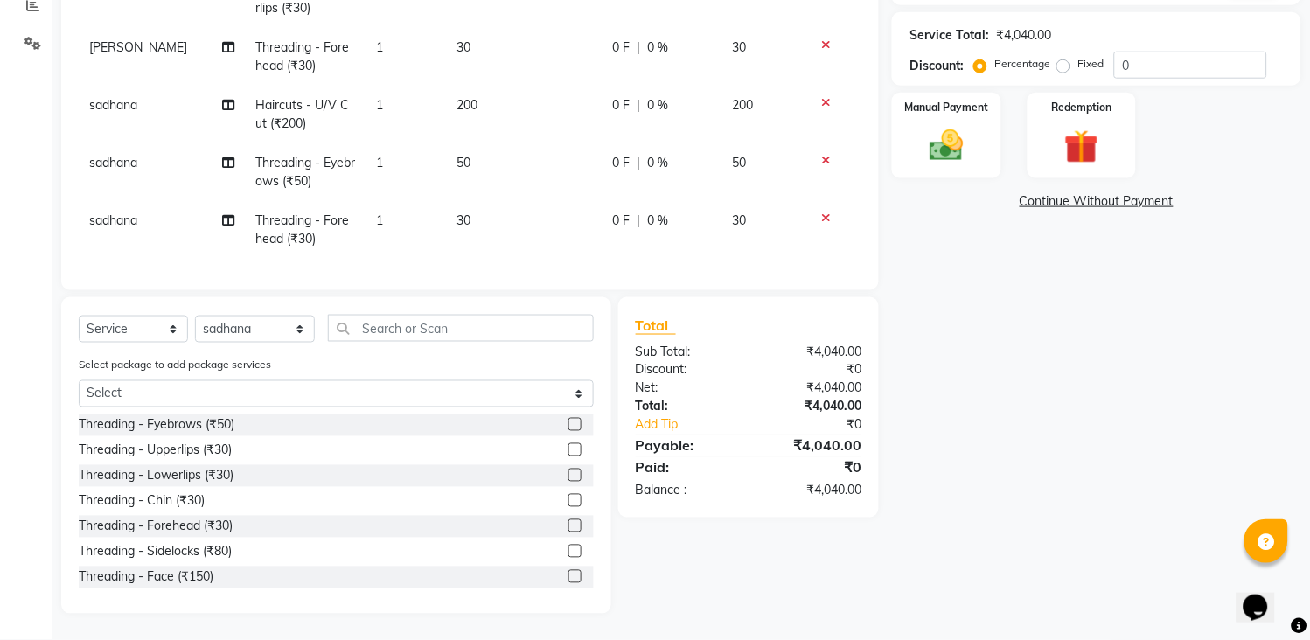
scroll to position [1178, 0]
click at [974, 137] on img at bounding box center [948, 146] width 58 height 41
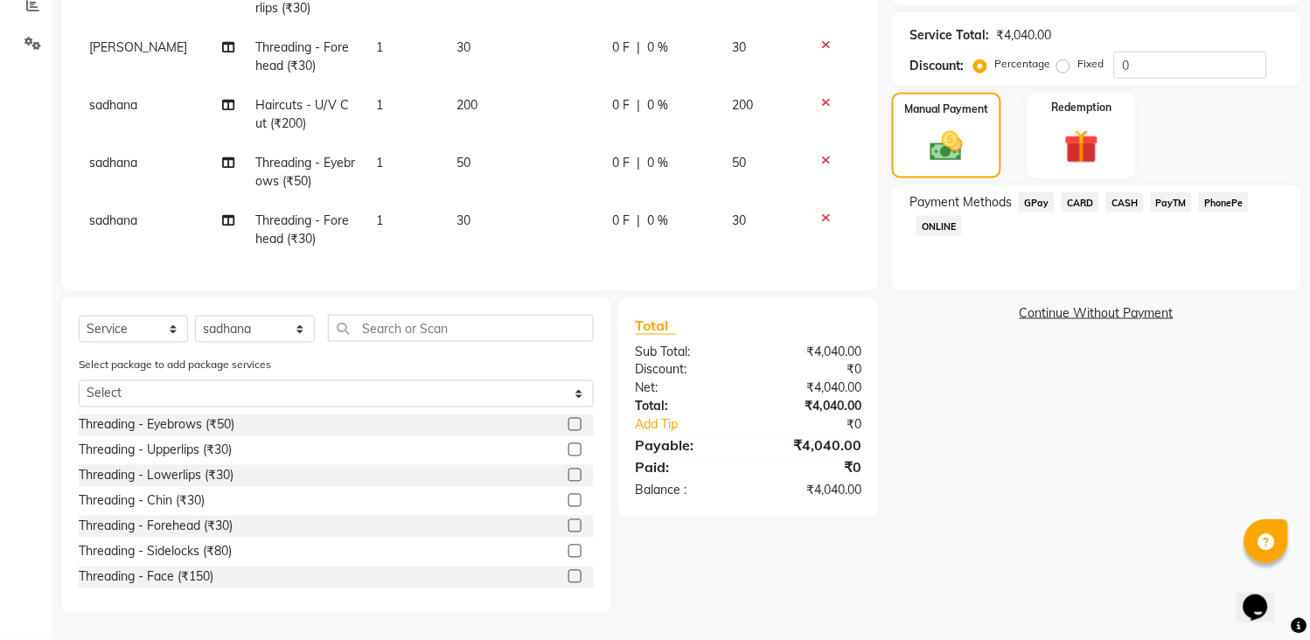
click at [1037, 204] on span "GPay" at bounding box center [1037, 202] width 36 height 20
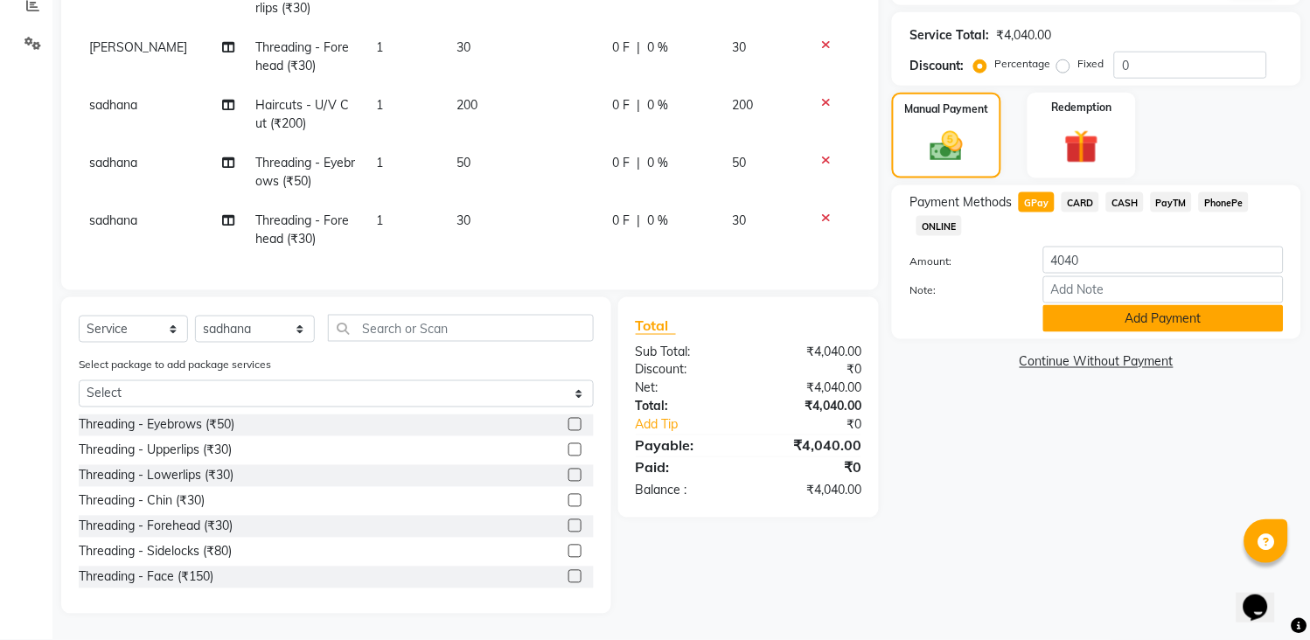
click at [1118, 330] on button "Add Payment" at bounding box center [1164, 318] width 241 height 27
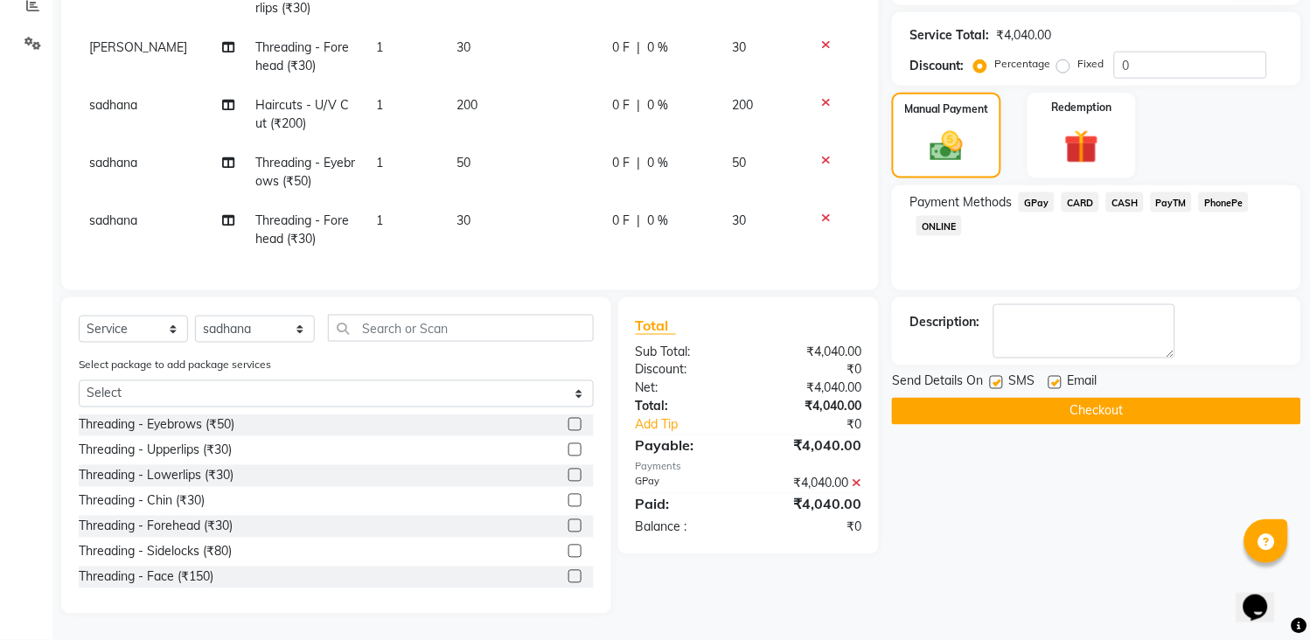
click at [1123, 417] on button "Checkout" at bounding box center [1096, 411] width 409 height 27
